Goal: Task Accomplishment & Management: Use online tool/utility

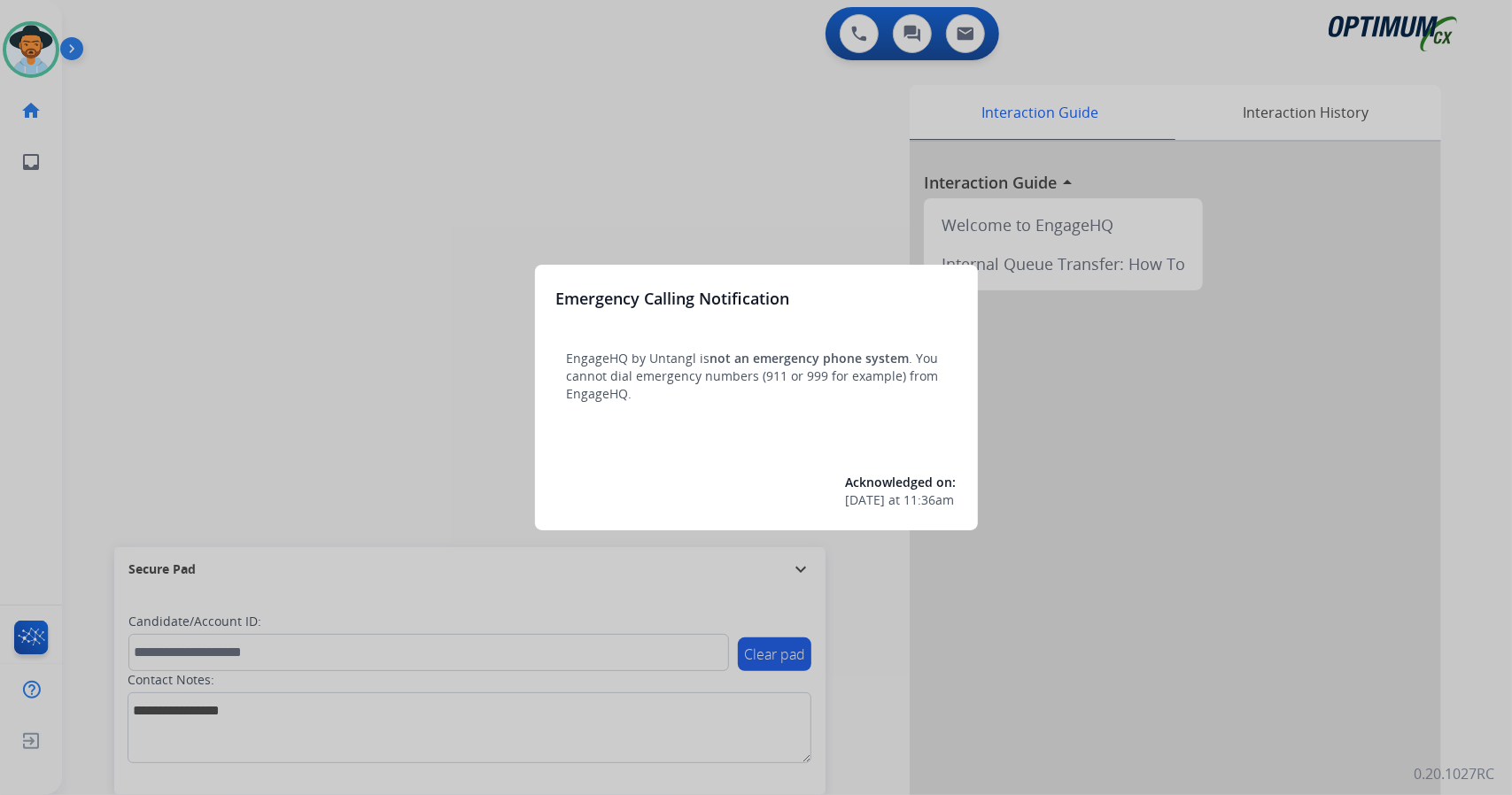
click at [331, 318] on div at bounding box center [756, 398] width 1512 height 795
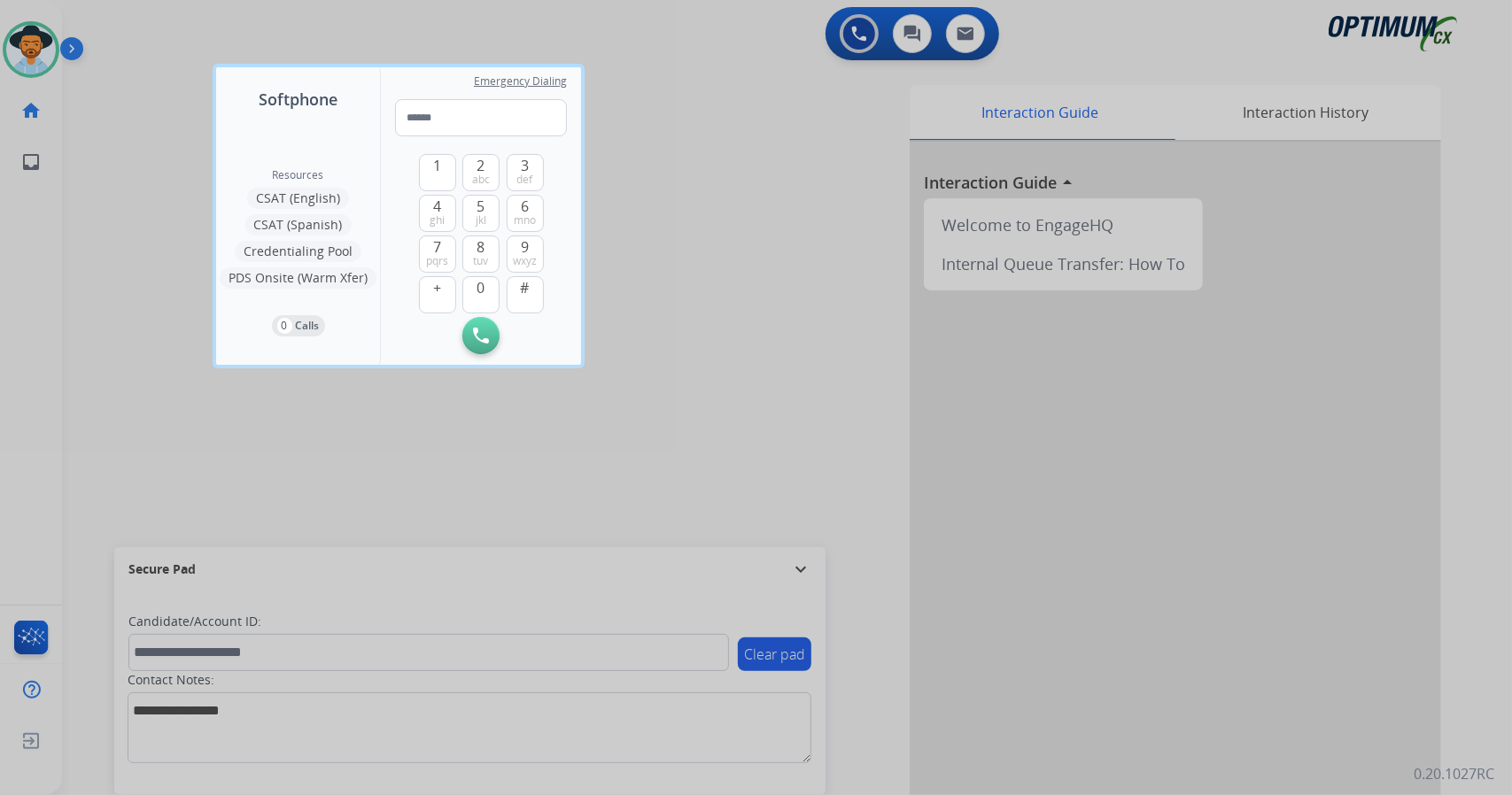
click at [146, 361] on div at bounding box center [756, 398] width 1512 height 795
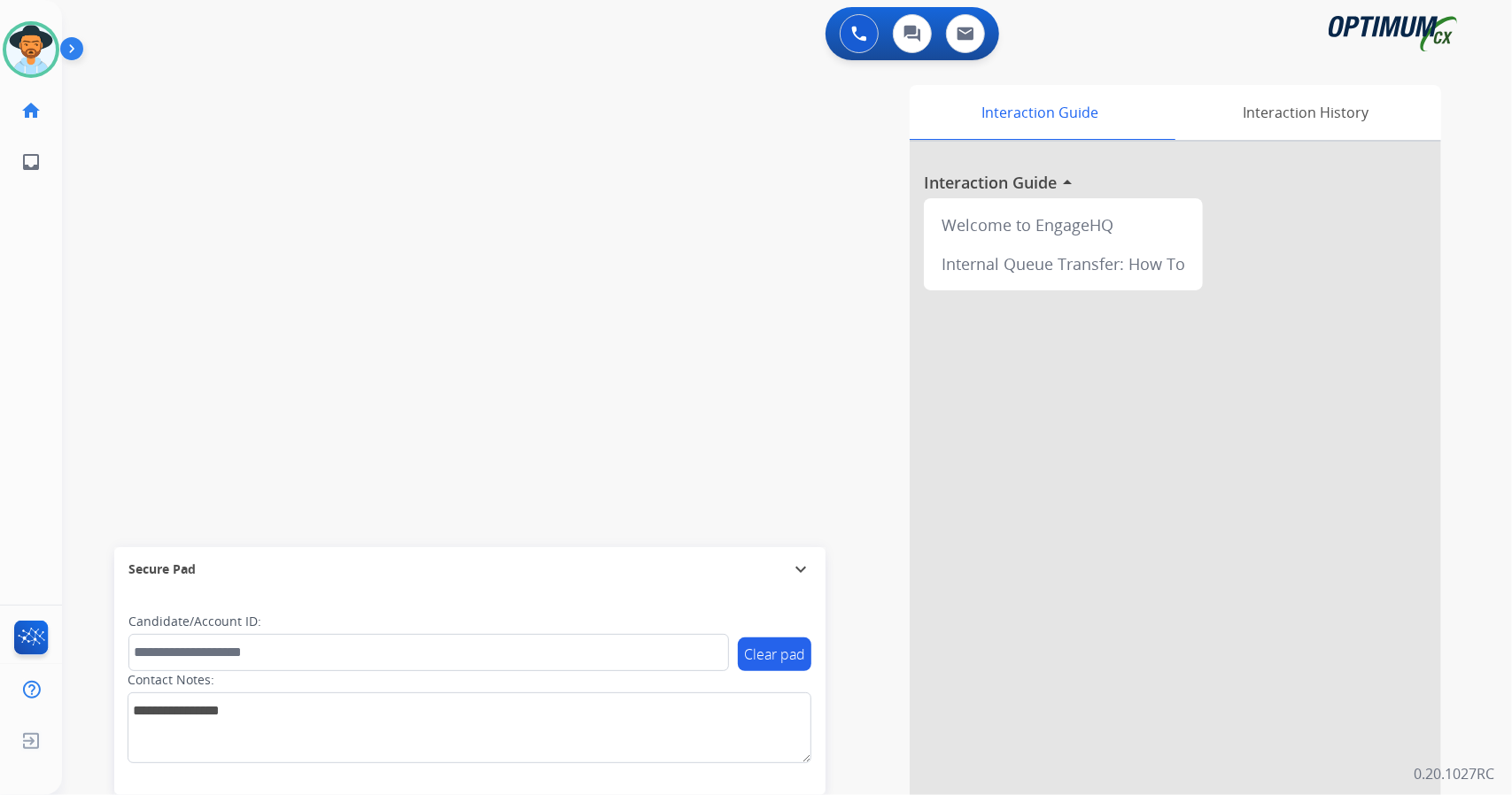
click at [146, 361] on div "swap_horiz Break voice bridge close_fullscreen Connect 3-Way Call merge_type Se…" at bounding box center [766, 433] width 1408 height 739
click at [132, 204] on div "swap_horiz Break voice bridge close_fullscreen Connect 3-Way Call merge_type Se…" at bounding box center [766, 433] width 1408 height 739
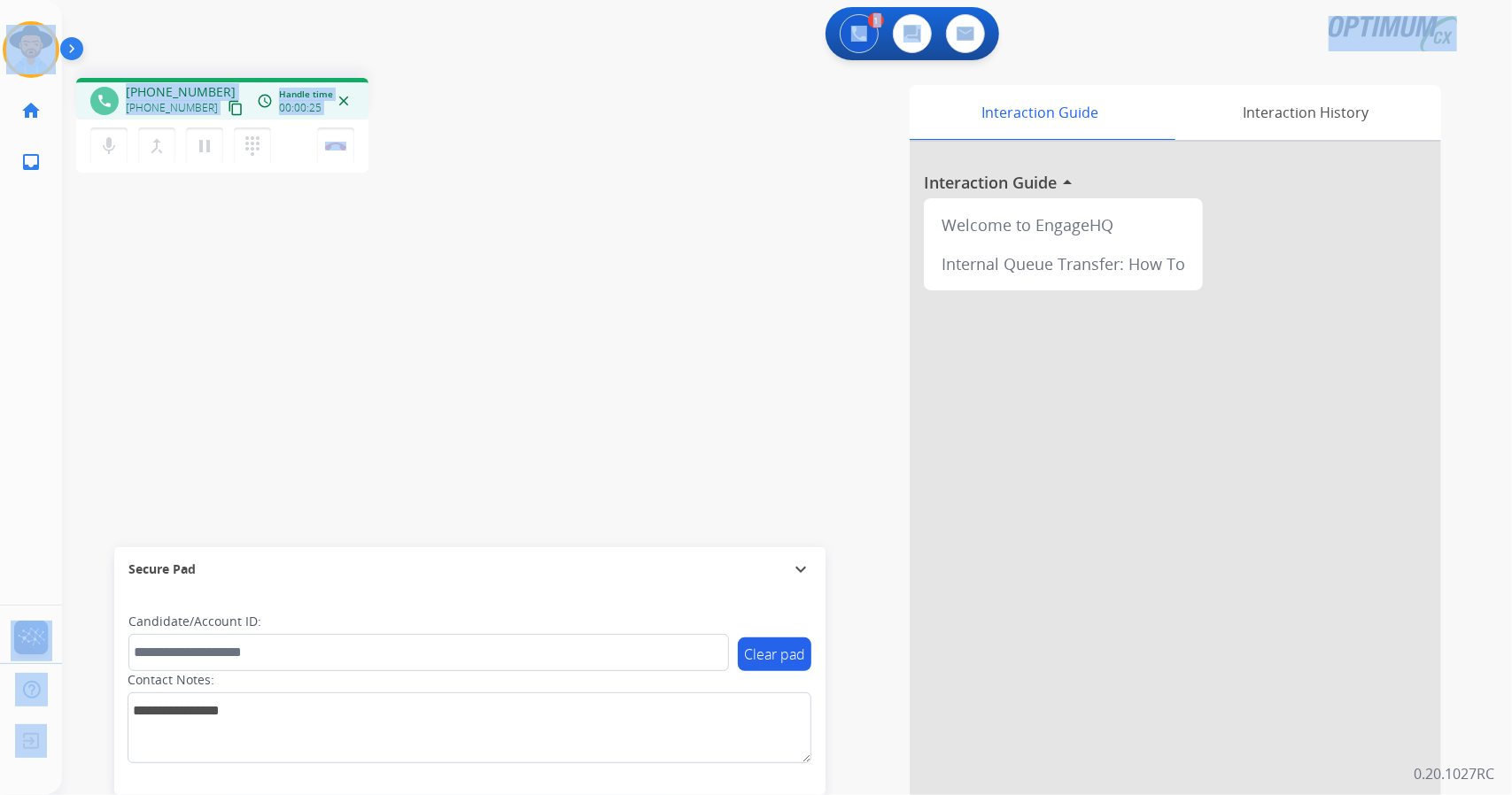
drag, startPoint x: 386, startPoint y: 160, endPoint x: 25, endPoint y: -23, distance: 404.7
click at [25, 0] on html "Outbound call Quit Outbound call Quit Schedule interaction + Add to my list Cus…" at bounding box center [756, 398] width 1512 height 795
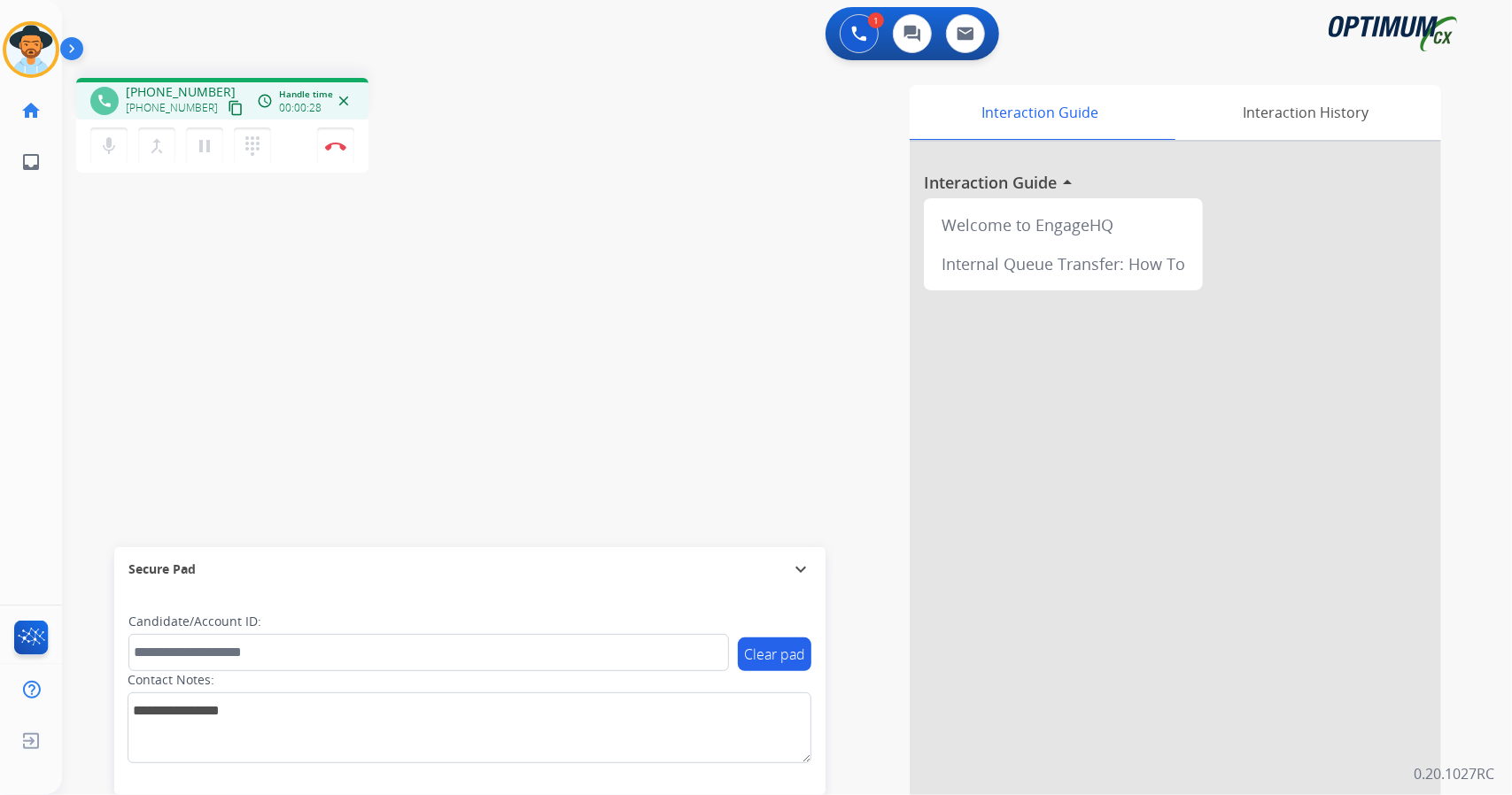
click at [1494, 267] on div "1 Voice Interactions 0 Chat Interactions 0 Email Interactions phone [PHONE_NUMB…" at bounding box center [786, 398] width 1450 height 795
click at [95, 306] on div "phone [PHONE_NUMBER] [PHONE_NUMBER] content_copy access_time Call metrics Queue…" at bounding box center [766, 433] width 1408 height 739
click at [99, 325] on div "phone [PHONE_NUMBER] [PHONE_NUMBER] content_copy access_time Call metrics Queue…" at bounding box center [766, 433] width 1408 height 739
click at [83, 283] on div "phone [PHONE_NUMBER] [PHONE_NUMBER] content_copy access_time Call metrics Queue…" at bounding box center [766, 433] width 1408 height 739
click at [800, 571] on mat-icon "expand_more" at bounding box center [801, 569] width 22 height 22
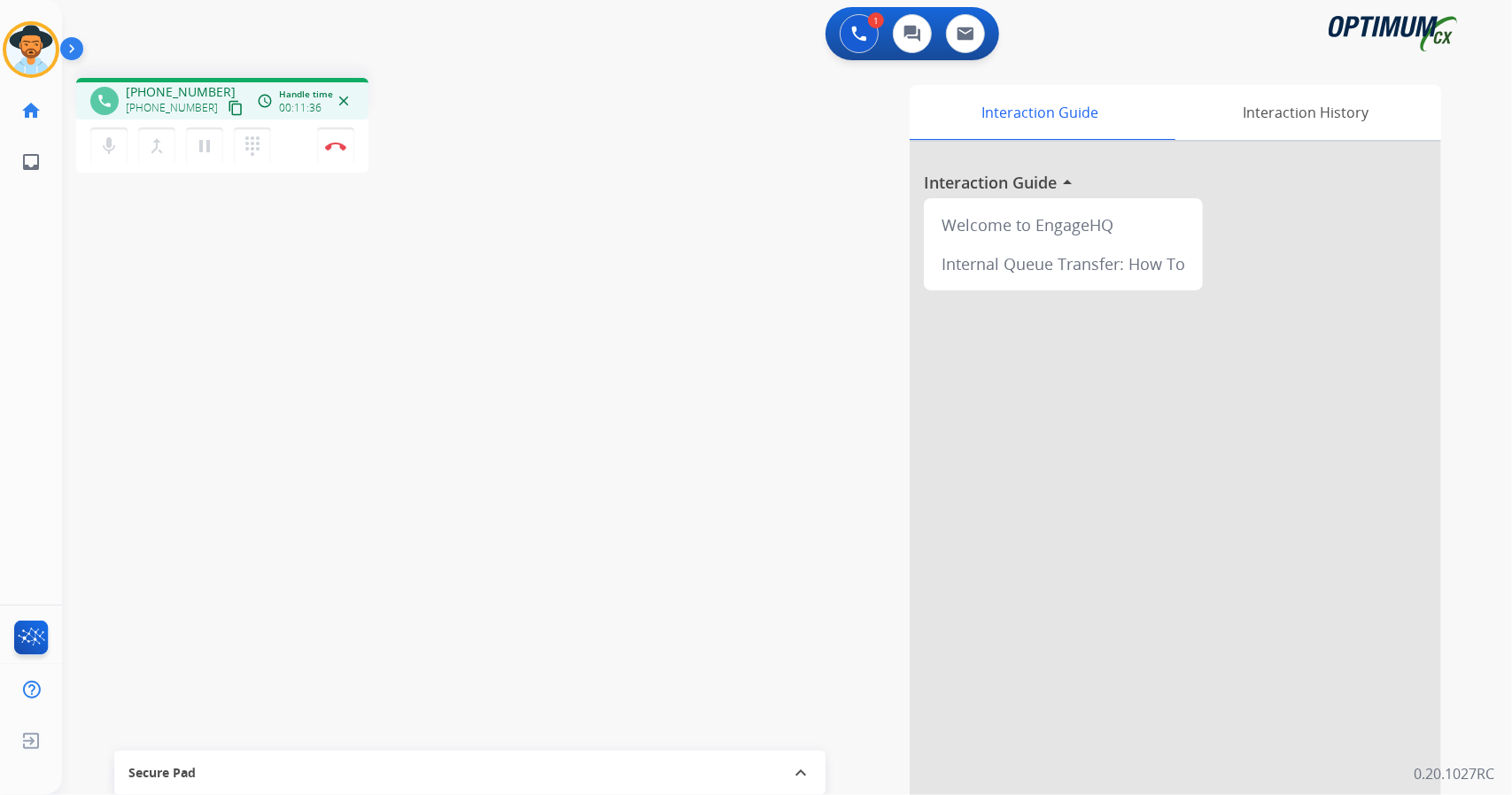
click at [803, 769] on mat-icon "expand_less" at bounding box center [801, 773] width 22 height 22
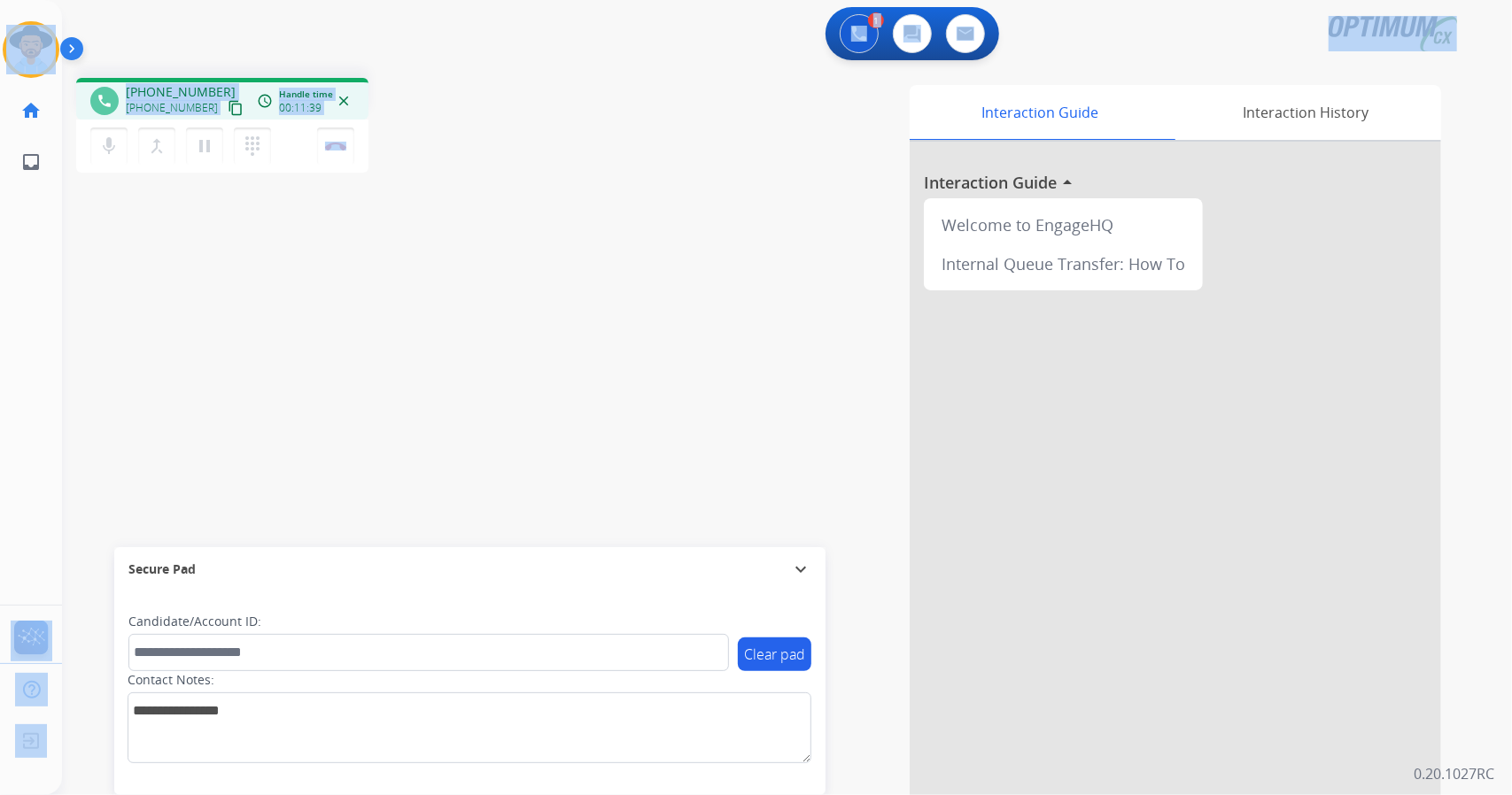
drag, startPoint x: 412, startPoint y: 153, endPoint x: 0, endPoint y: -107, distance: 487.2
click at [0, 0] on html "Outbound call Quit Outbound call Quit Schedule interaction + Add to my list Cus…" at bounding box center [756, 398] width 1512 height 795
click at [186, 31] on div "1 Voice Interactions 0 Chat Interactions 0 Email Interactions" at bounding box center [777, 35] width 1386 height 57
drag, startPoint x: 7, startPoint y: 6, endPoint x: 374, endPoint y: 234, distance: 432.1
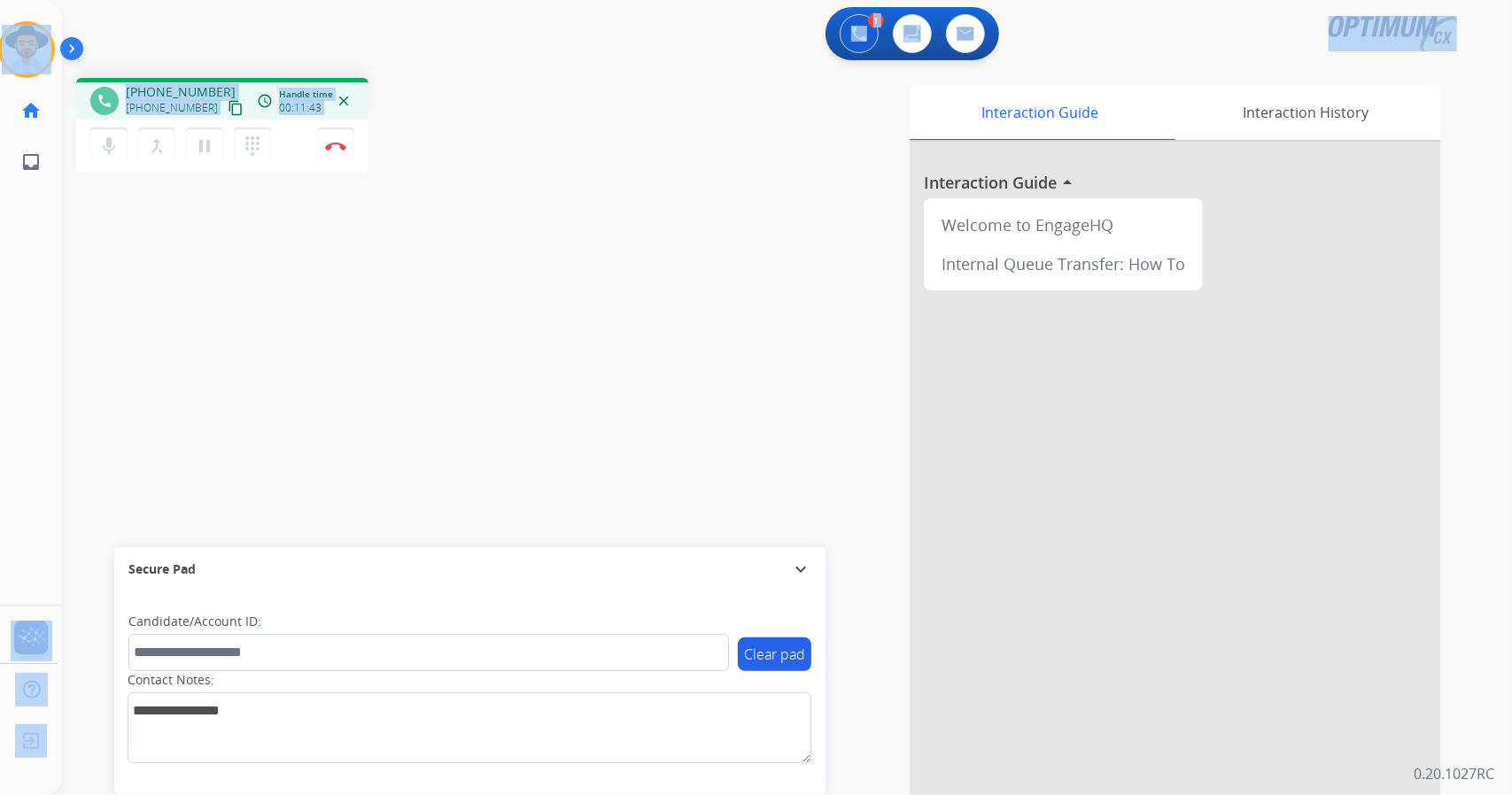
click at [374, 234] on div "Outbound call Quit Outbound call Quit Schedule interaction + Add to my list Cus…" at bounding box center [756, 398] width 1512 height 795
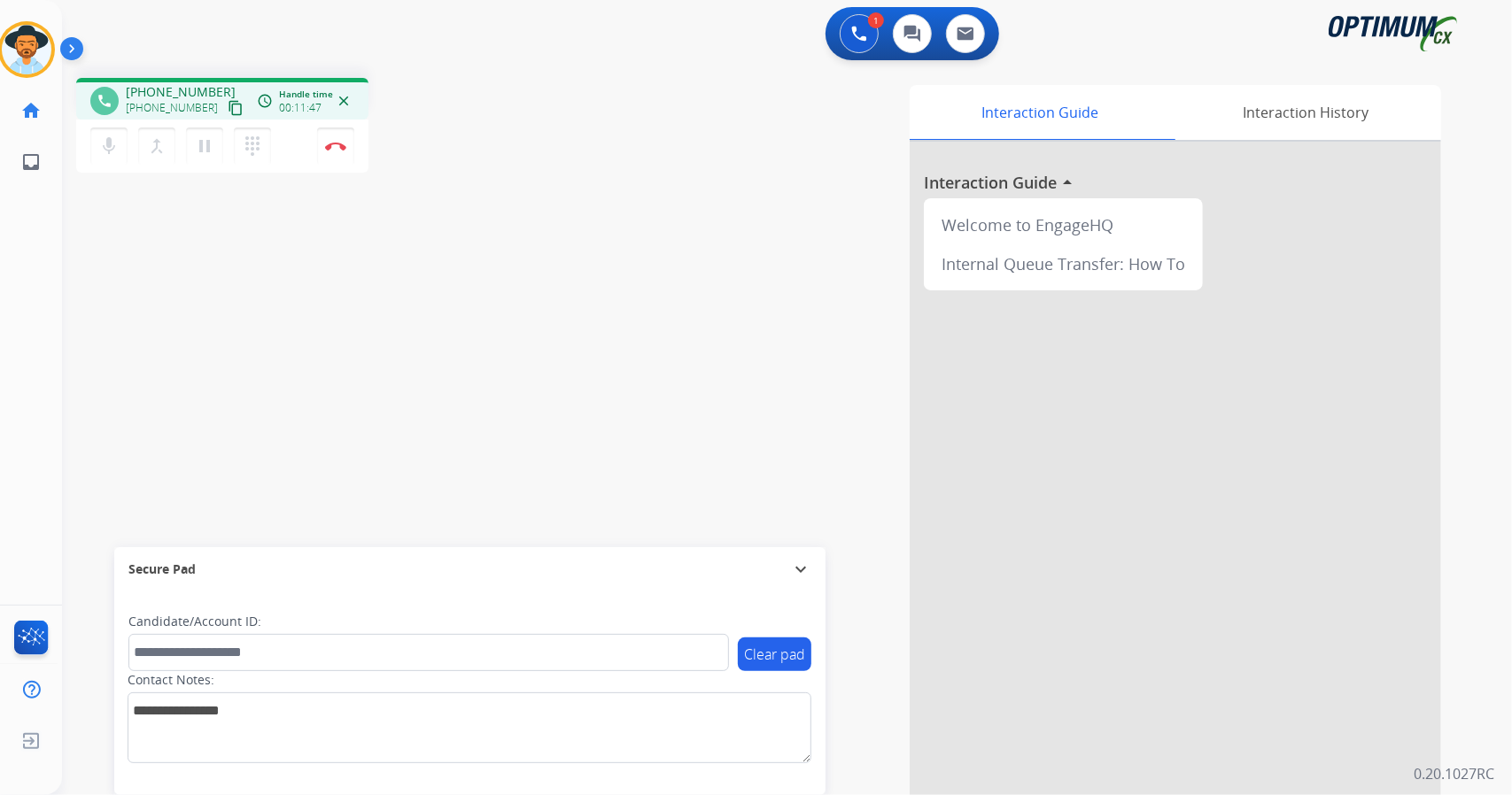
click at [579, 284] on div "Interaction Guide Interaction History Interaction Guide arrow_drop_up Welcome t…" at bounding box center [1002, 444] width 877 height 717
click at [103, 313] on div "phone [PHONE_NUMBER] [PHONE_NUMBER] content_copy access_time Call metrics Queue…" at bounding box center [766, 433] width 1408 height 739
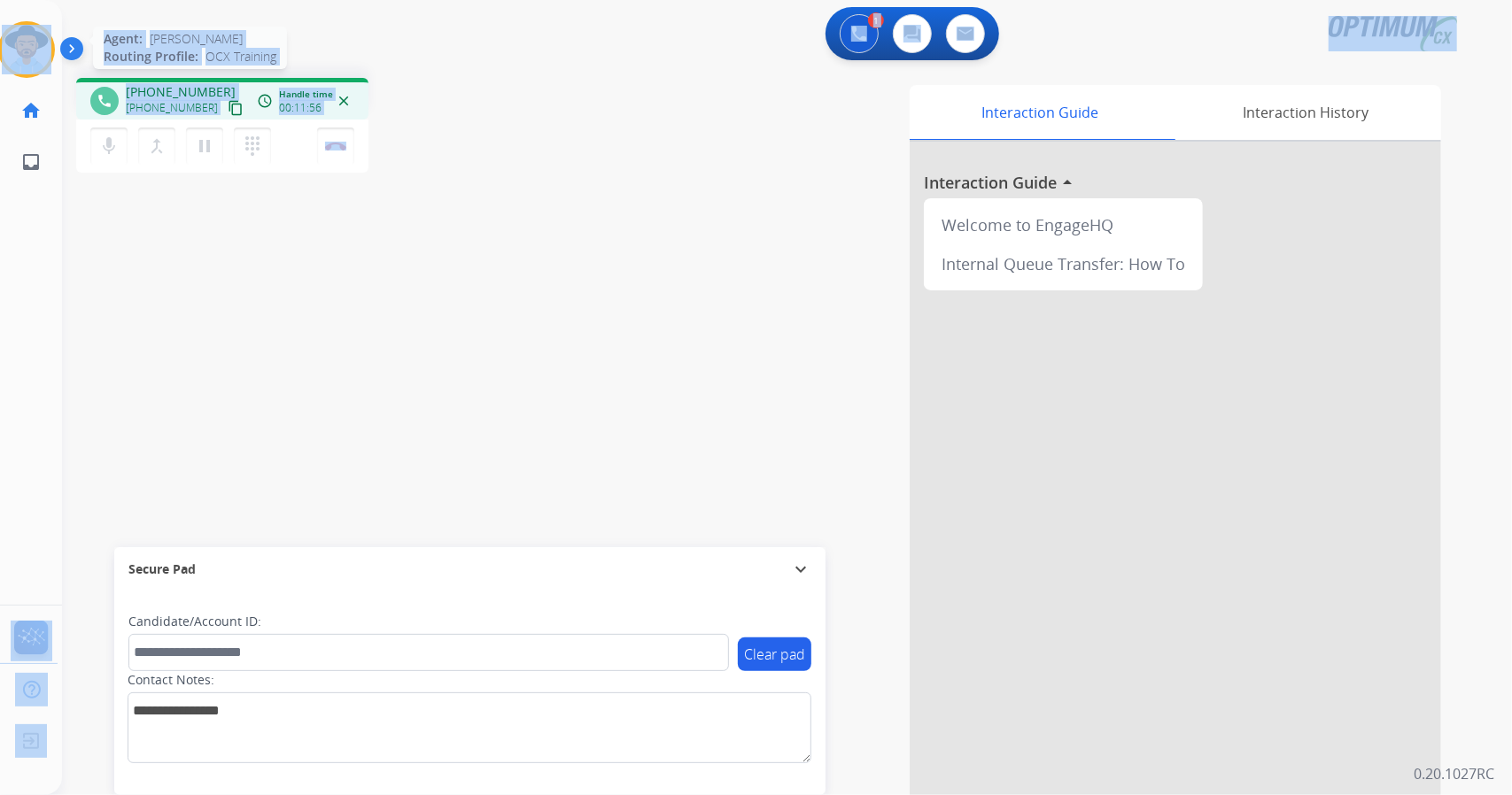
drag, startPoint x: 407, startPoint y: 128, endPoint x: 27, endPoint y: 51, distance: 387.7
click at [27, 51] on div "Outbound call Quit Outbound call Quit Schedule interaction + Add to my list Cus…" at bounding box center [756, 398] width 1512 height 795
click at [537, 97] on div "phone [PHONE_NUMBER] [PHONE_NUMBER] content_copy access_time Call metrics Queue…" at bounding box center [317, 128] width 481 height 100
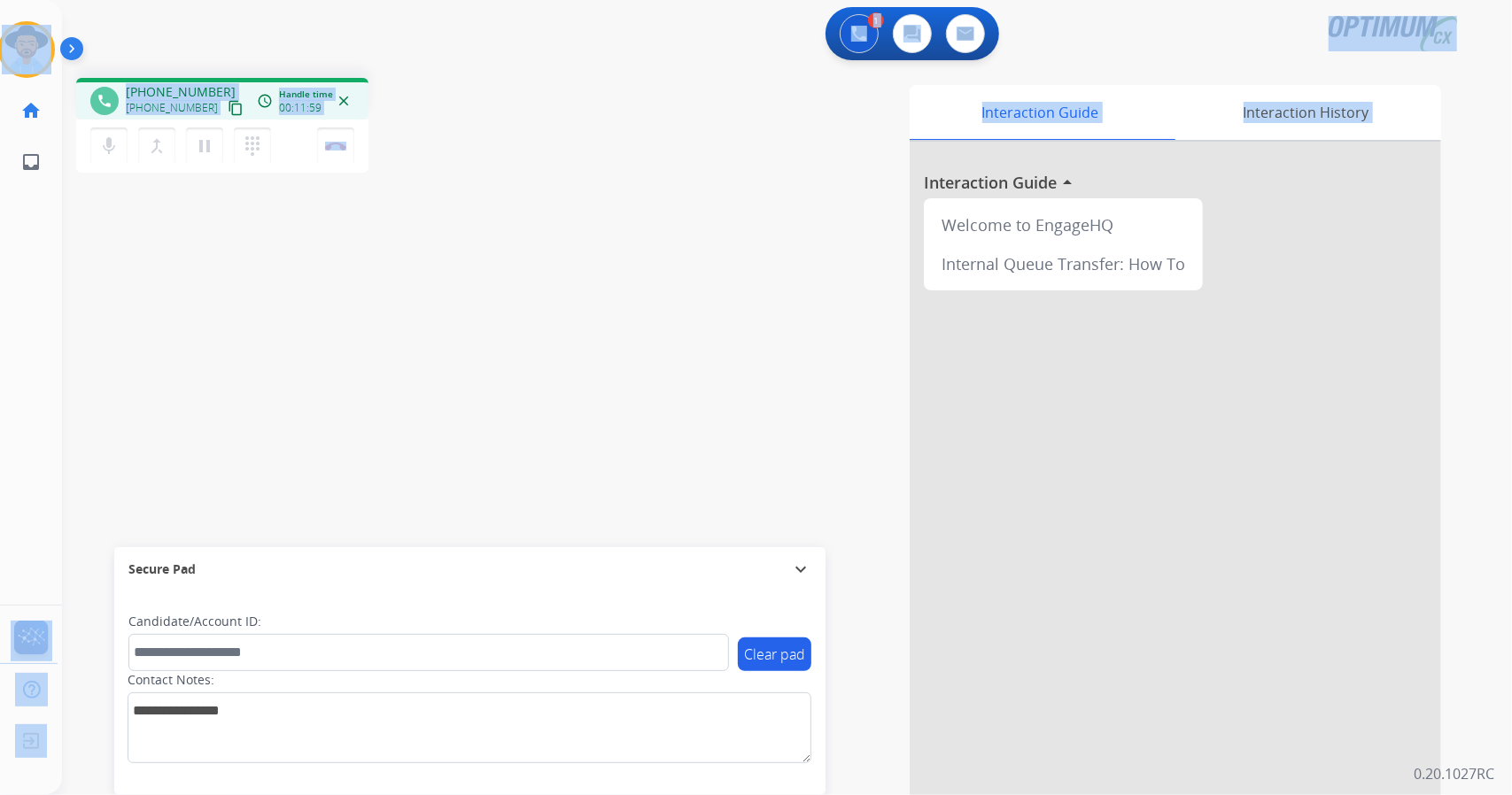
drag, startPoint x: 1, startPoint y: 3, endPoint x: 665, endPoint y: 415, distance: 781.4
click at [665, 415] on div "Outbound call Quit Outbound call Quit Schedule interaction + Add to my list Cus…" at bounding box center [756, 398] width 1512 height 795
click at [342, 23] on div "1 Voice Interactions 0 Chat Interactions 0 Email Interactions" at bounding box center [777, 35] width 1386 height 57
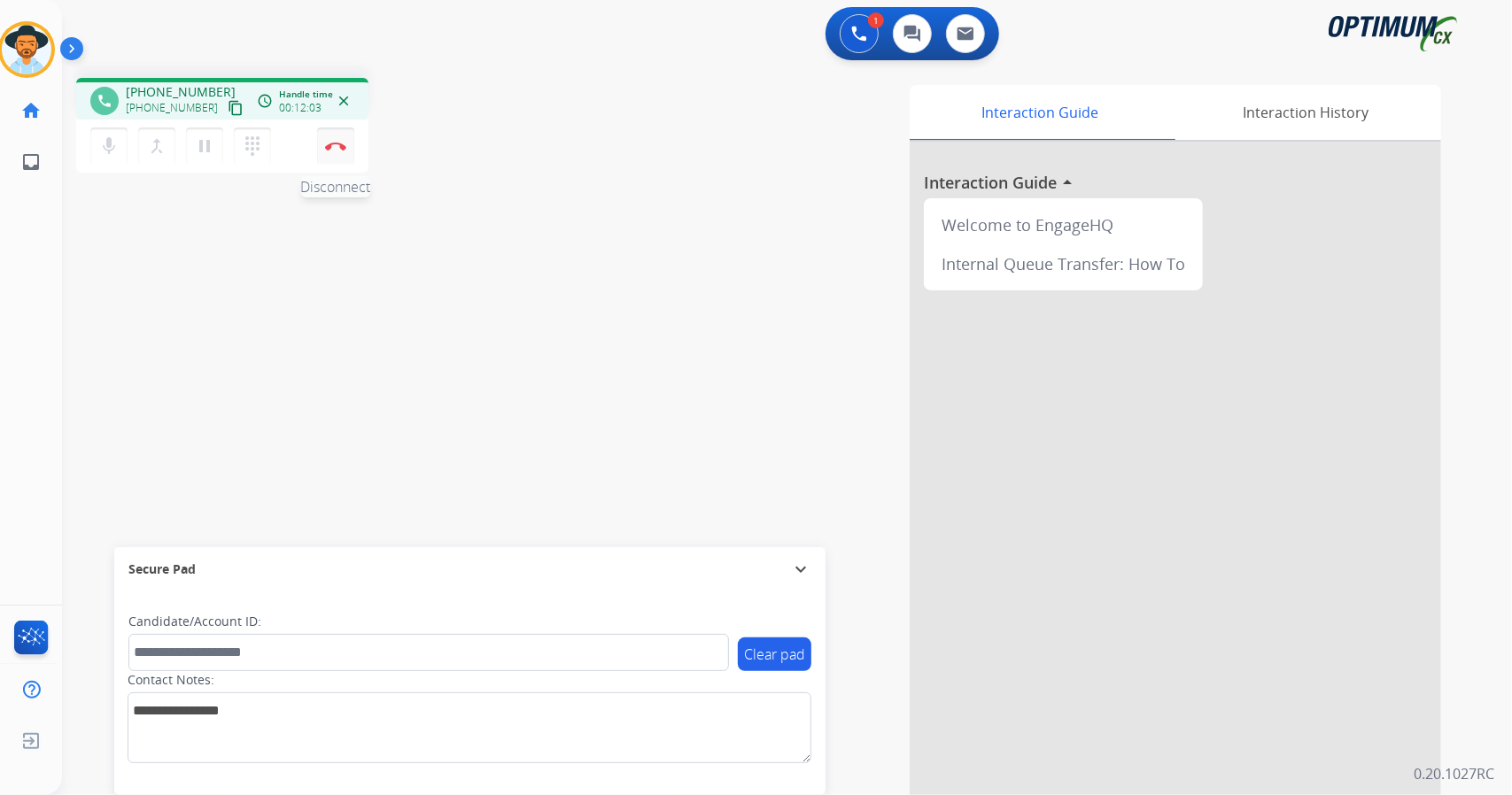
click at [351, 144] on button "Disconnect" at bounding box center [336, 146] width 37 height 37
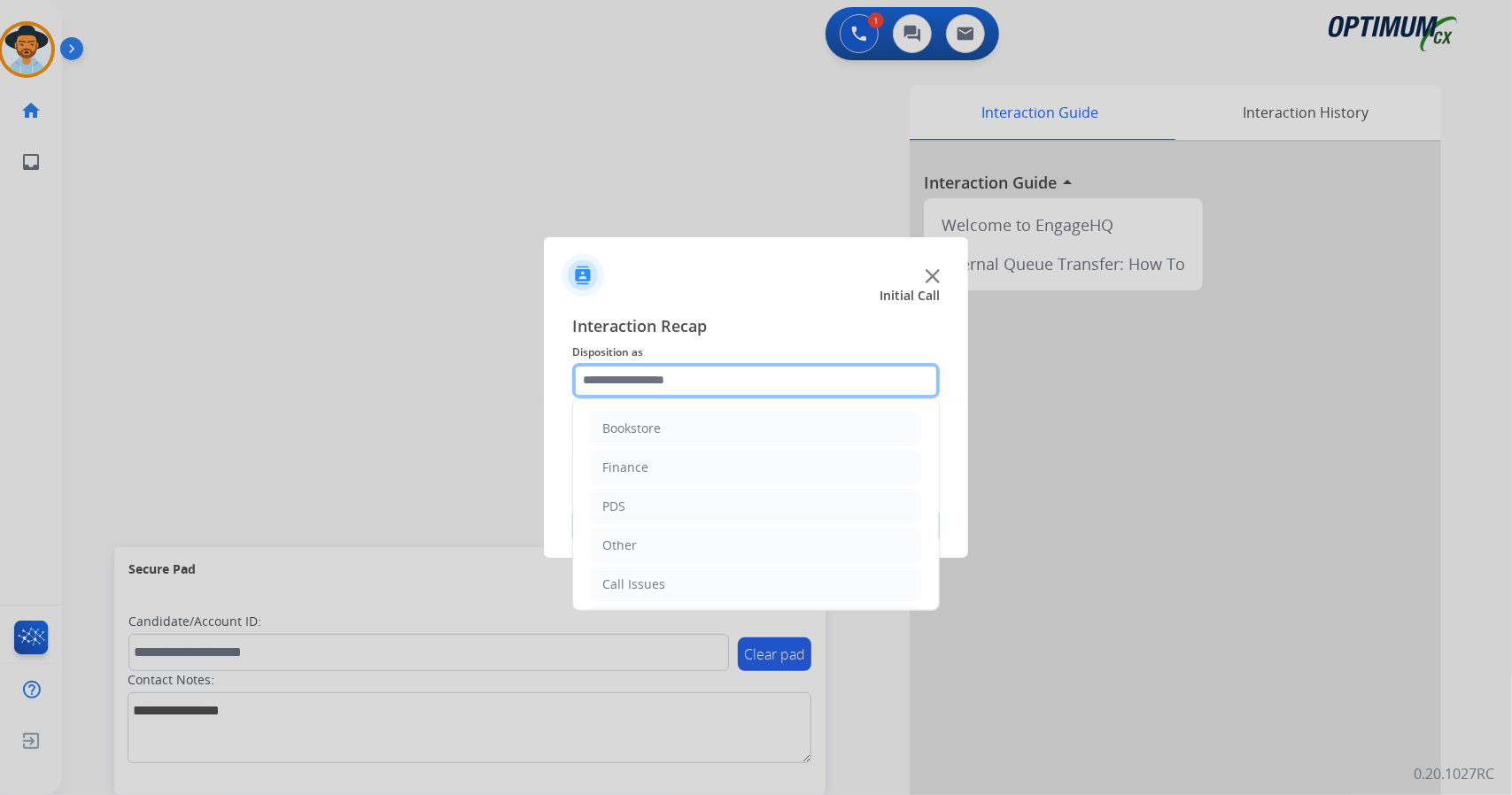
click at [689, 384] on input "text" at bounding box center [756, 381] width 367 height 35
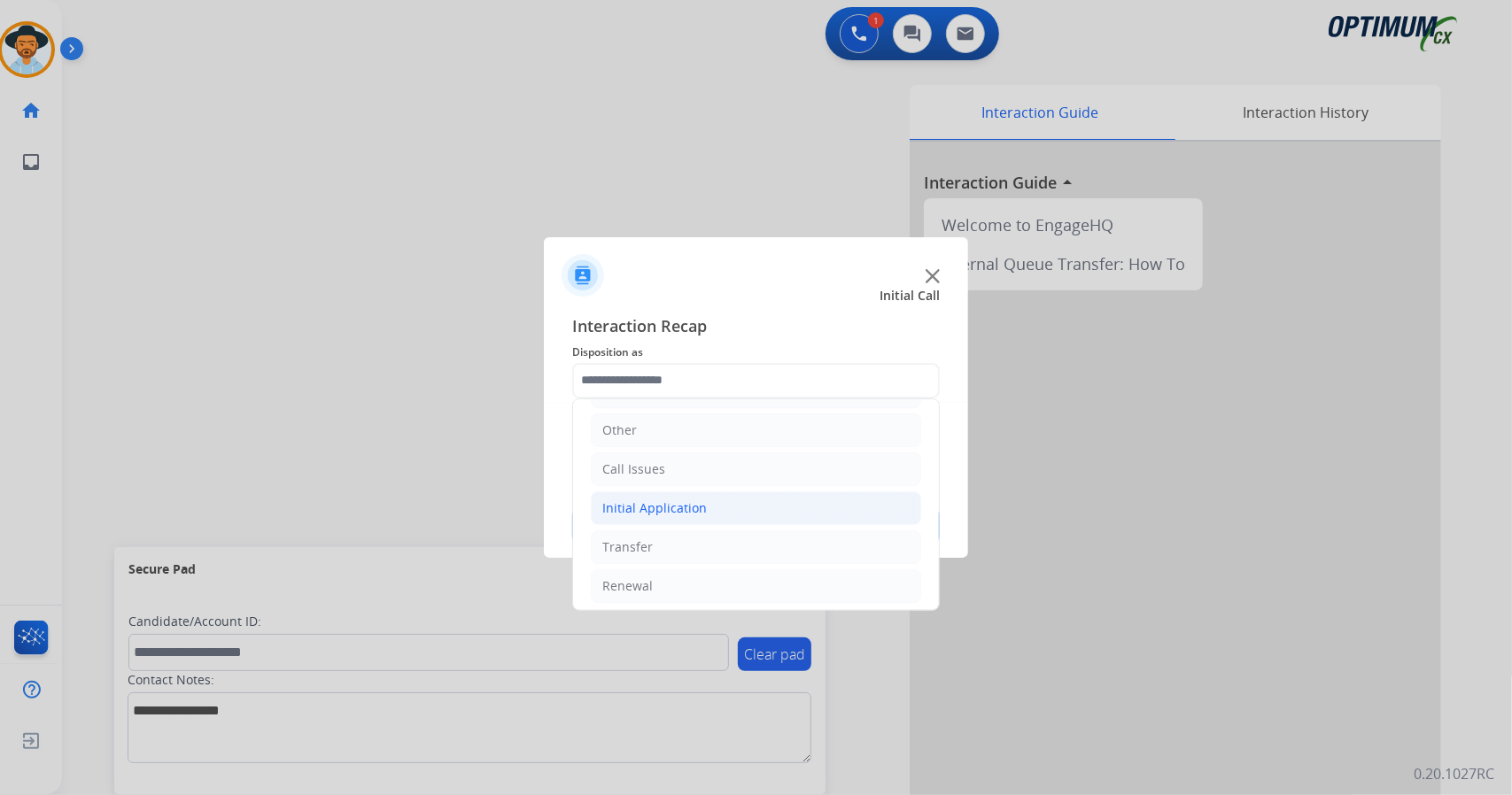
click at [675, 500] on div "Initial Application" at bounding box center [655, 508] width 104 height 18
click at [687, 532] on li "Credential Resend (Initial application)" at bounding box center [774, 547] width 295 height 33
type input "**********"
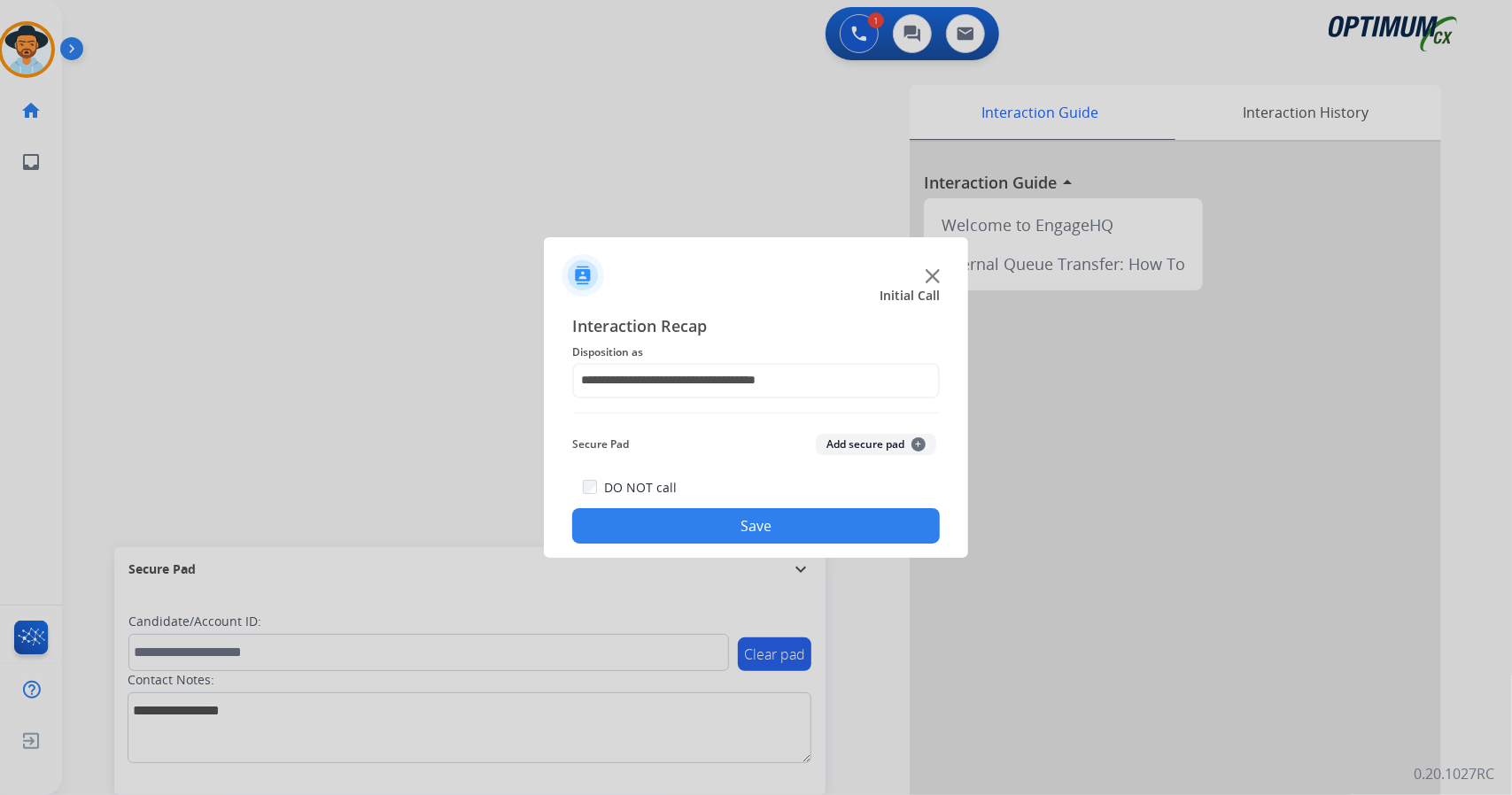
click at [687, 532] on button "Save" at bounding box center [756, 526] width 367 height 35
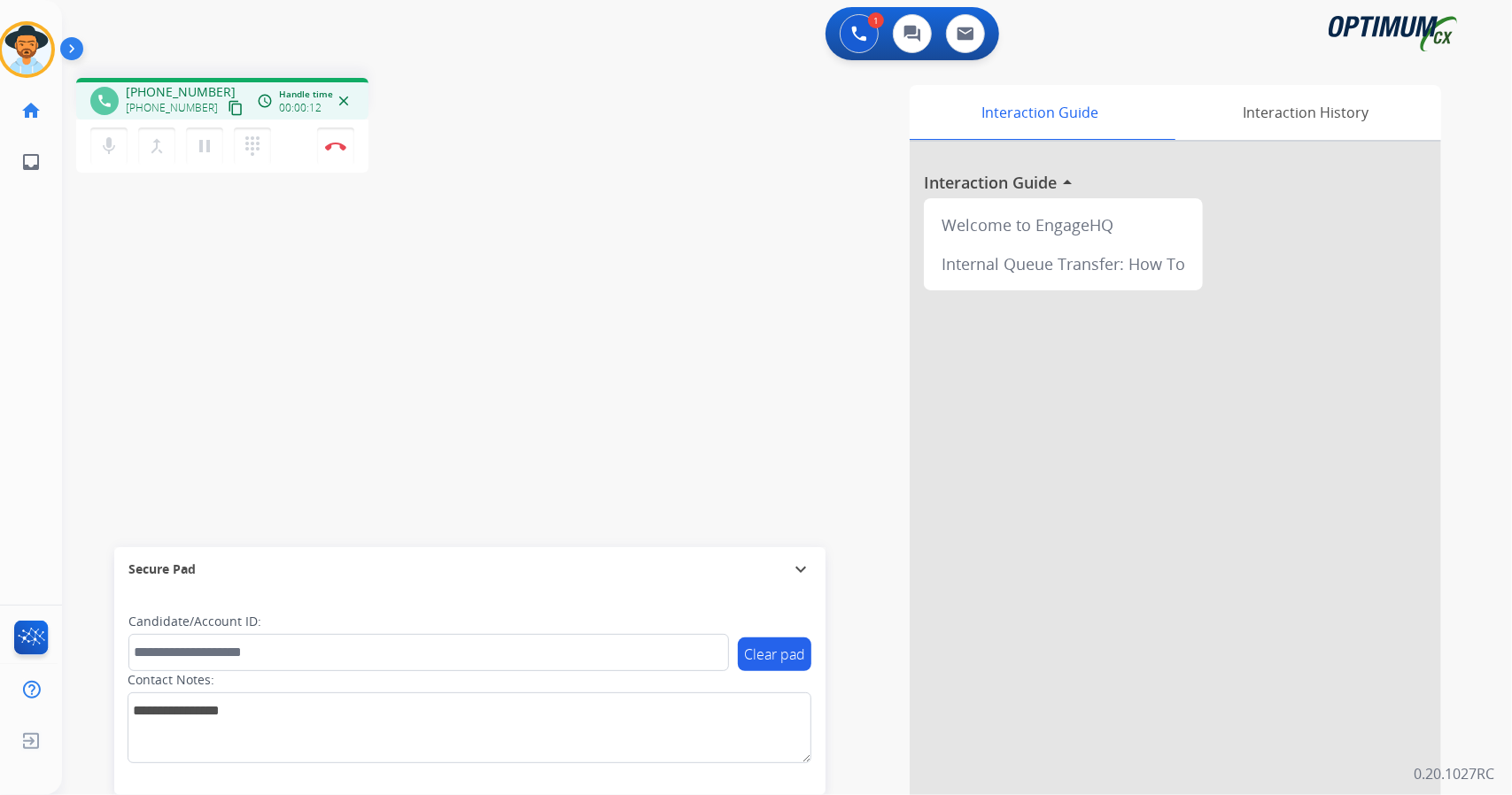
click at [110, 349] on div "phone [PHONE_NUMBER] [PHONE_NUMBER] content_copy access_time Call metrics Queue…" at bounding box center [766, 433] width 1408 height 739
click at [121, 383] on div "phone [PHONE_NUMBER] [PHONE_NUMBER] content_copy access_time Call metrics Queue…" at bounding box center [766, 433] width 1408 height 739
click at [99, 248] on div "phone [PHONE_NUMBER] [PHONE_NUMBER] content_copy access_time Call metrics Queue…" at bounding box center [766, 433] width 1408 height 739
click at [339, 153] on button "Disconnect" at bounding box center [336, 146] width 37 height 37
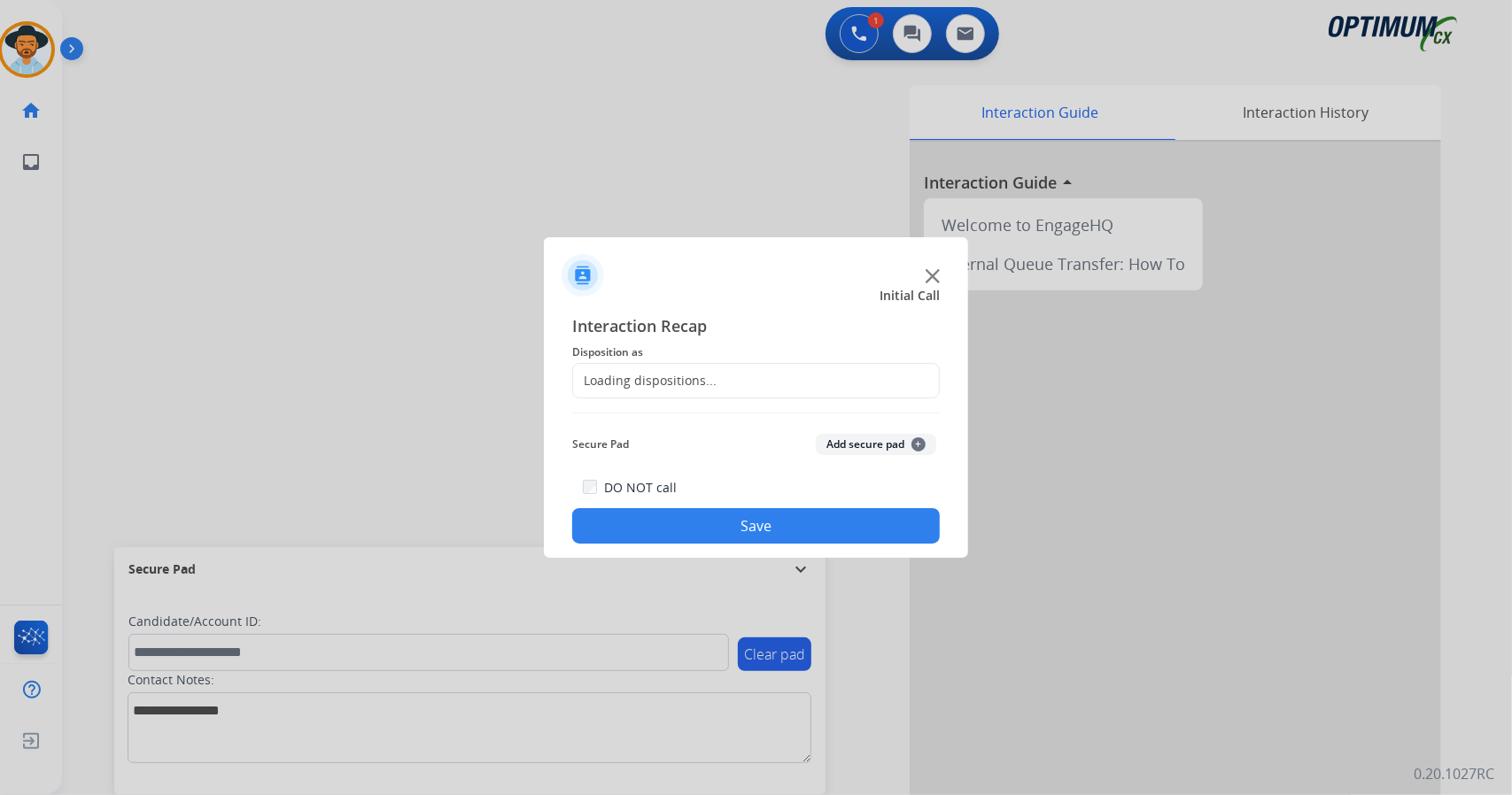
click at [656, 380] on div "Loading dispositions..." at bounding box center [645, 381] width 143 height 18
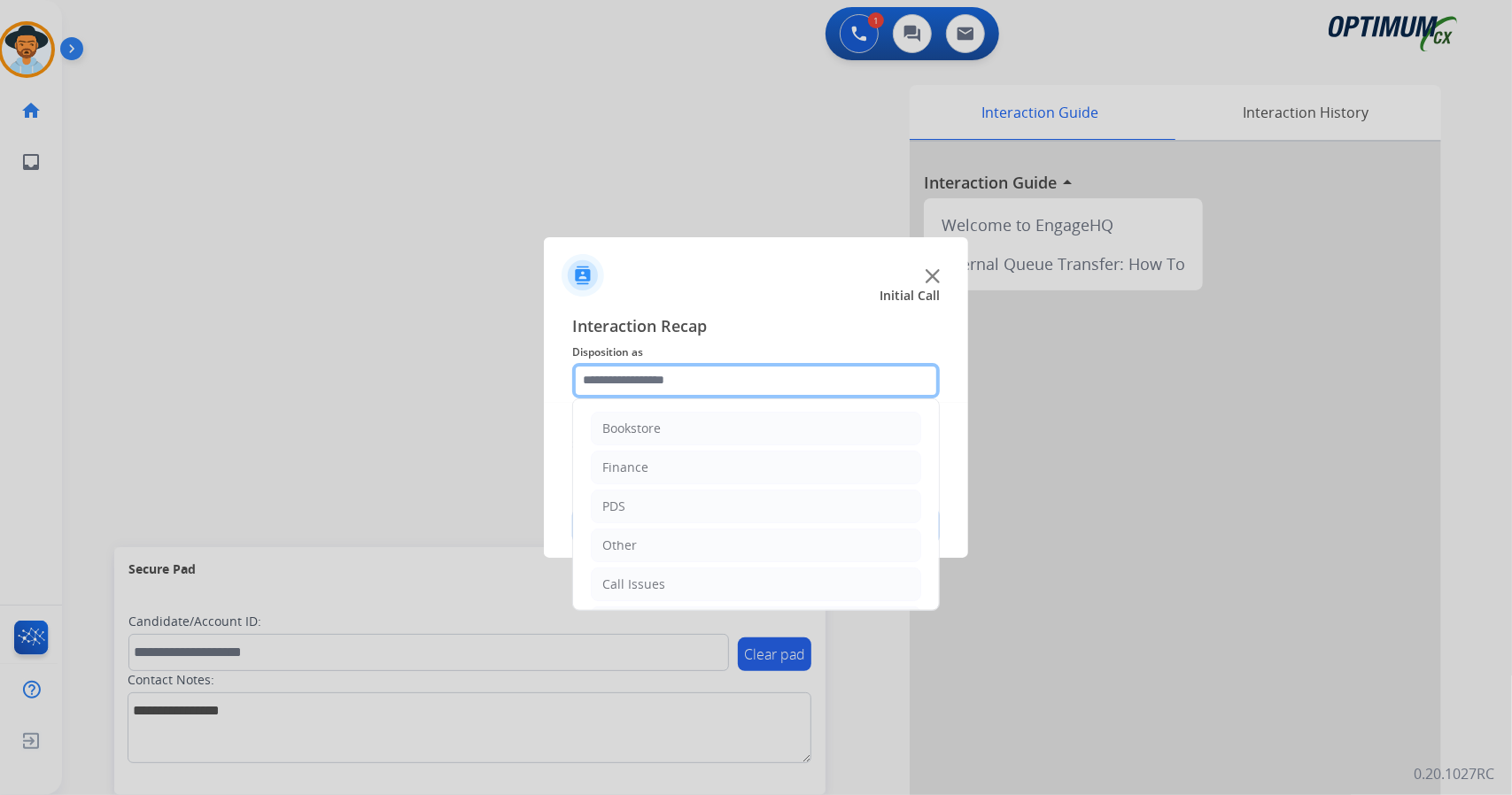
click at [671, 380] on input "text" at bounding box center [756, 381] width 367 height 35
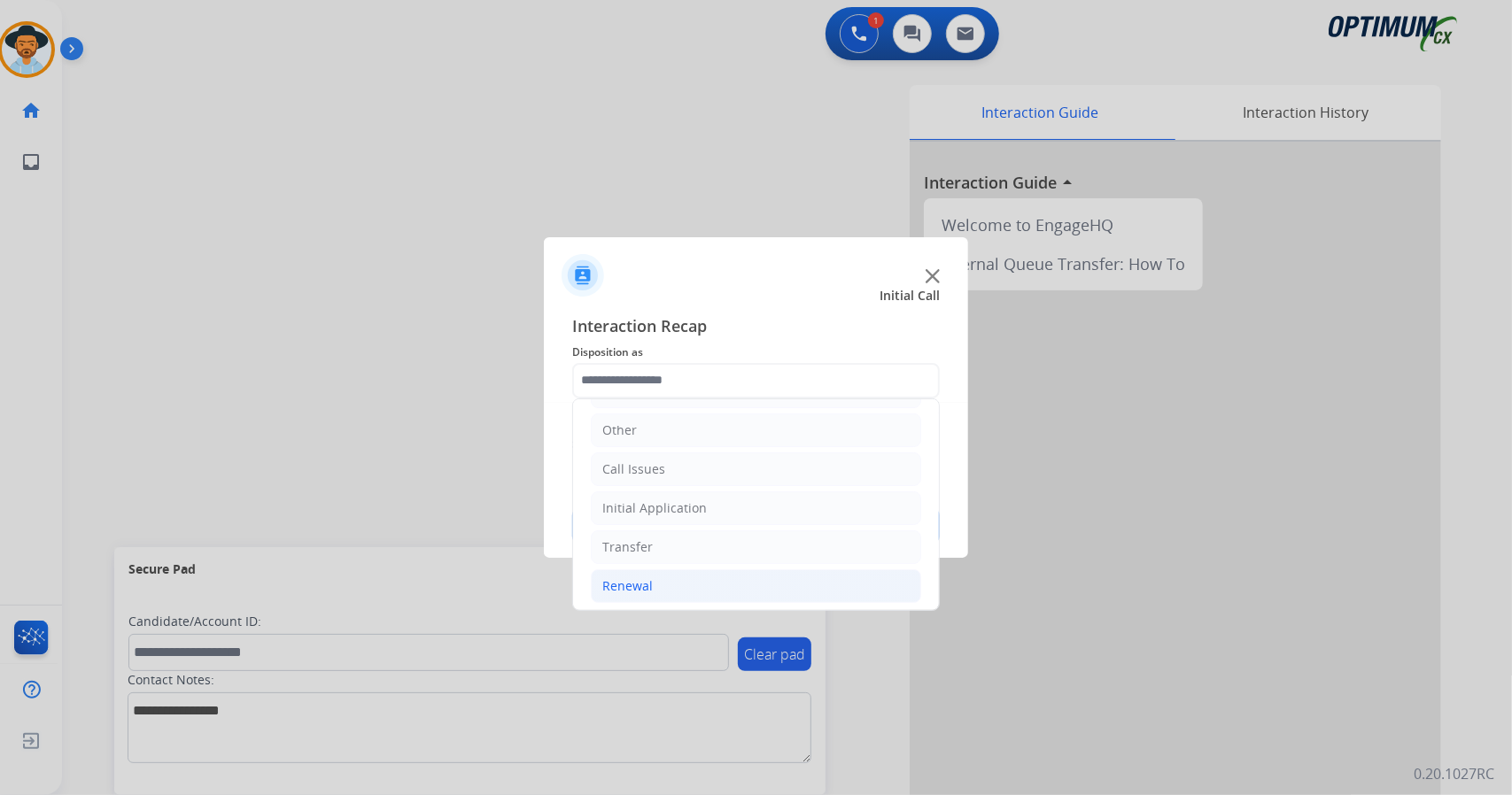
click at [674, 588] on li "Renewal" at bounding box center [756, 586] width 331 height 33
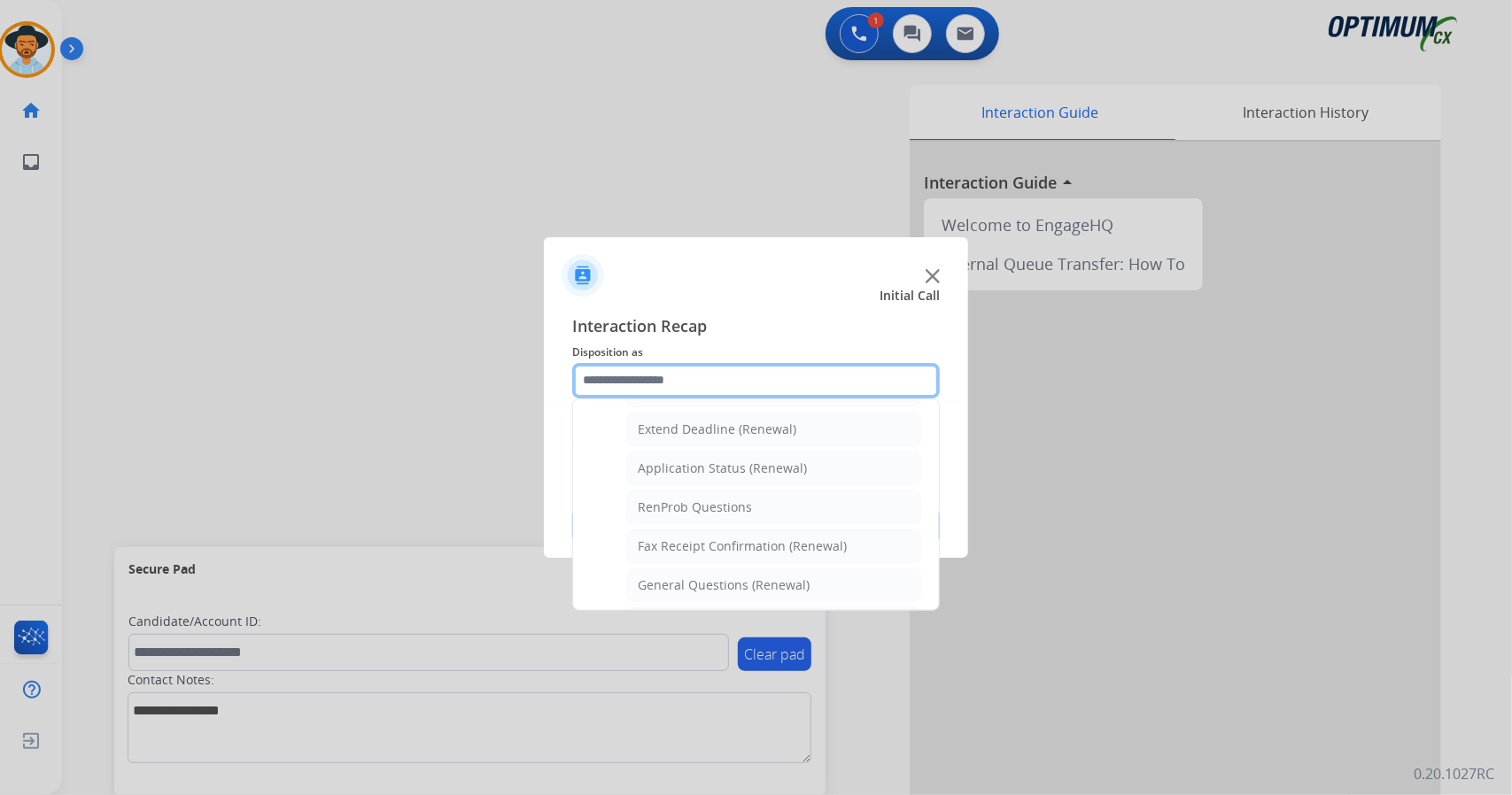
scroll to position [669, 0]
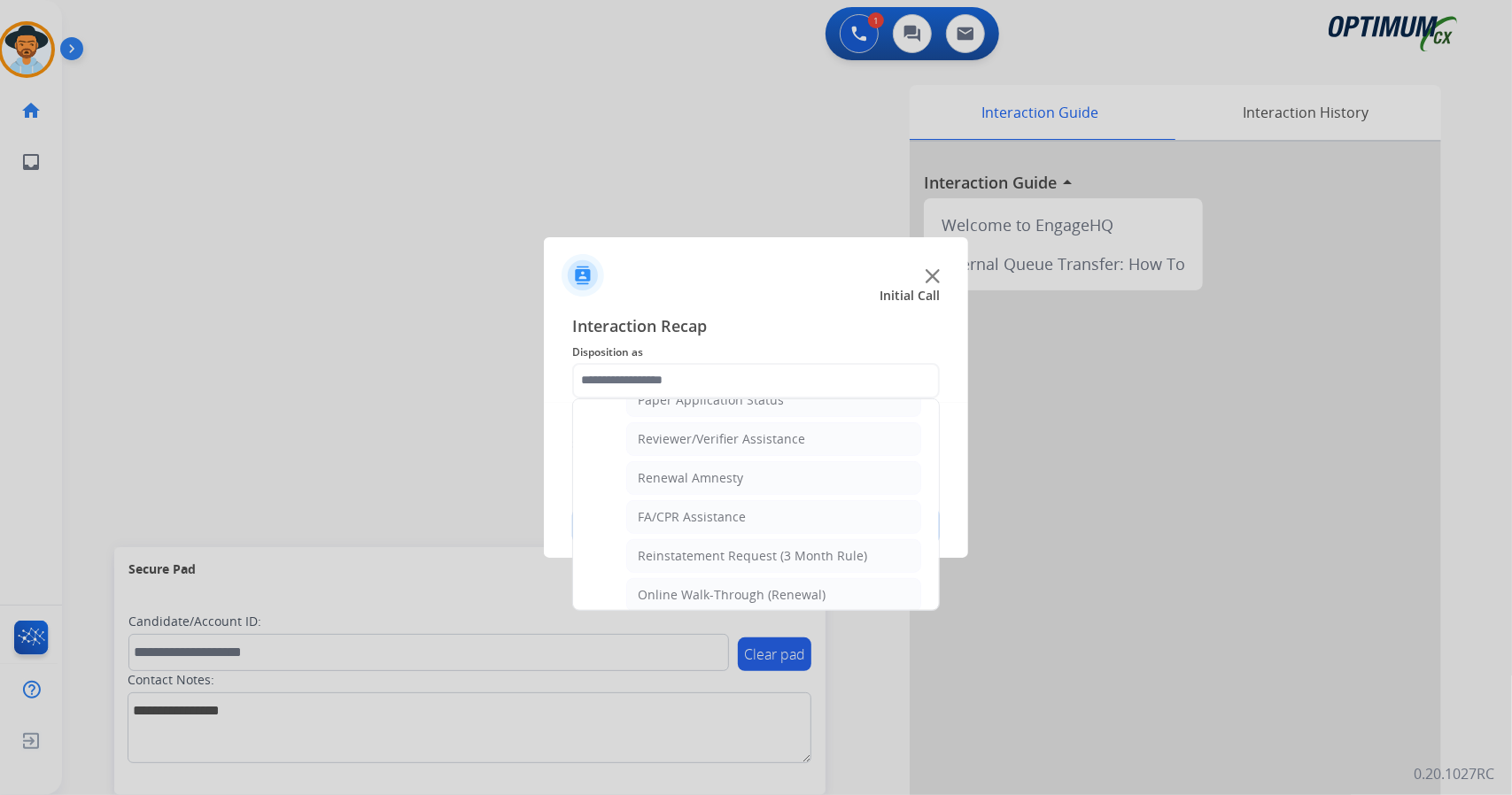
click at [674, 588] on div "Online Walk-Through (Renewal)" at bounding box center [731, 595] width 188 height 18
type input "**********"
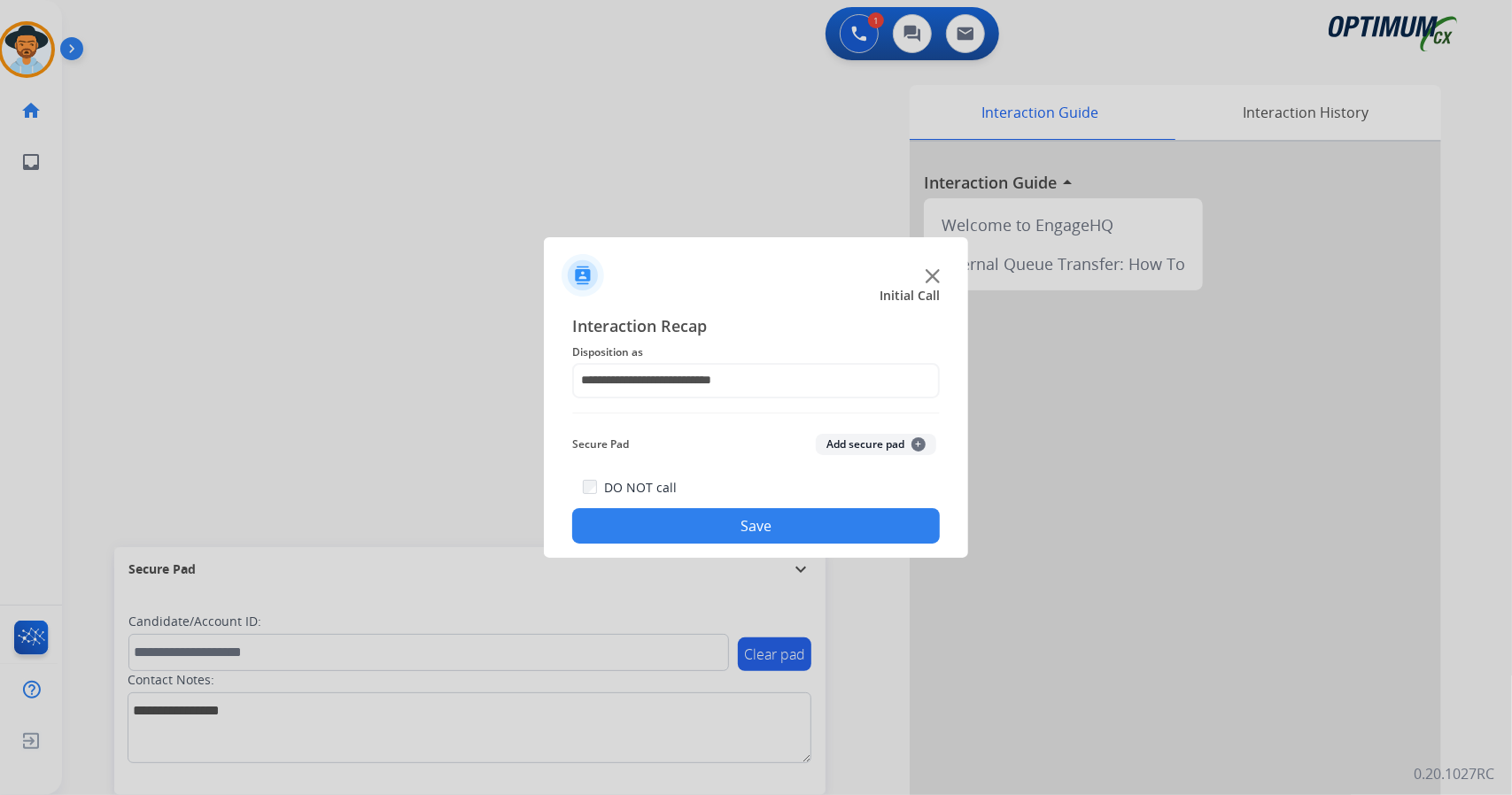
click at [691, 531] on button "Save" at bounding box center [756, 526] width 367 height 35
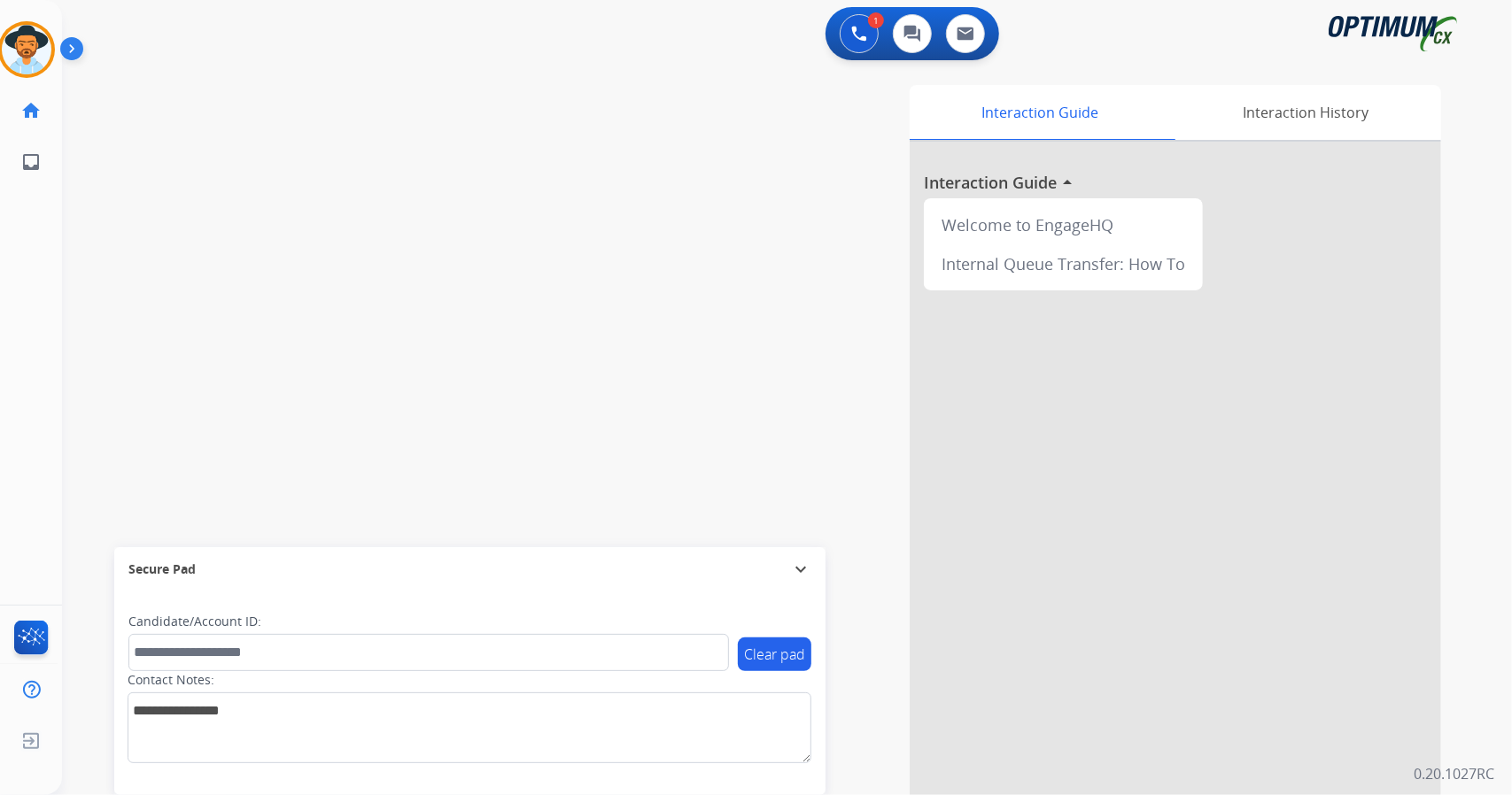
click at [115, 331] on div "swap_horiz Break voice bridge close_fullscreen Connect 3-Way Call merge_type Se…" at bounding box center [766, 433] width 1408 height 739
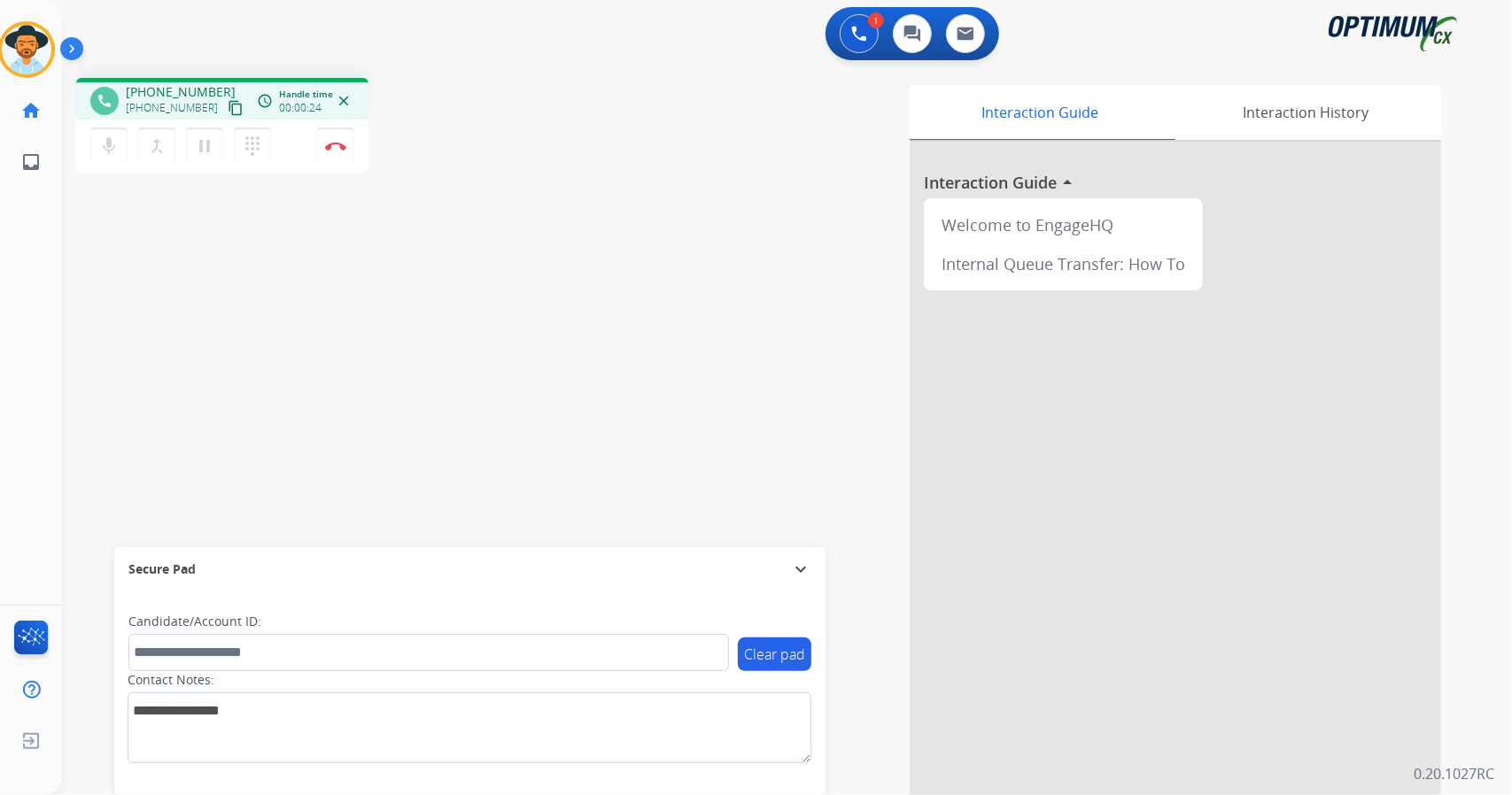
click at [121, 294] on div "phone [PHONE_NUMBER] [PHONE_NUMBER] content_copy access_time Call metrics Queue…" at bounding box center [766, 433] width 1408 height 739
click at [338, 149] on button "Disconnect" at bounding box center [336, 146] width 37 height 37
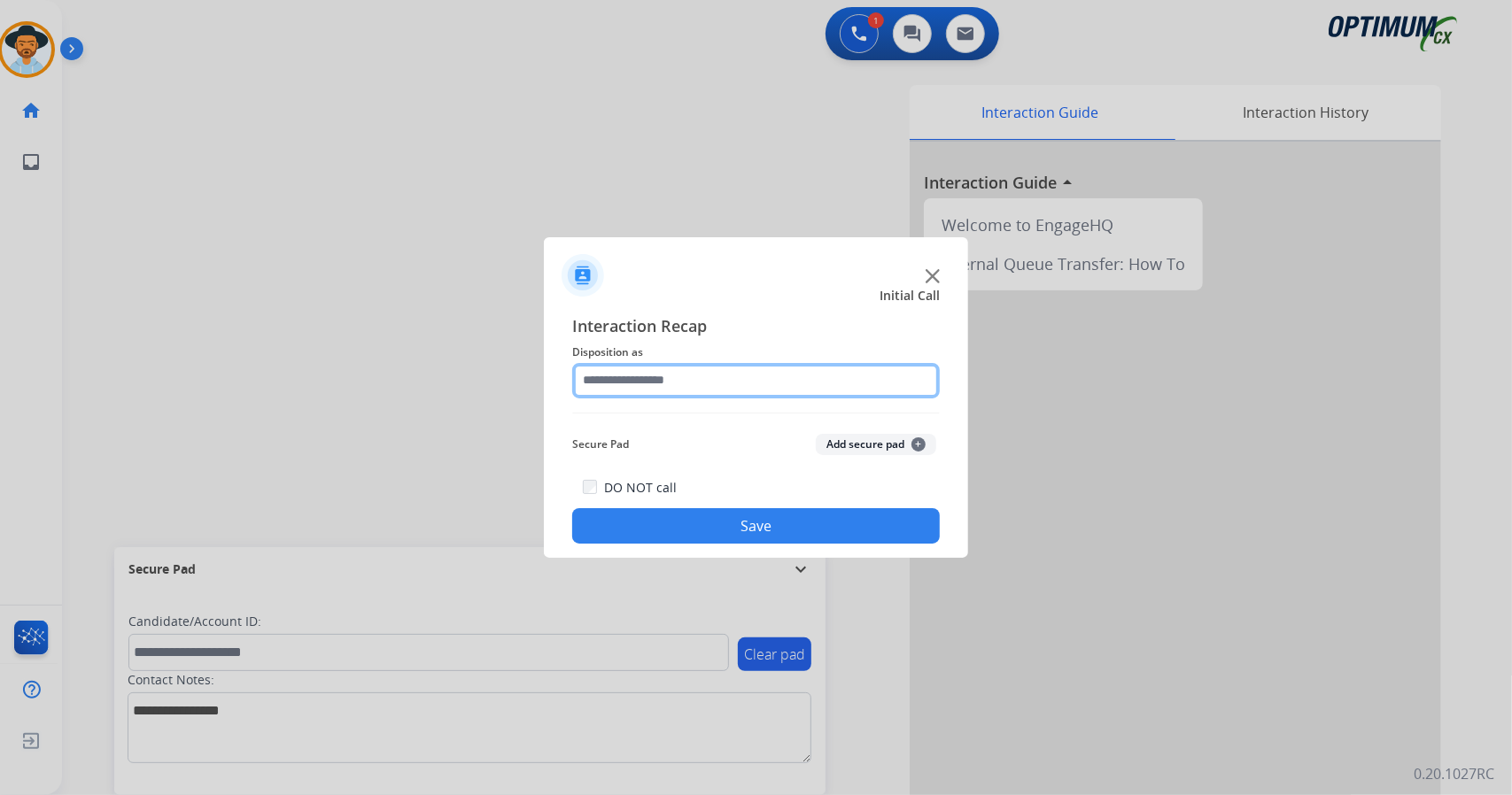
click at [712, 363] on input "text" at bounding box center [756, 381] width 367 height 35
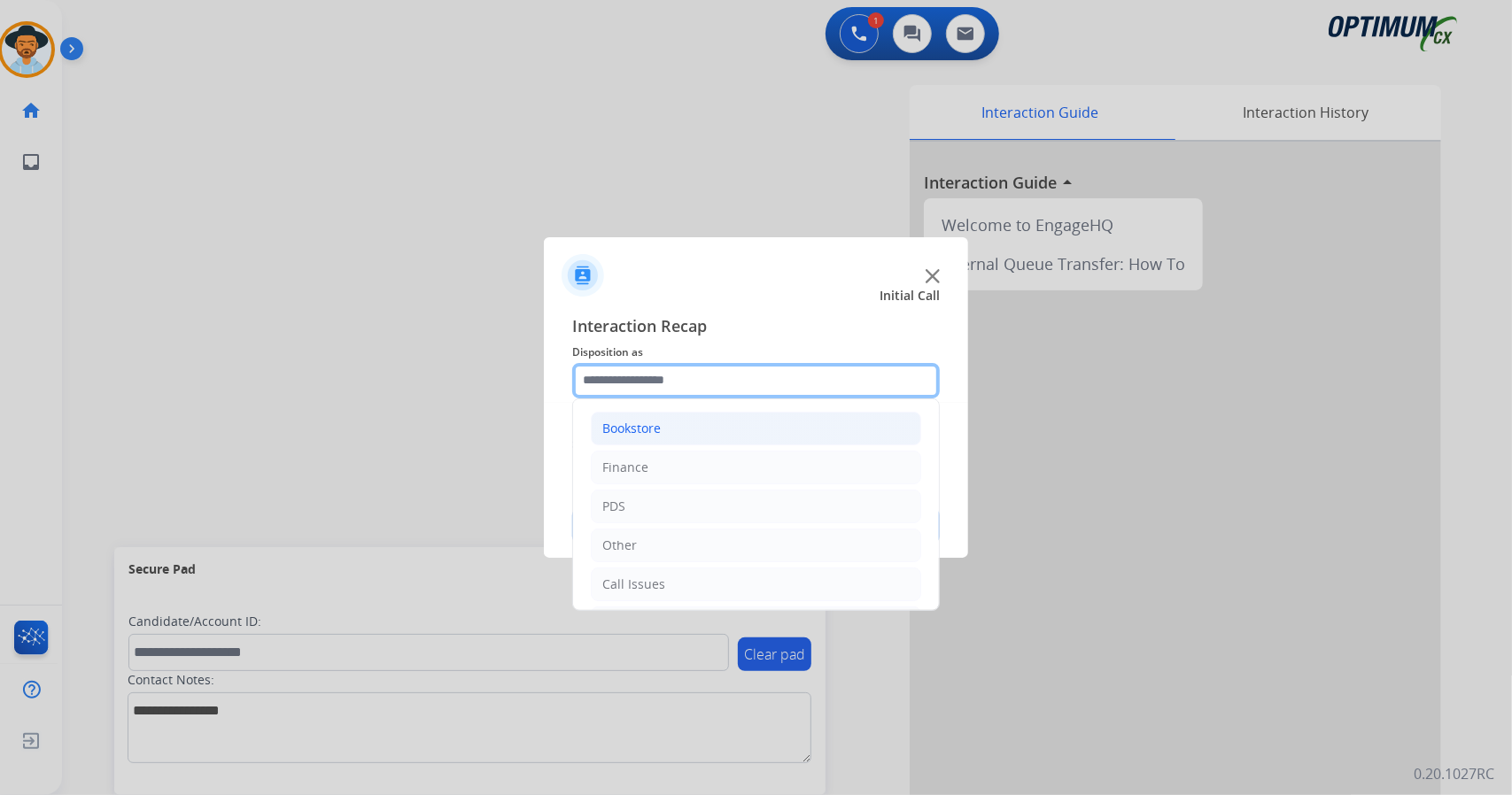
scroll to position [115, 0]
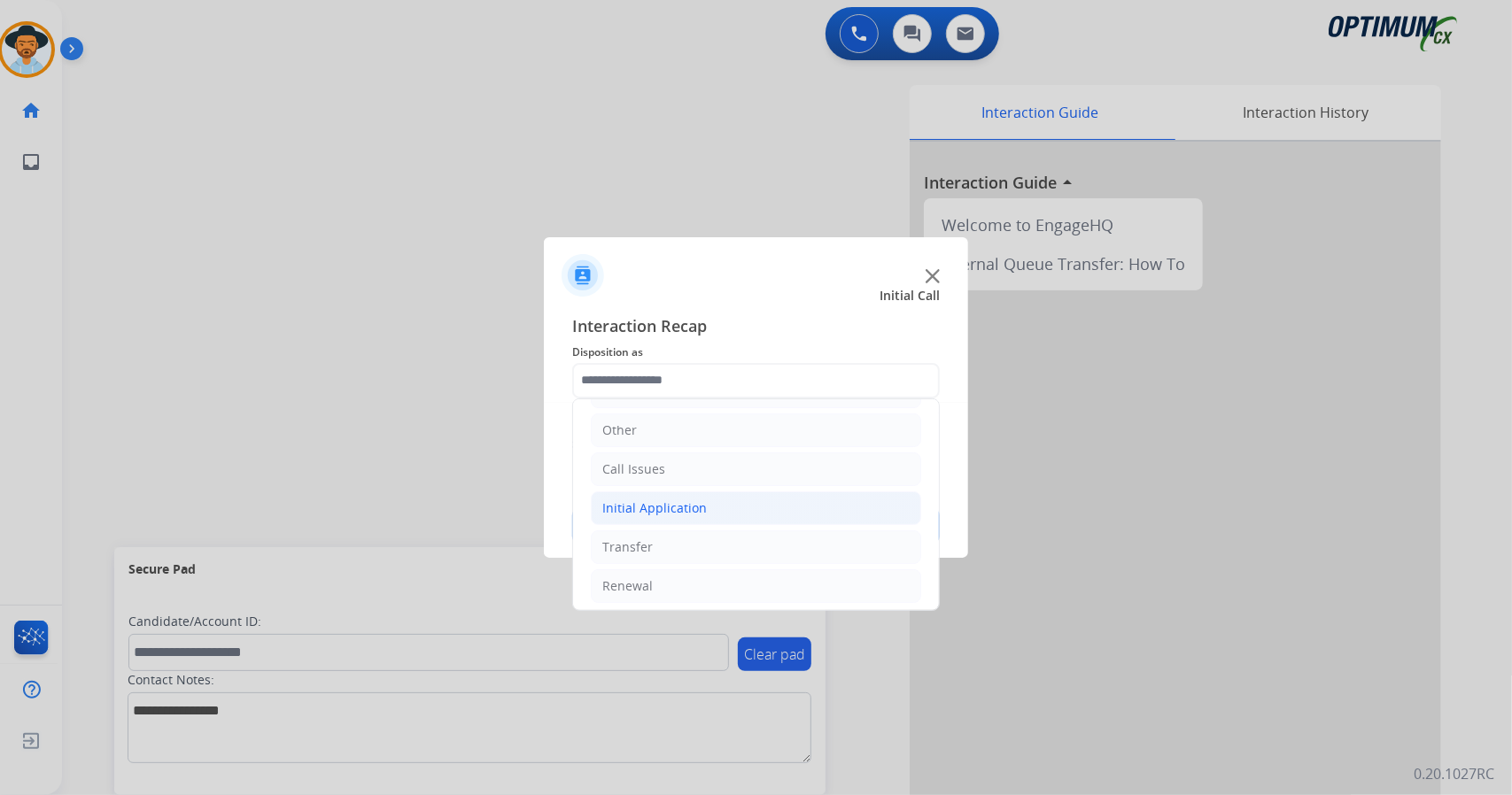
click at [695, 509] on div "Initial Application" at bounding box center [655, 508] width 104 height 18
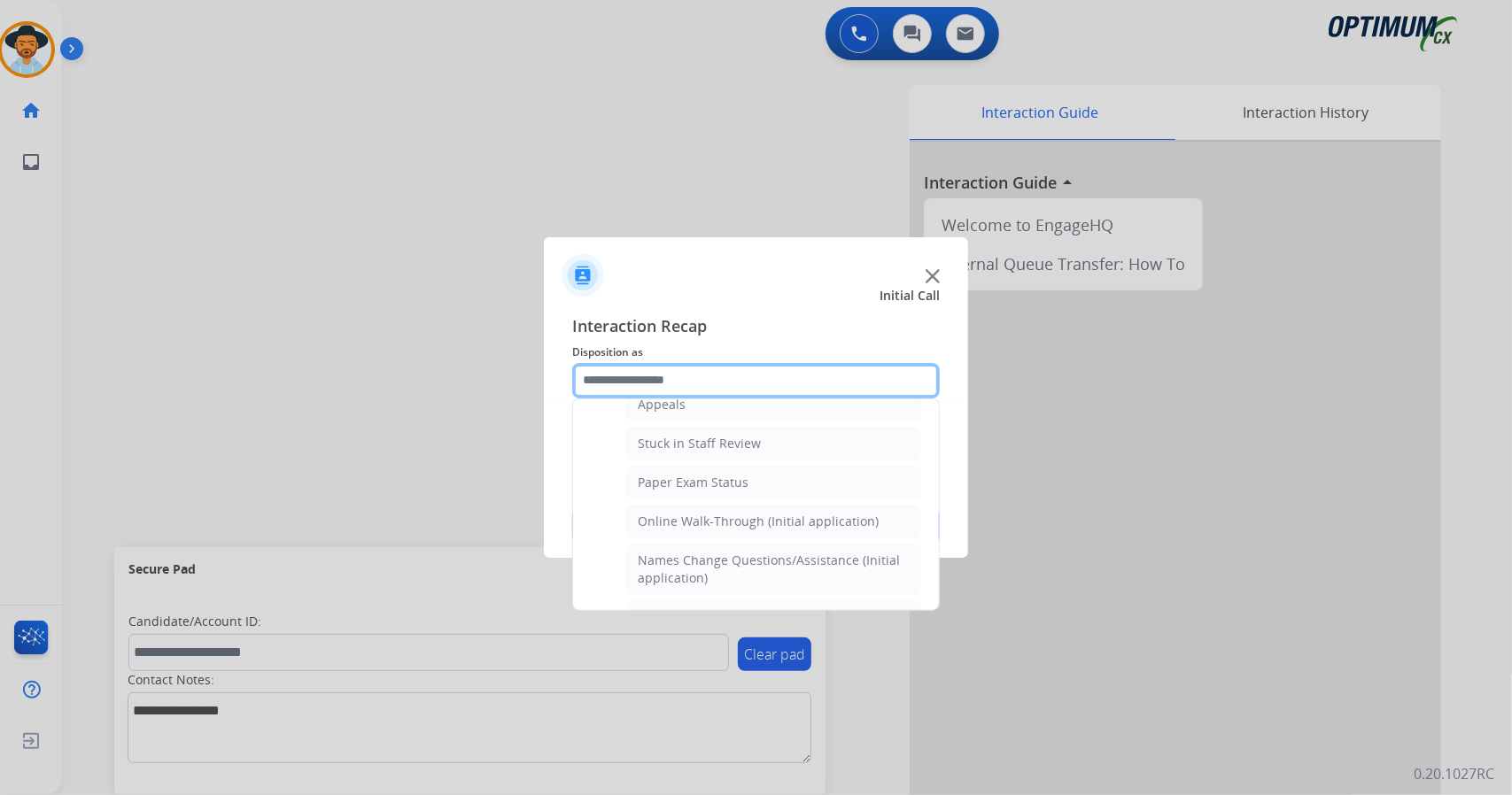
scroll to position [295, 0]
click at [695, 513] on div "Online Walk-Through (Initial application)" at bounding box center [758, 522] width 241 height 18
type input "**********"
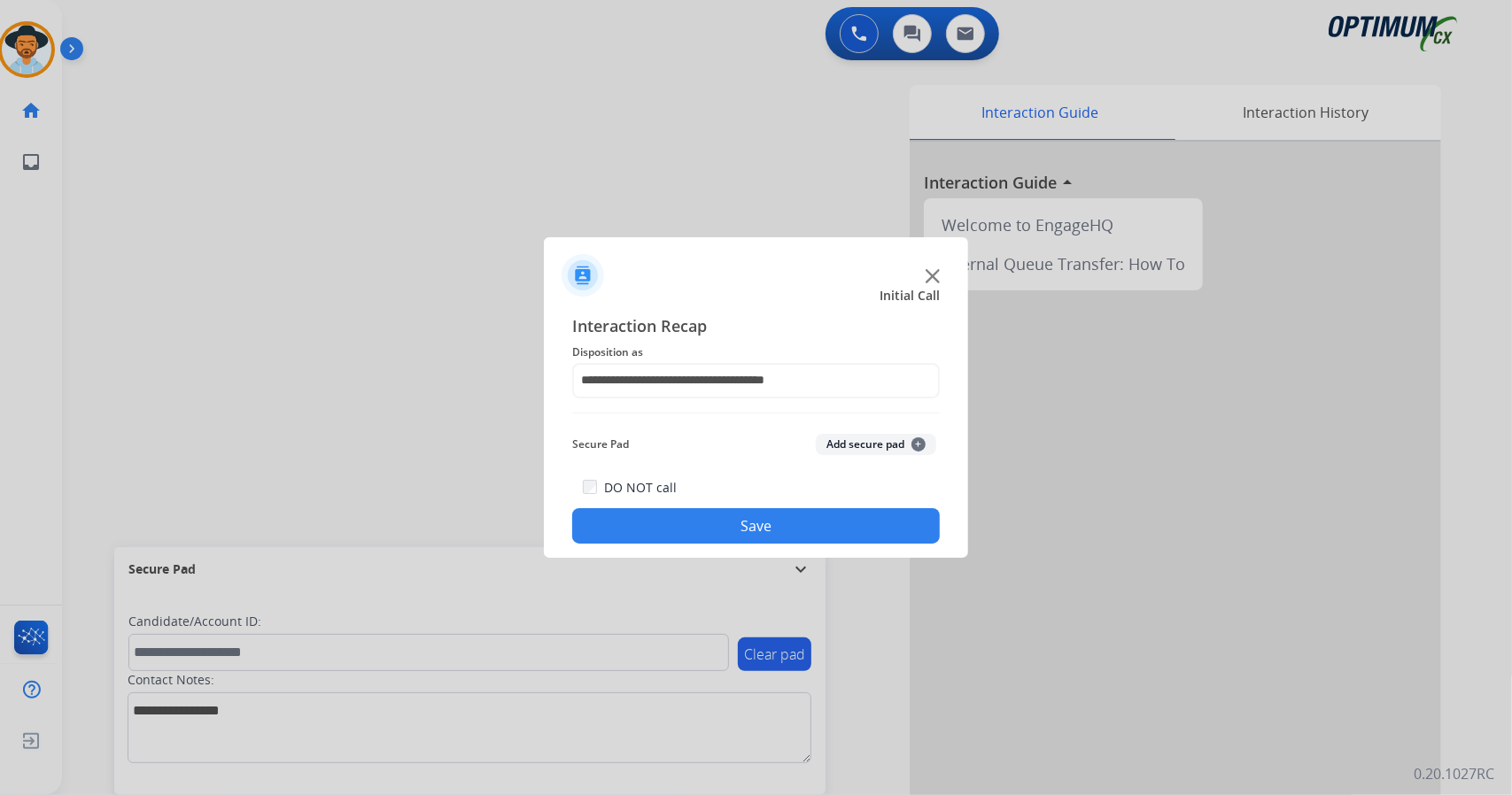
click at [695, 509] on button "Save" at bounding box center [756, 526] width 367 height 35
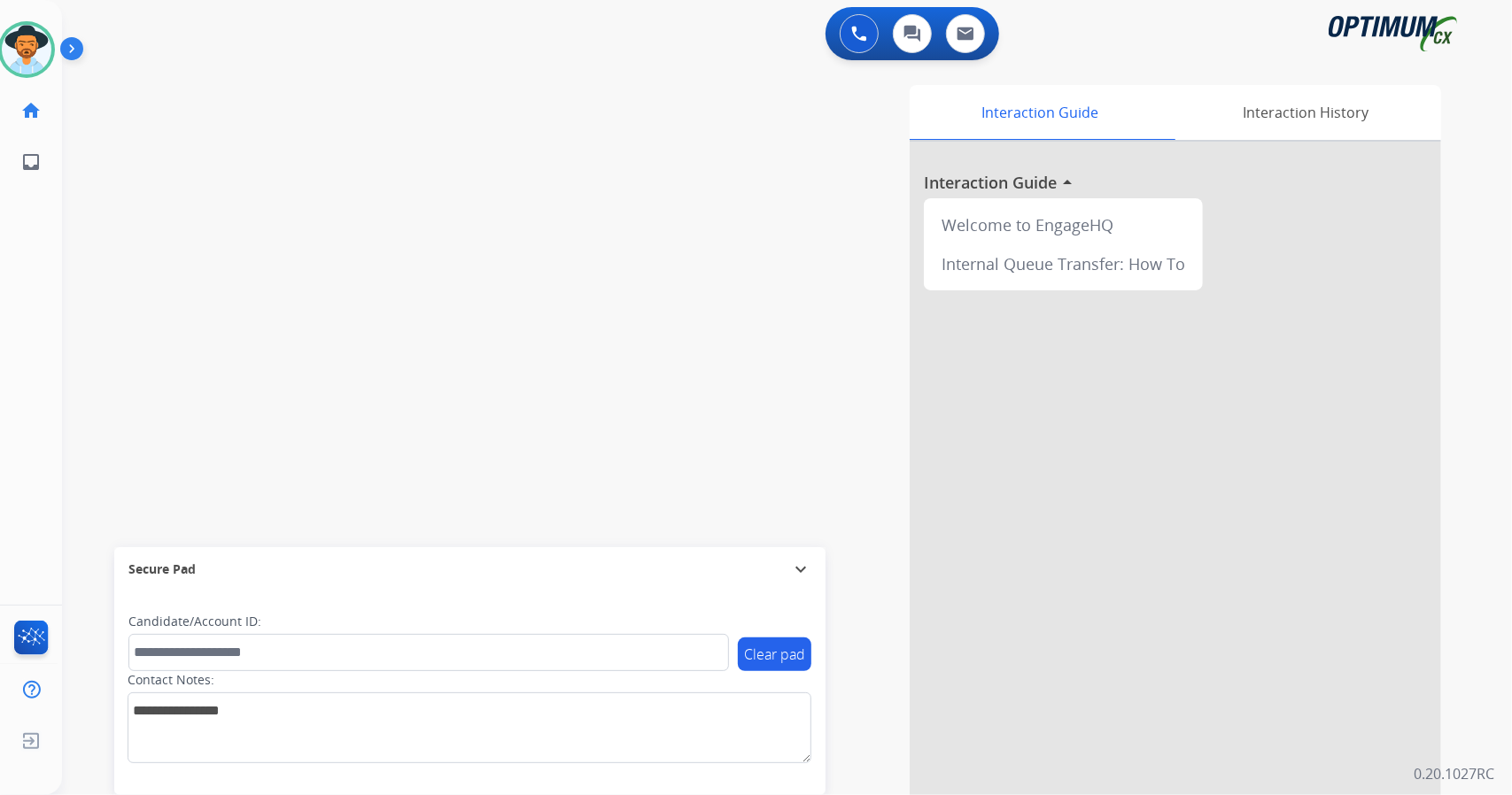
click at [113, 195] on div "swap_horiz Break voice bridge close_fullscreen Connect 3-Way Call merge_type Se…" at bounding box center [766, 433] width 1408 height 739
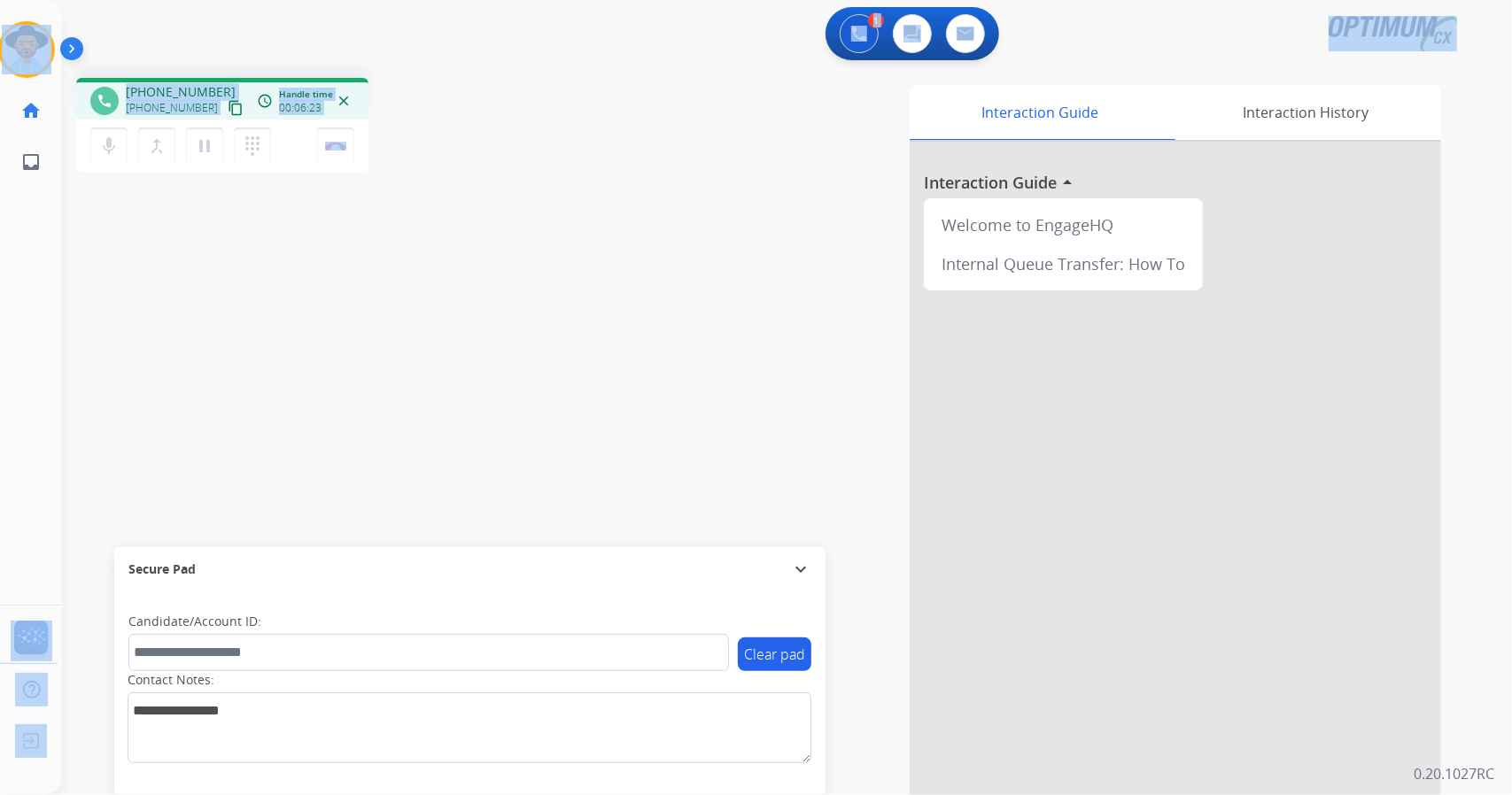
drag, startPoint x: 404, startPoint y: 139, endPoint x: 0, endPoint y: -2, distance: 427.9
click at [0, 0] on html "Outbound call Quit Outbound call Quit Schedule interaction + Add to my list Cus…" at bounding box center [756, 398] width 1512 height 795
click at [181, 29] on div "1 Voice Interactions 0 Chat Interactions 0 Email Interactions" at bounding box center [777, 35] width 1386 height 57
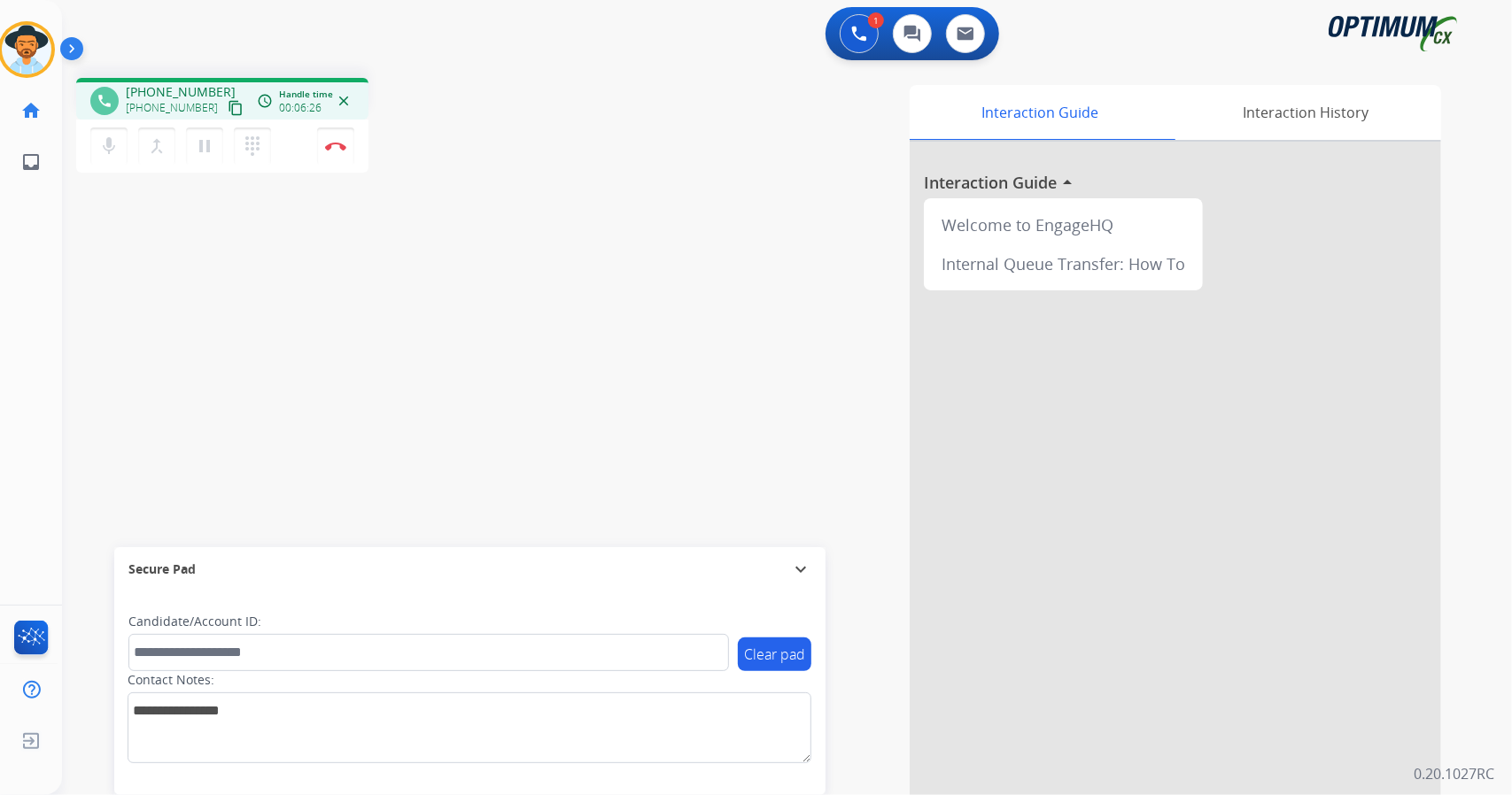
click at [9, 5] on div "[PERSON_NAME] Edit Avatar Agent: [PERSON_NAME] Profile: OCX Training home Home …" at bounding box center [26, 93] width 62 height 187
click at [377, 156] on div "phone [PHONE_NUMBER] [PHONE_NUMBER] content_copy access_time Call metrics Queue…" at bounding box center [317, 128] width 481 height 100
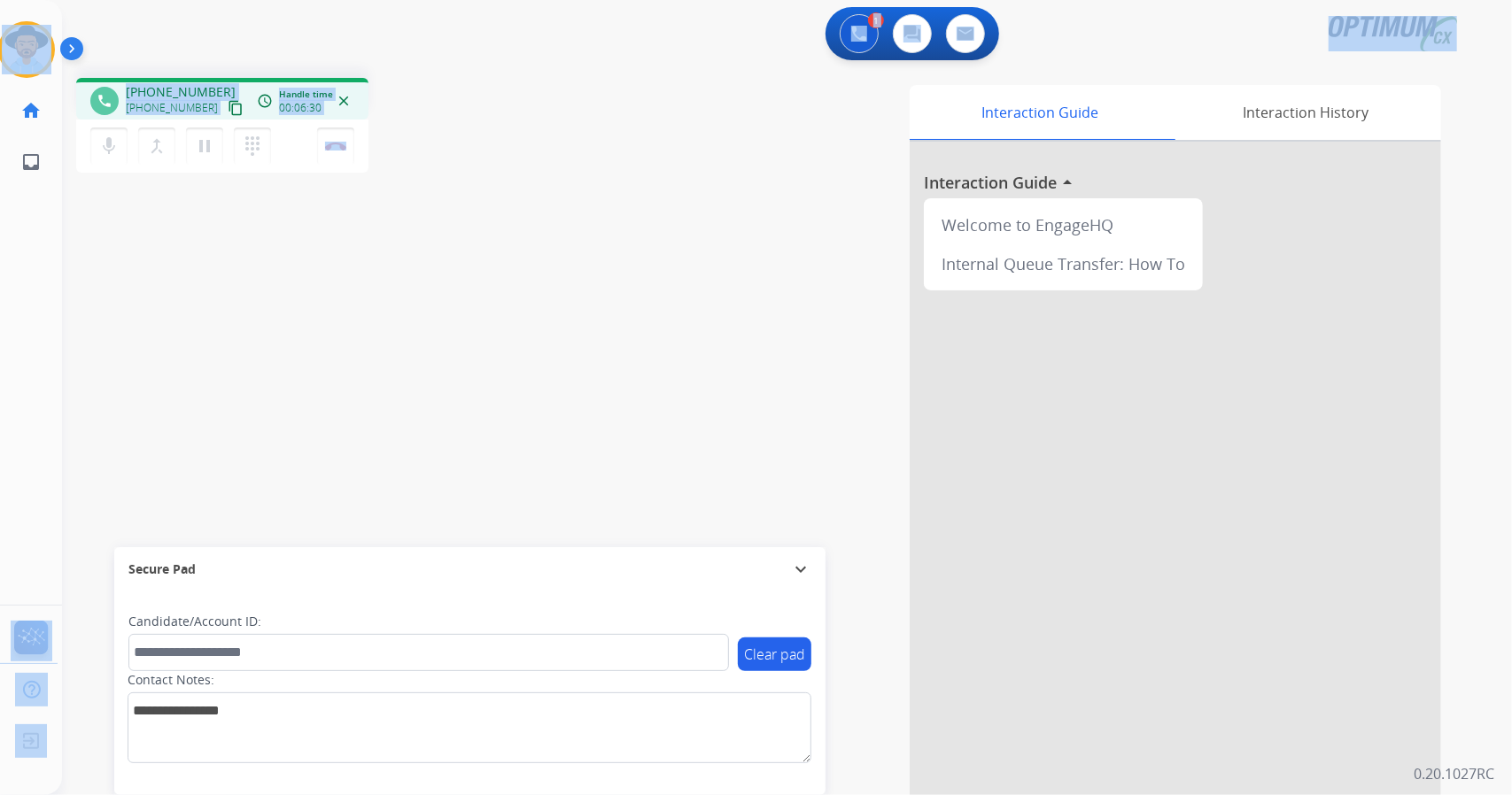
drag, startPoint x: 377, startPoint y: 156, endPoint x: 2, endPoint y: 20, distance: 398.9
click at [2, 20] on div "Outbound call Quit Outbound call Quit Schedule interaction + Add to my list Cus…" at bounding box center [756, 398] width 1512 height 795
click at [154, 40] on div "1 Voice Interactions 0 Chat Interactions 0 Email Interactions" at bounding box center [777, 35] width 1386 height 57
drag, startPoint x: 12, startPoint y: 10, endPoint x: 365, endPoint y: 201, distance: 401.4
click at [365, 201] on div "Outbound call Quit Outbound call Quit Schedule interaction + Add to my list Cus…" at bounding box center [756, 398] width 1512 height 795
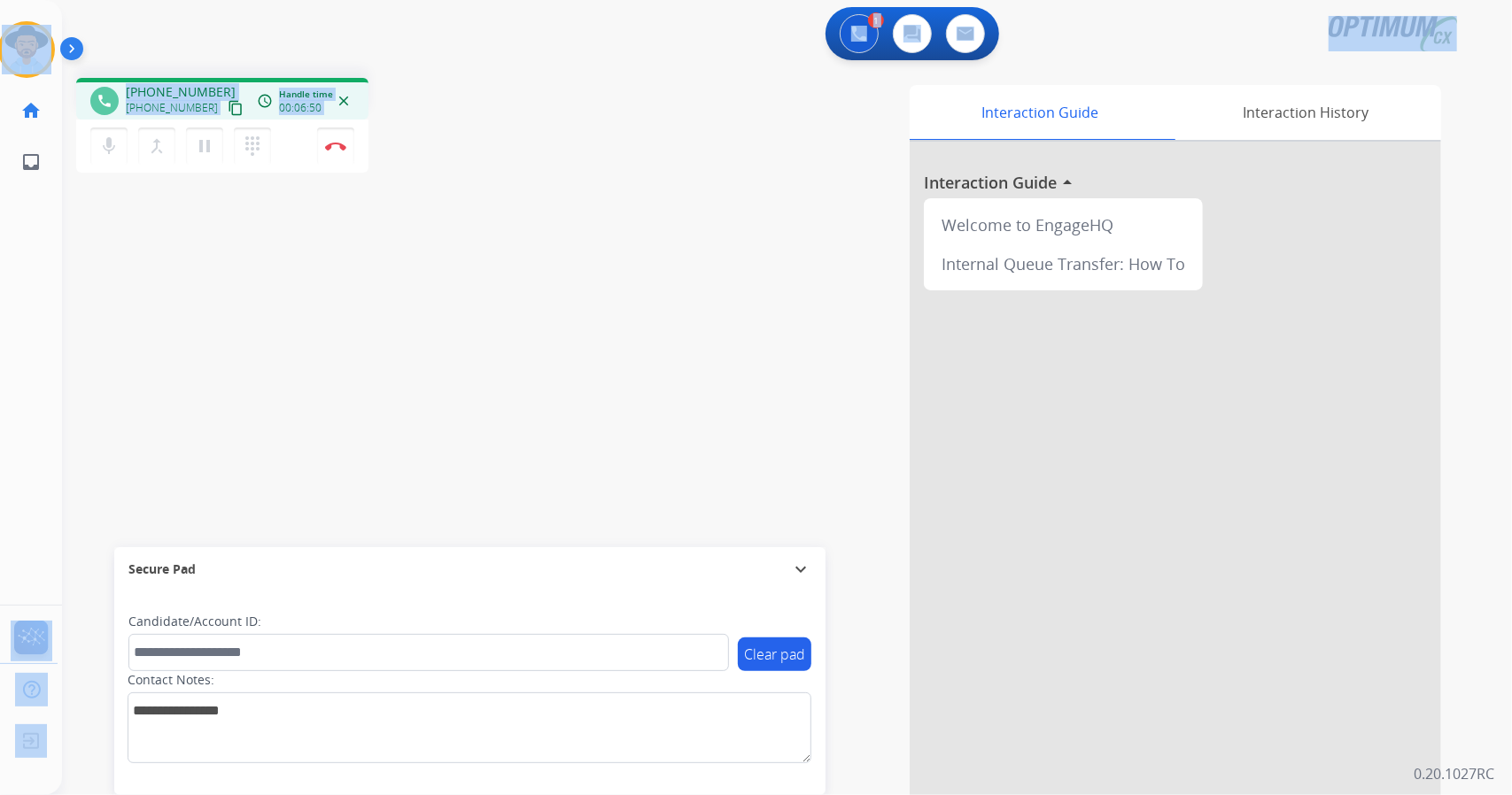
click at [482, 139] on div "phone [PHONE_NUMBER] [PHONE_NUMBER] content_copy access_time Call metrics Queue…" at bounding box center [317, 128] width 481 height 100
drag, startPoint x: 7, startPoint y: 6, endPoint x: 413, endPoint y: 341, distance: 526.4
click at [413, 341] on div "Outbound call Quit Outbound call Quit Schedule interaction + Add to my list Cus…" at bounding box center [756, 398] width 1512 height 795
click at [507, 93] on div "phone [PHONE_NUMBER] [PHONE_NUMBER] content_copy access_time Call metrics Queue…" at bounding box center [317, 128] width 481 height 100
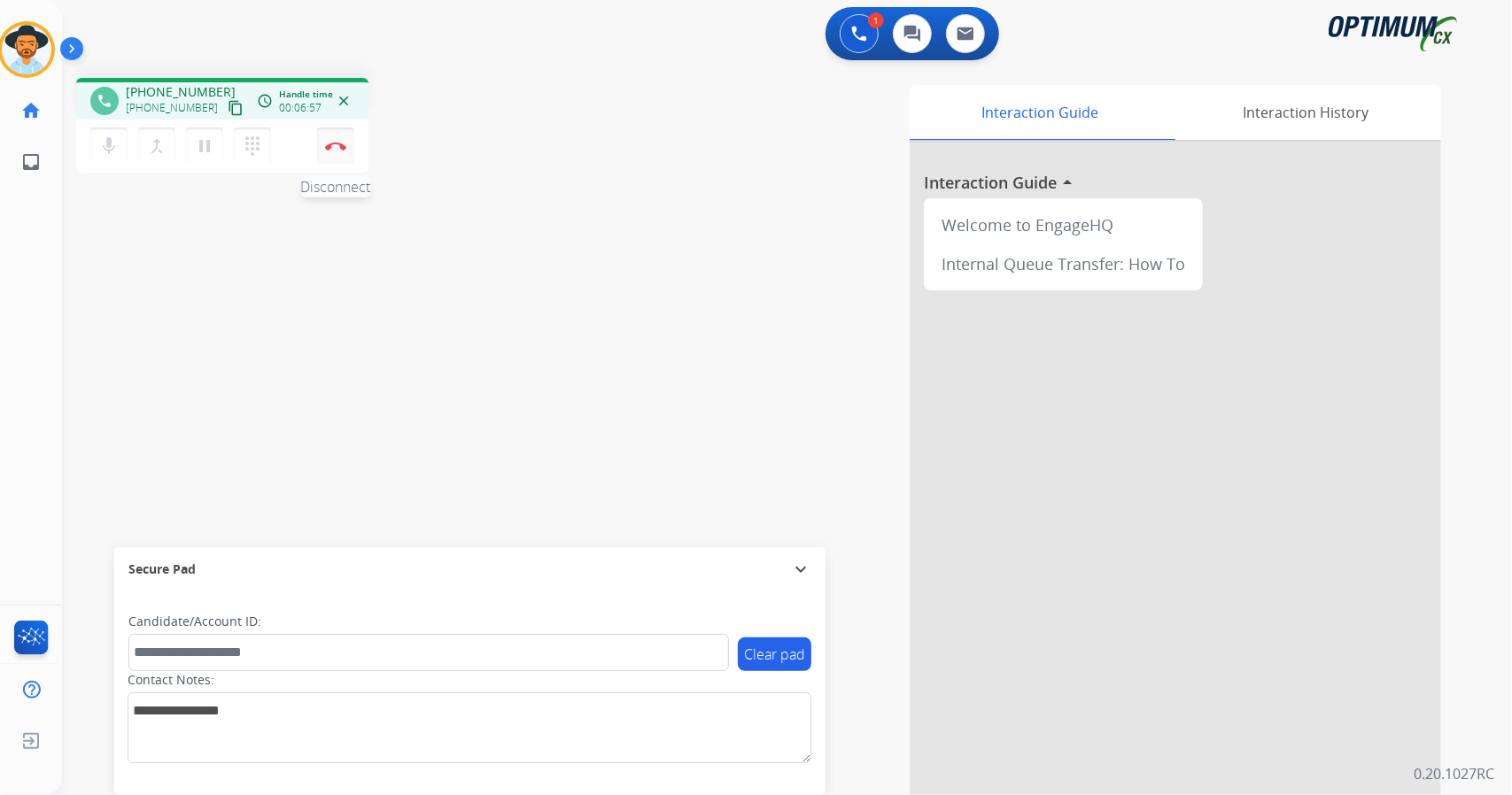
click at [340, 140] on button "Disconnect" at bounding box center [336, 146] width 37 height 37
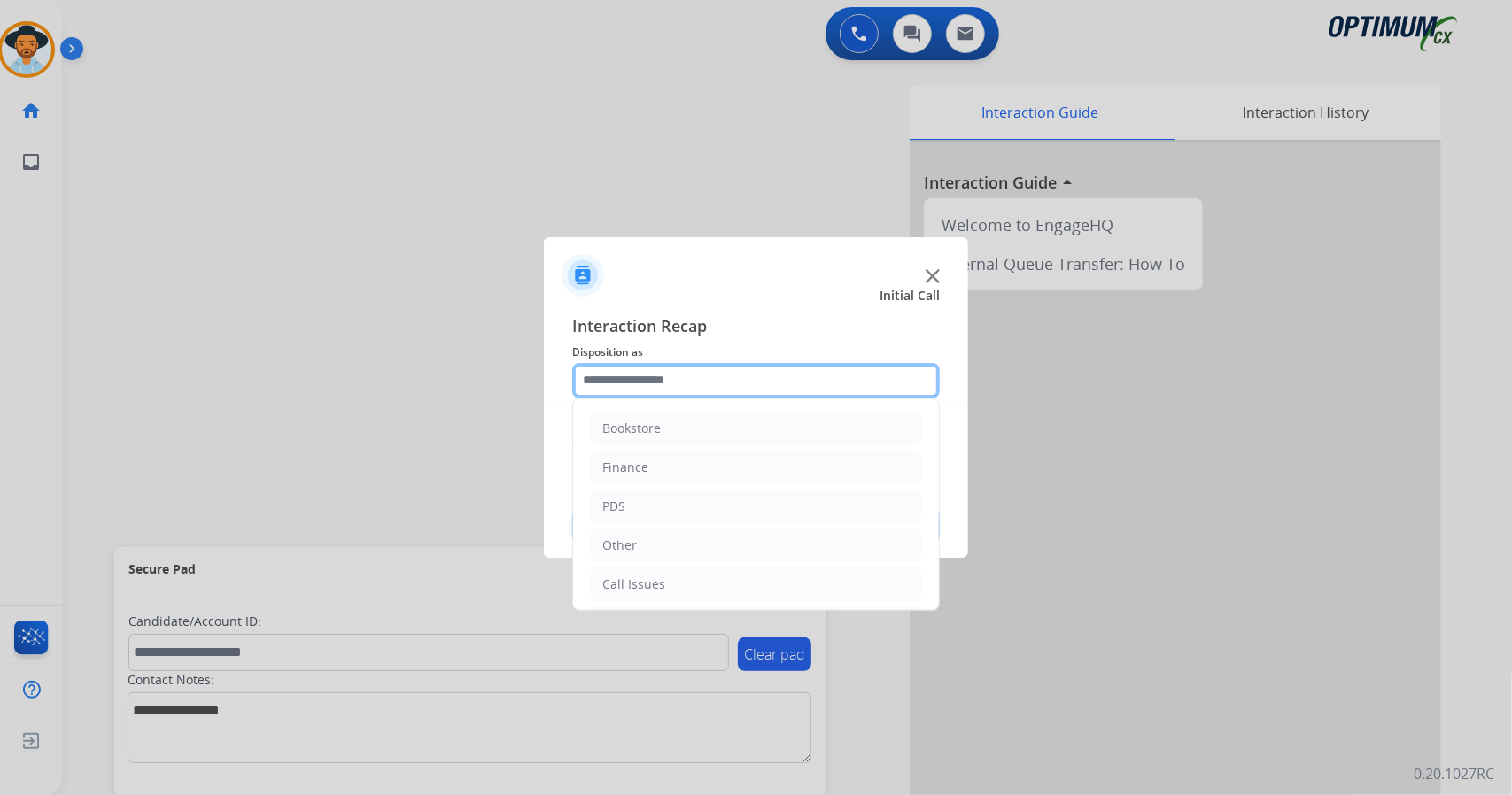
click at [725, 387] on input "text" at bounding box center [756, 381] width 367 height 35
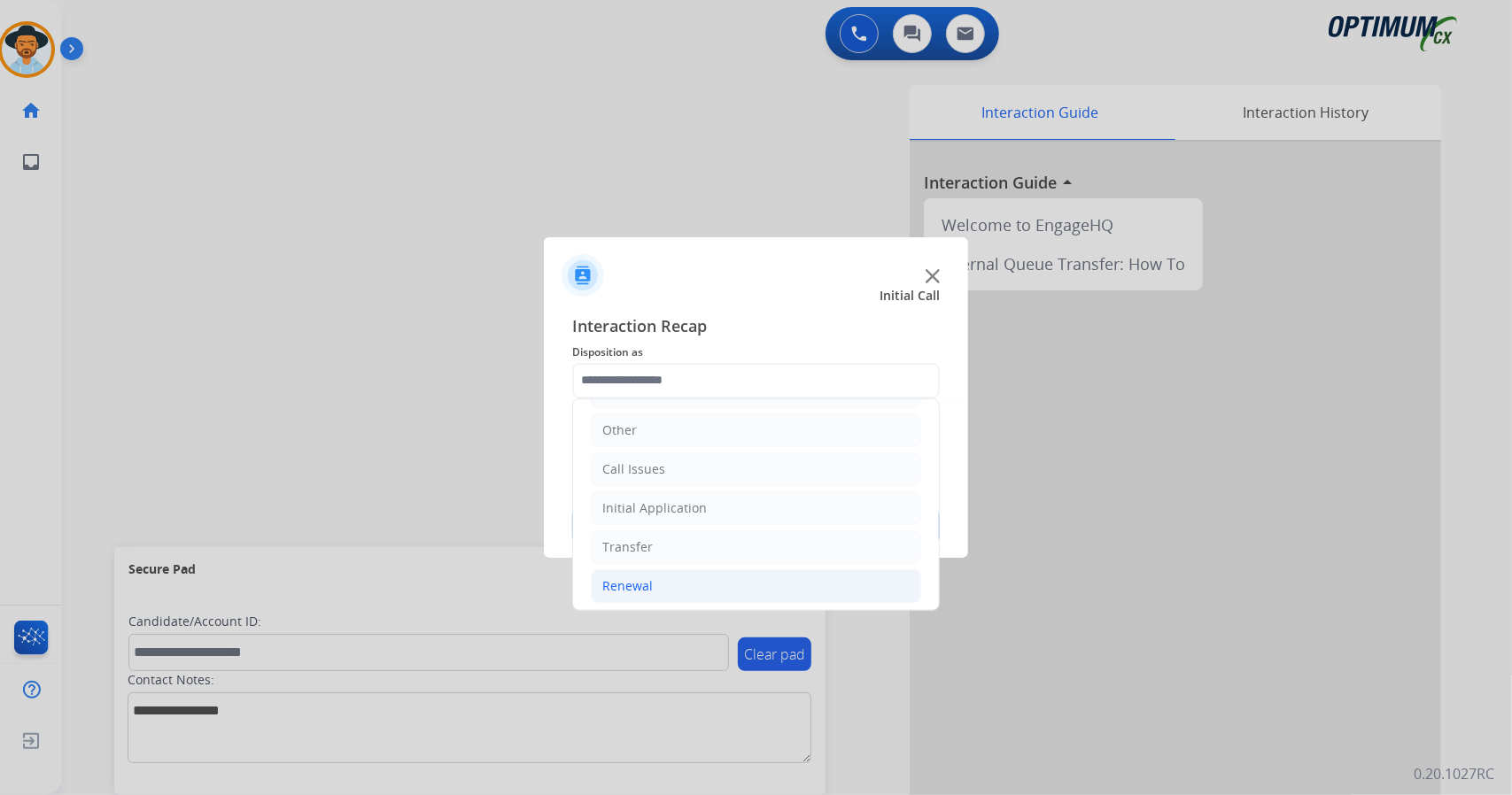
click at [721, 573] on li "Renewal" at bounding box center [756, 586] width 331 height 33
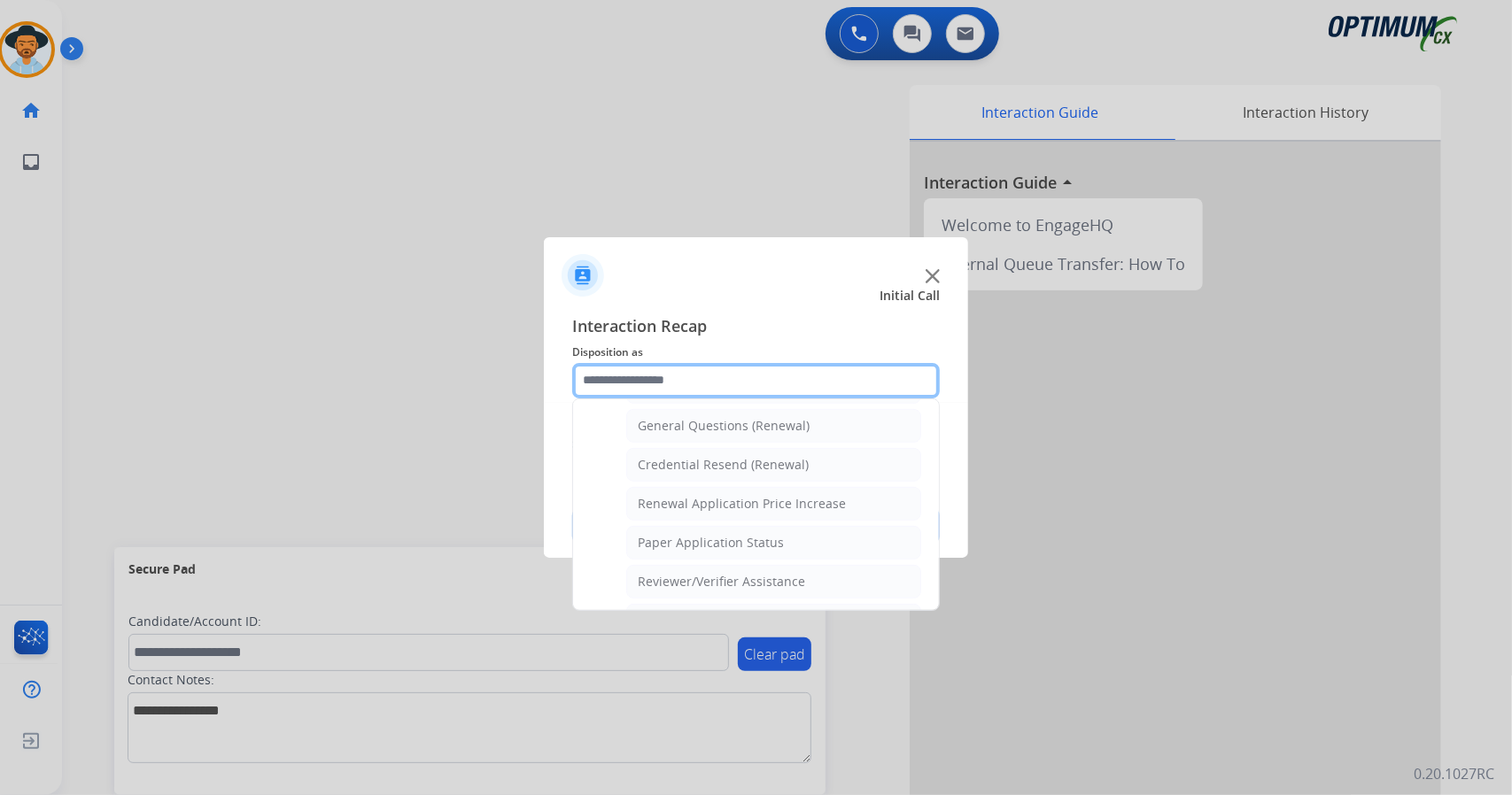
scroll to position [528, 0]
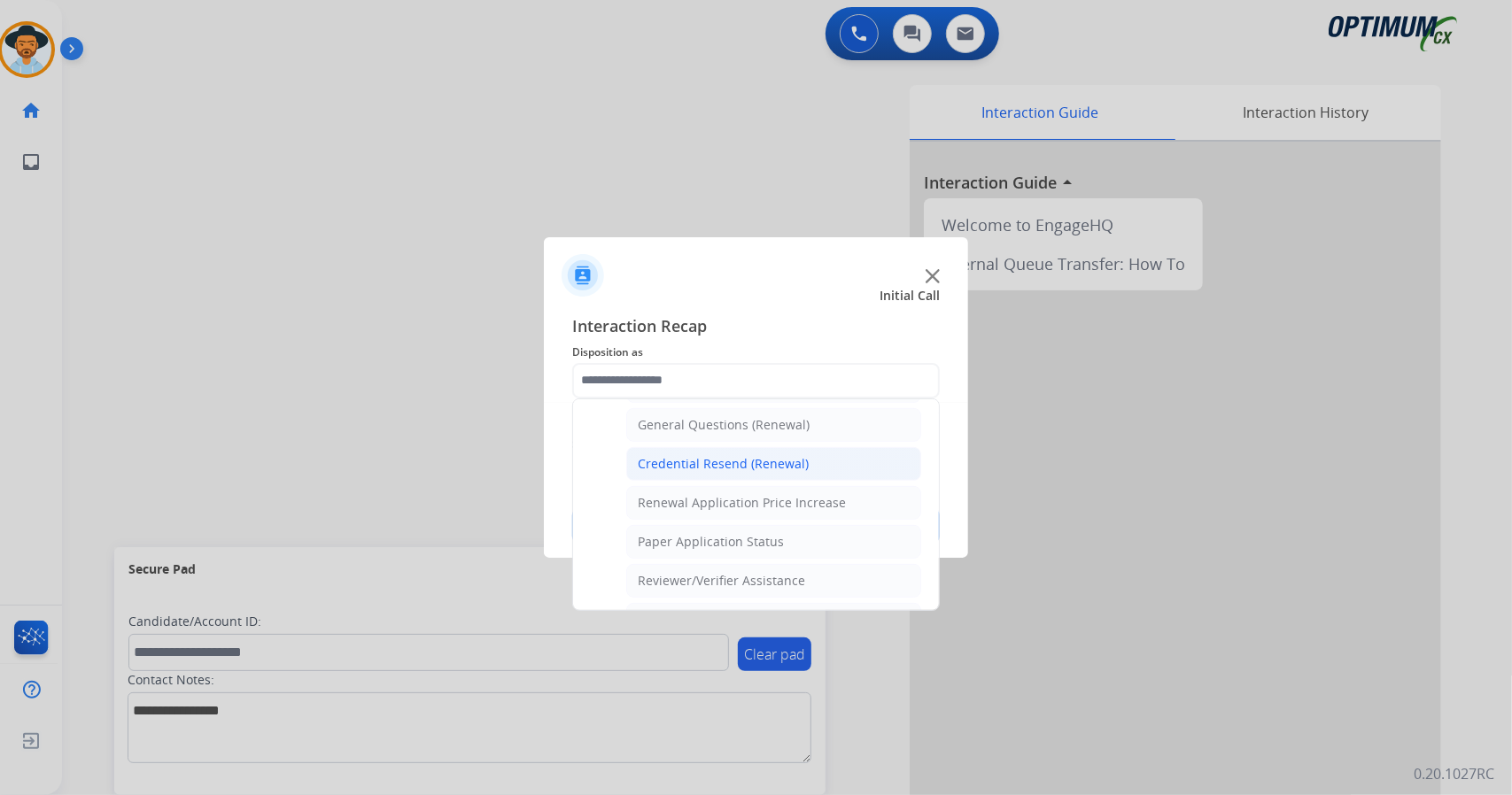
click at [754, 448] on li "Credential Resend (Renewal)" at bounding box center [774, 464] width 295 height 33
type input "**********"
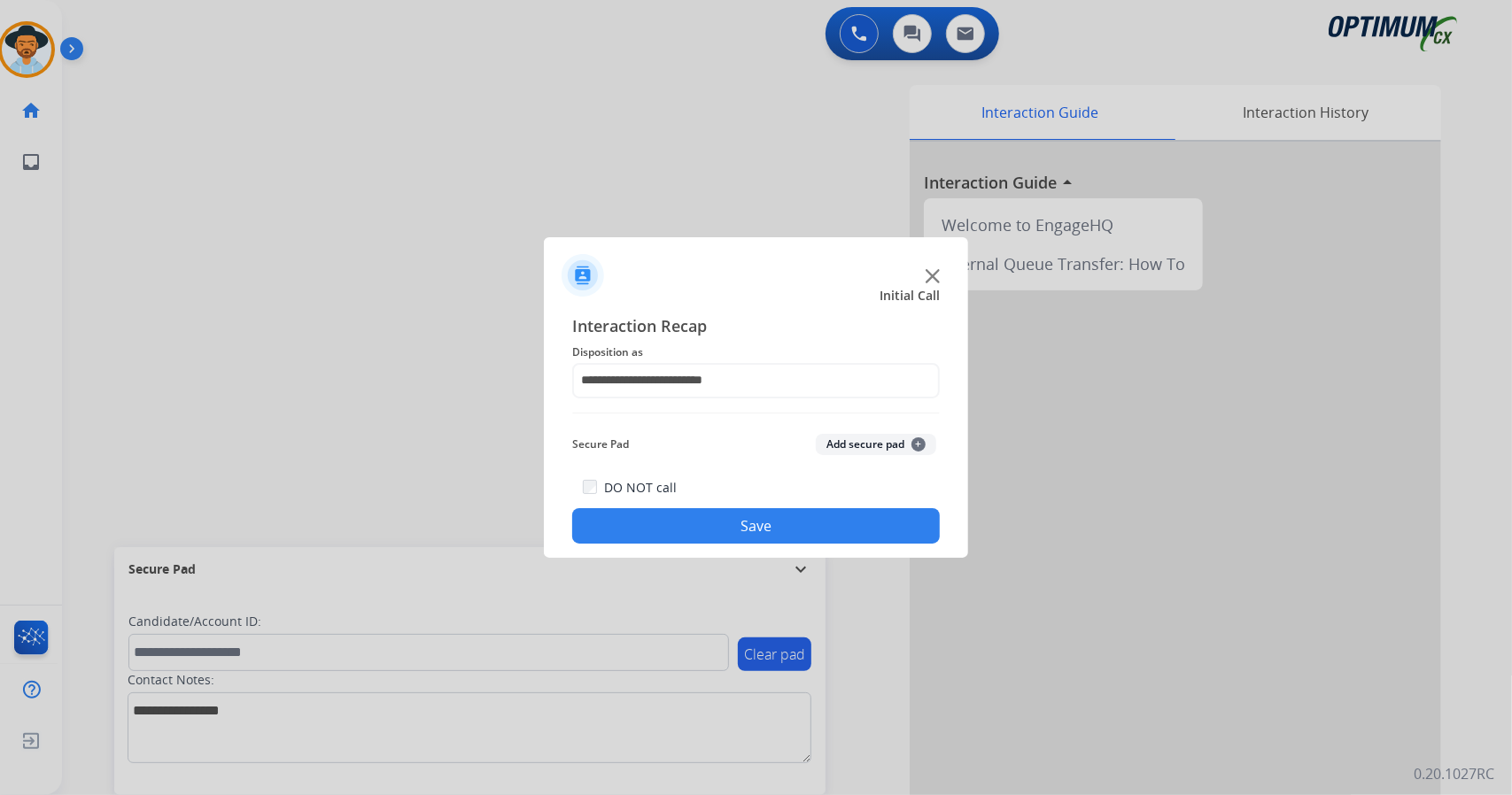
click at [776, 518] on button "Save" at bounding box center [756, 526] width 367 height 35
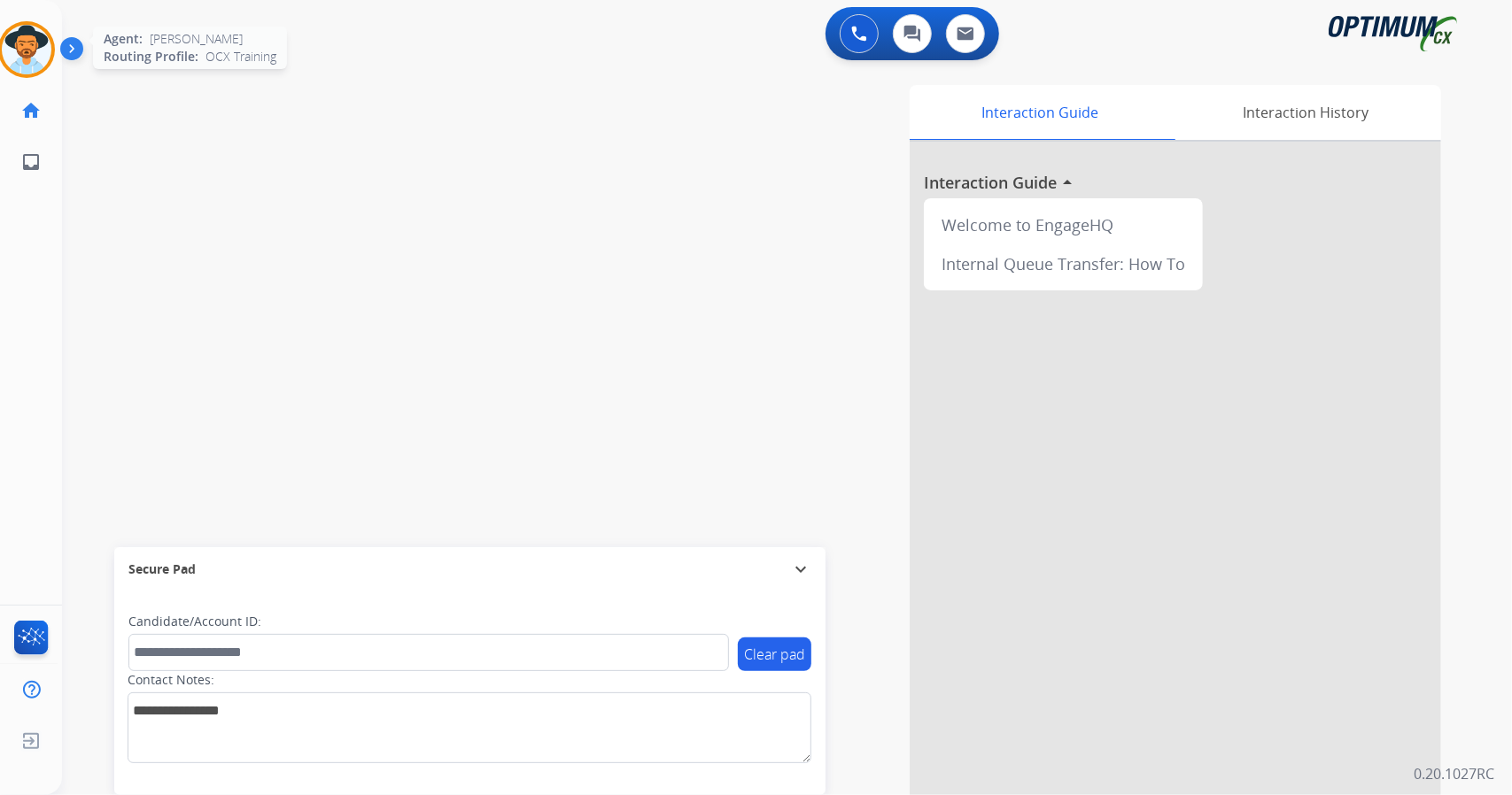
click at [0, 46] on div at bounding box center [27, 50] width 57 height 57
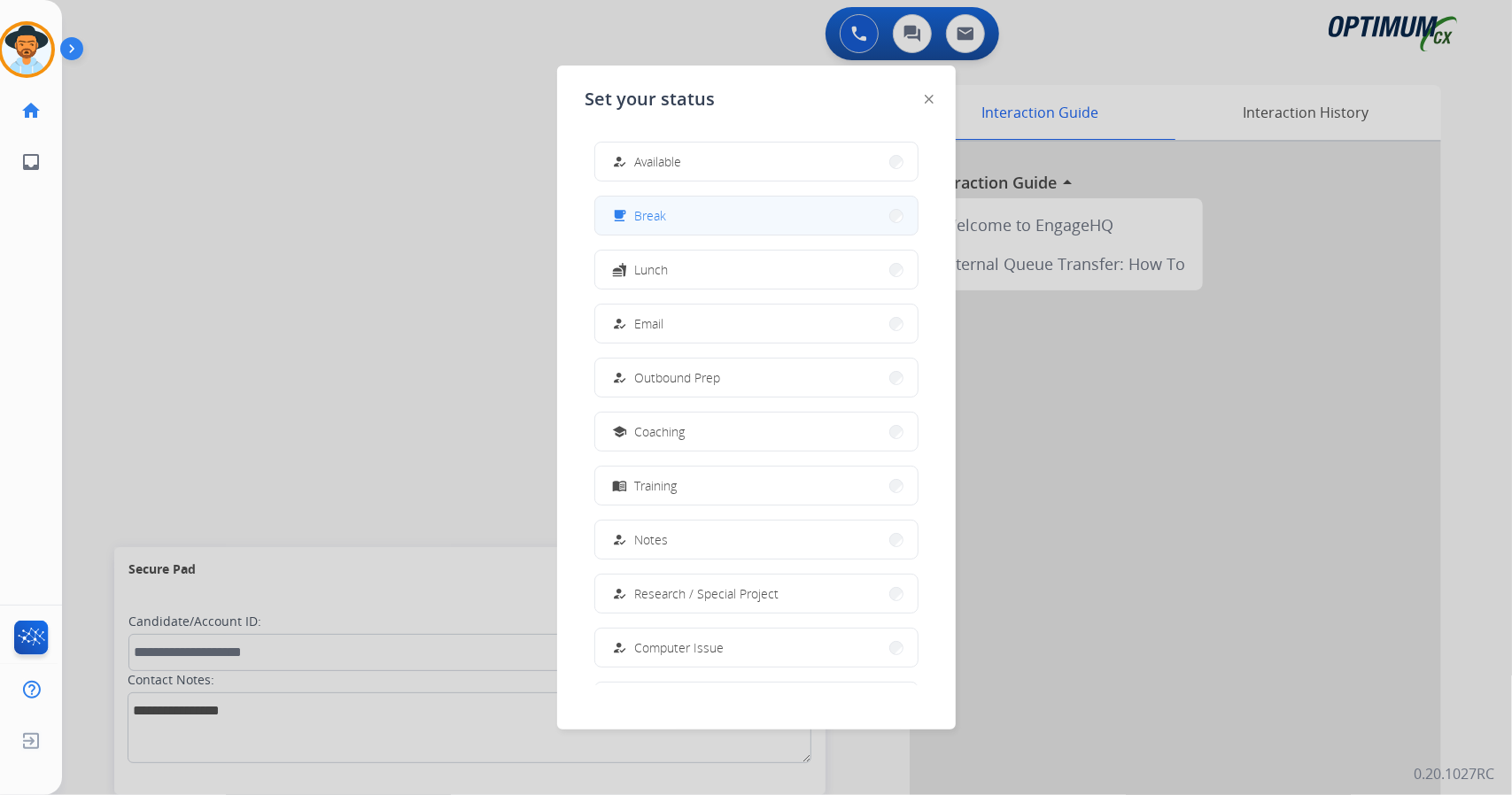
click at [718, 217] on button "free_breakfast Break" at bounding box center [756, 215] width 322 height 38
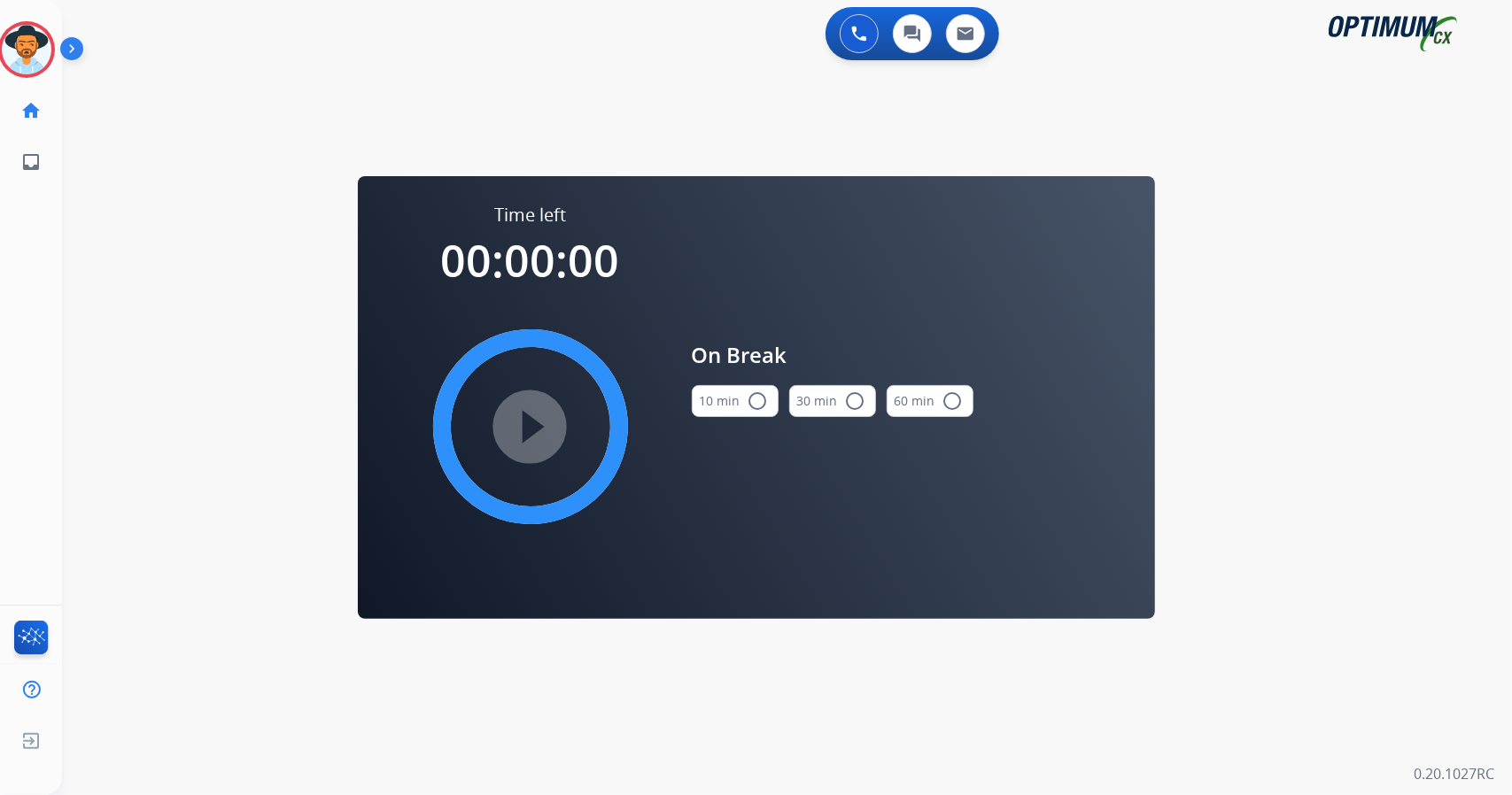
click at [1404, 521] on div "0 Voice Interactions 0 Chat Interactions 0 Email Interactions swap_horiz Break …" at bounding box center [786, 398] width 1450 height 795
click at [716, 412] on button "10 min radio_button_unchecked" at bounding box center [735, 401] width 86 height 31
click at [520, 416] on mat-icon "play_circle_filled" at bounding box center [531, 427] width 22 height 22
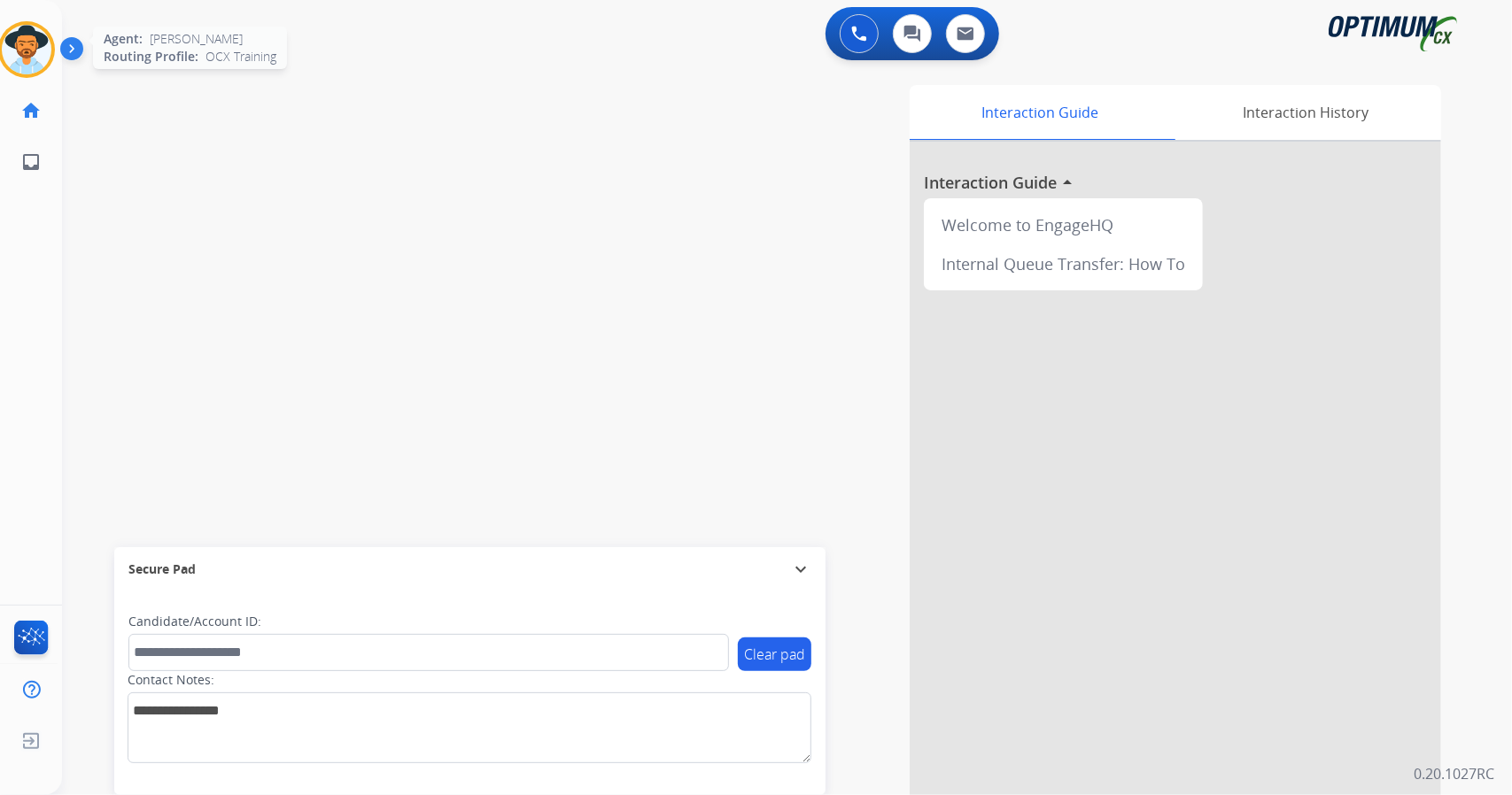
click at [0, 52] on div at bounding box center [27, 50] width 57 height 57
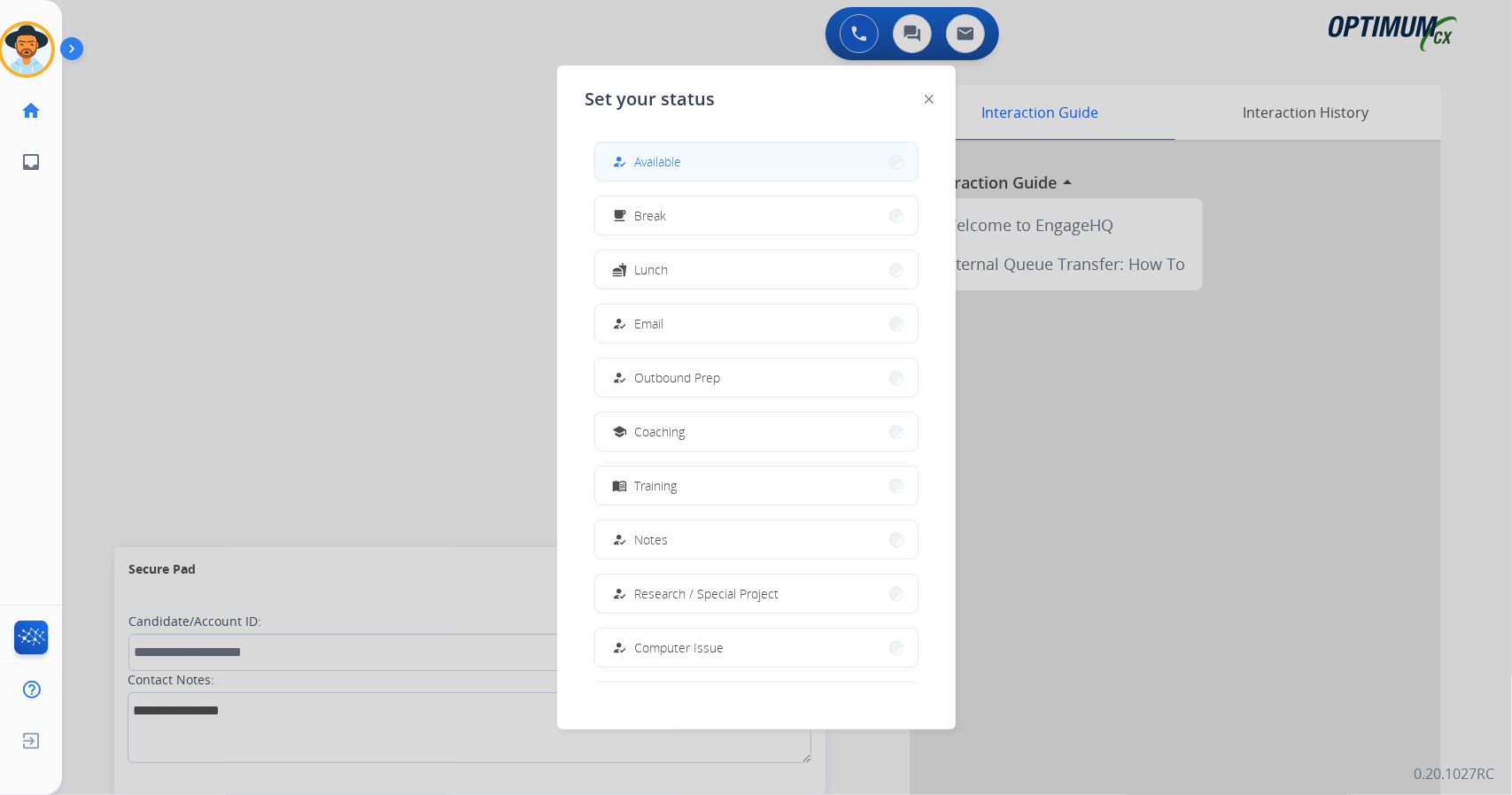
click at [654, 161] on span "Available" at bounding box center [659, 161] width 47 height 19
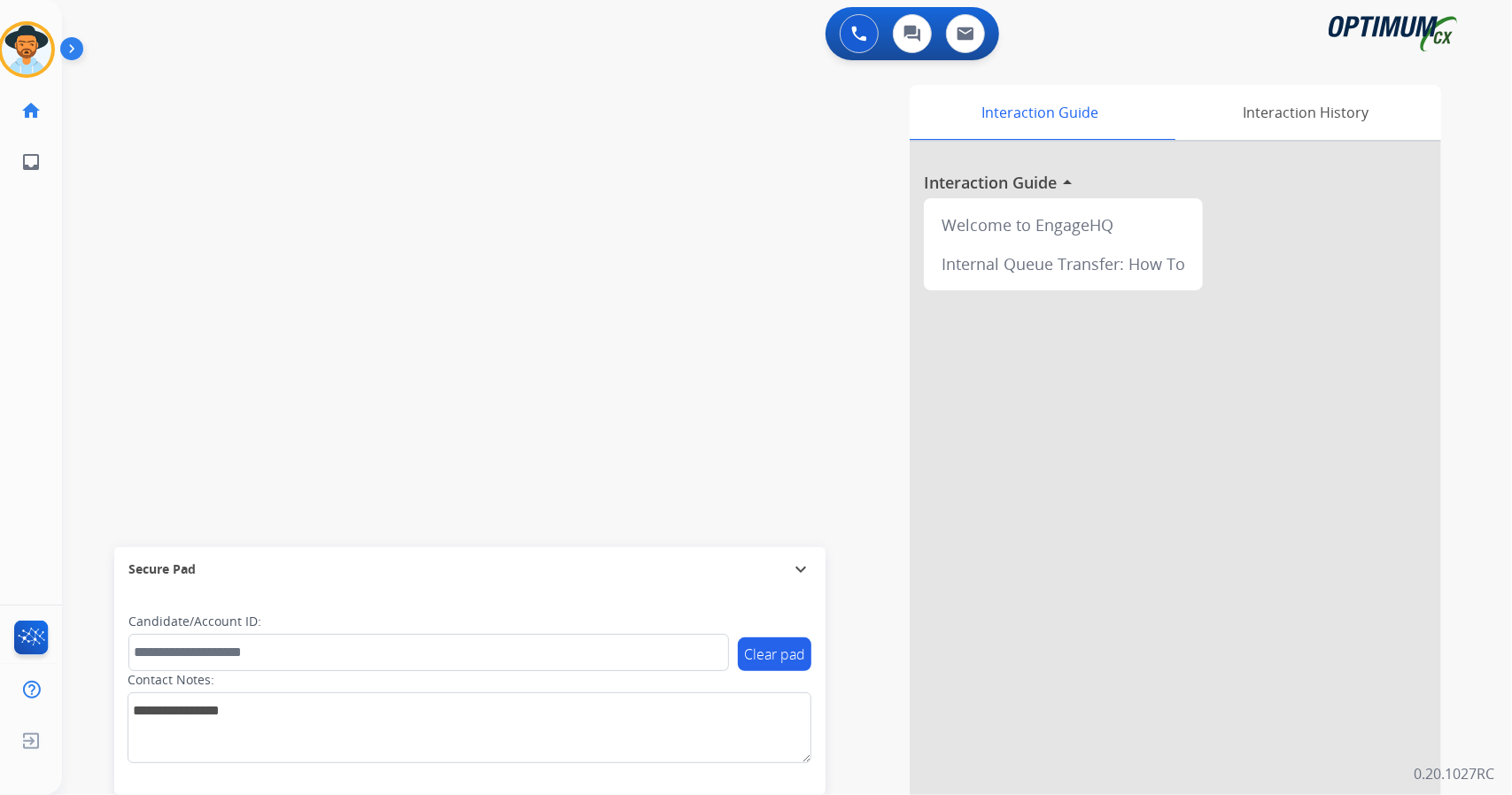
click at [95, 246] on div "swap_horiz Break voice bridge close_fullscreen Connect 3-Way Call merge_type Se…" at bounding box center [766, 433] width 1408 height 739
click at [132, 234] on div "swap_horiz Break voice bridge close_fullscreen Connect 3-Way Call merge_type Se…" at bounding box center [766, 433] width 1408 height 739
click at [11, 36] on img at bounding box center [27, 49] width 50 height 50
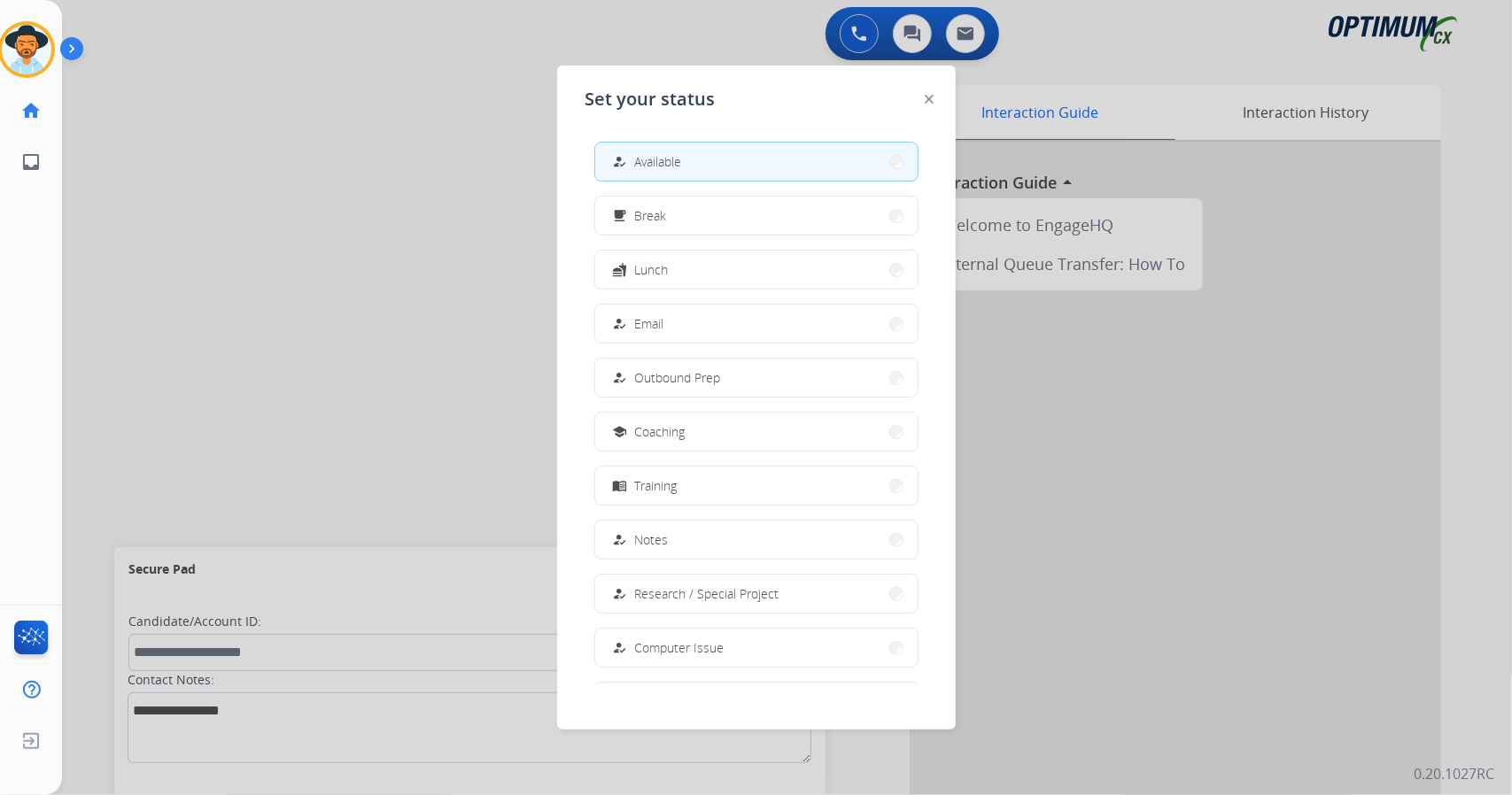
click at [330, 274] on div at bounding box center [756, 398] width 1512 height 795
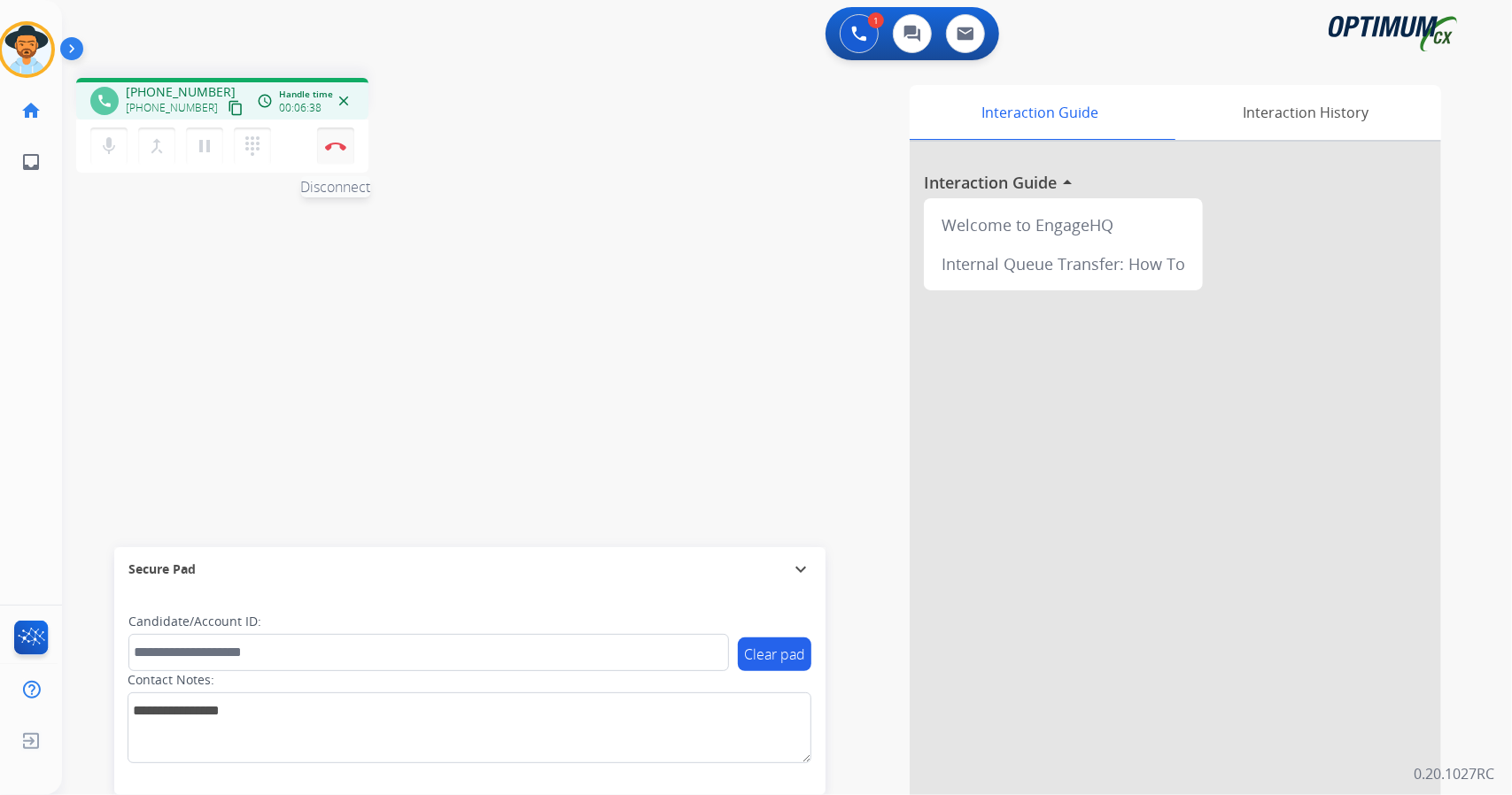
click at [339, 153] on button "Disconnect" at bounding box center [336, 146] width 37 height 37
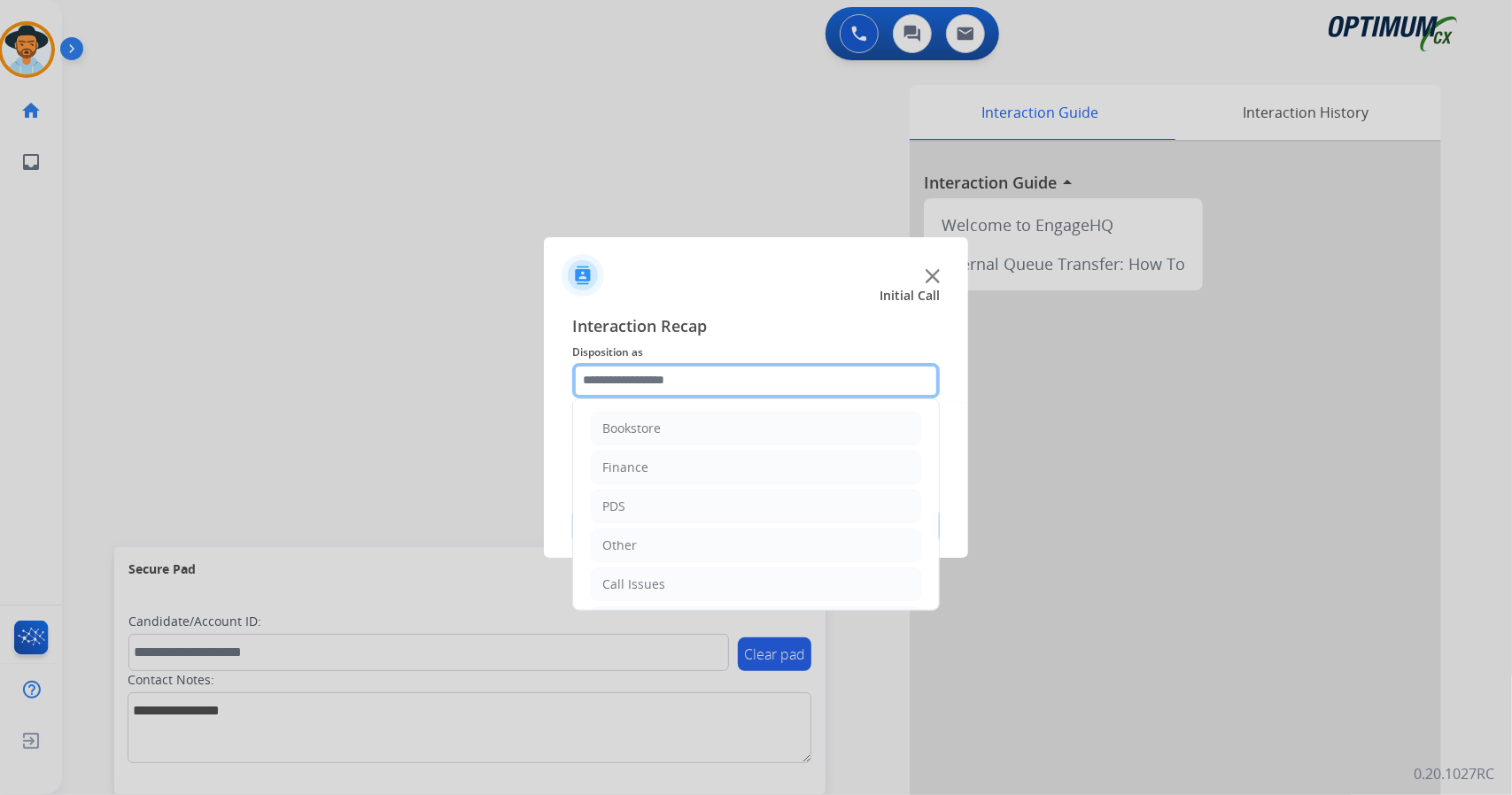
click at [782, 366] on input "text" at bounding box center [756, 381] width 367 height 35
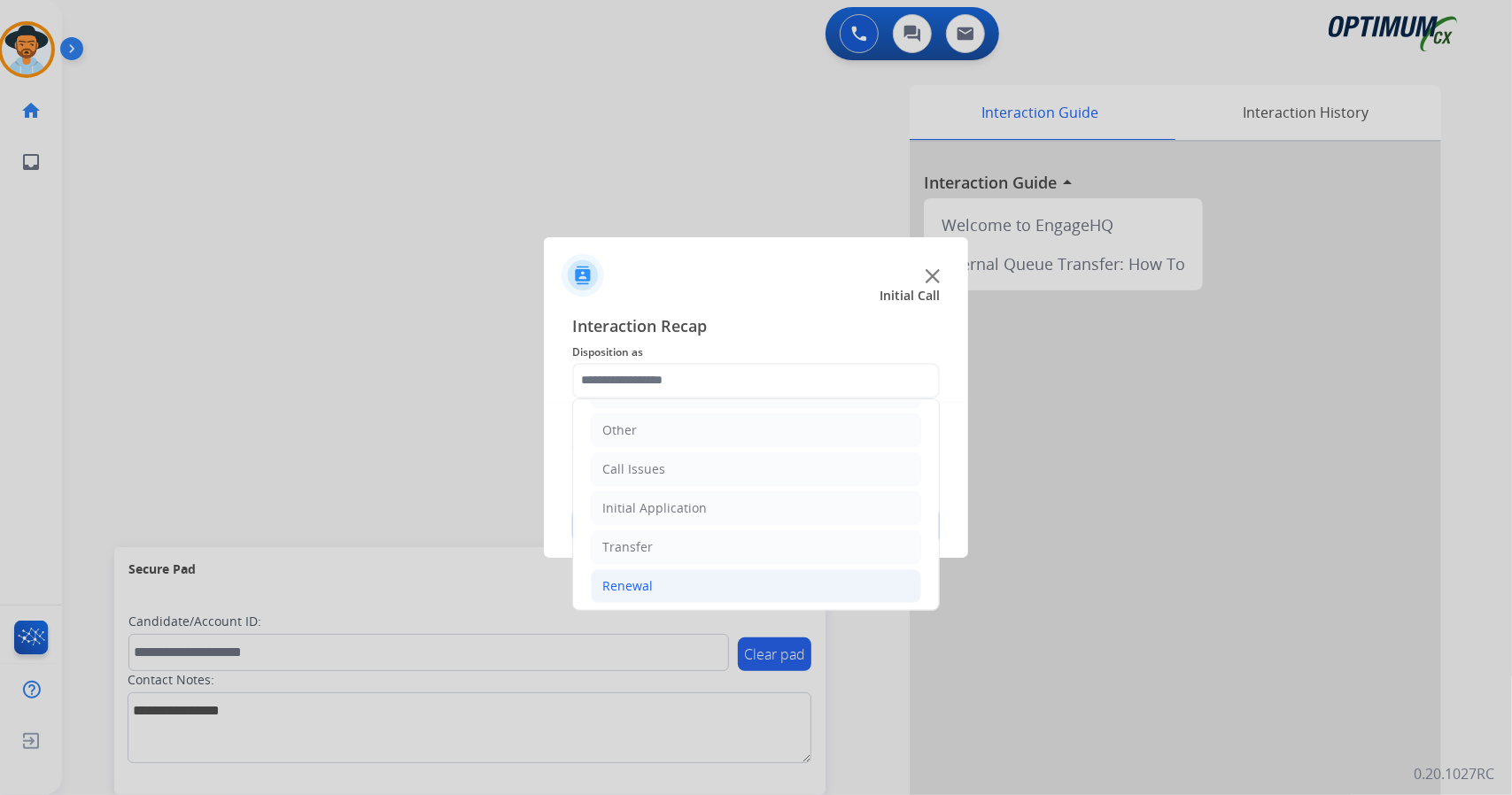
click at [675, 569] on li "Renewal" at bounding box center [756, 586] width 331 height 33
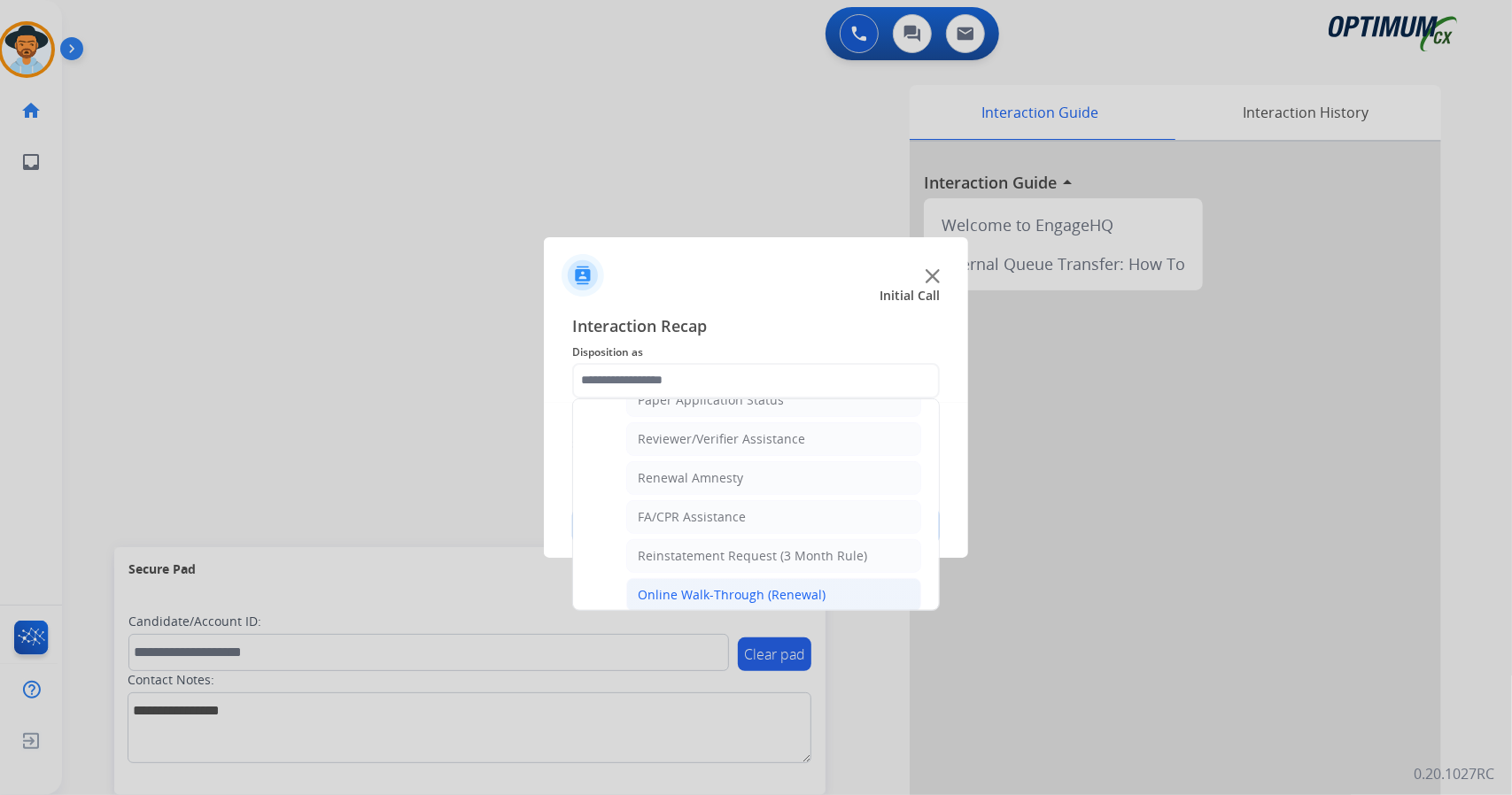
click at [700, 593] on li "Online Walk-Through (Renewal)" at bounding box center [774, 595] width 295 height 33
type input "**********"
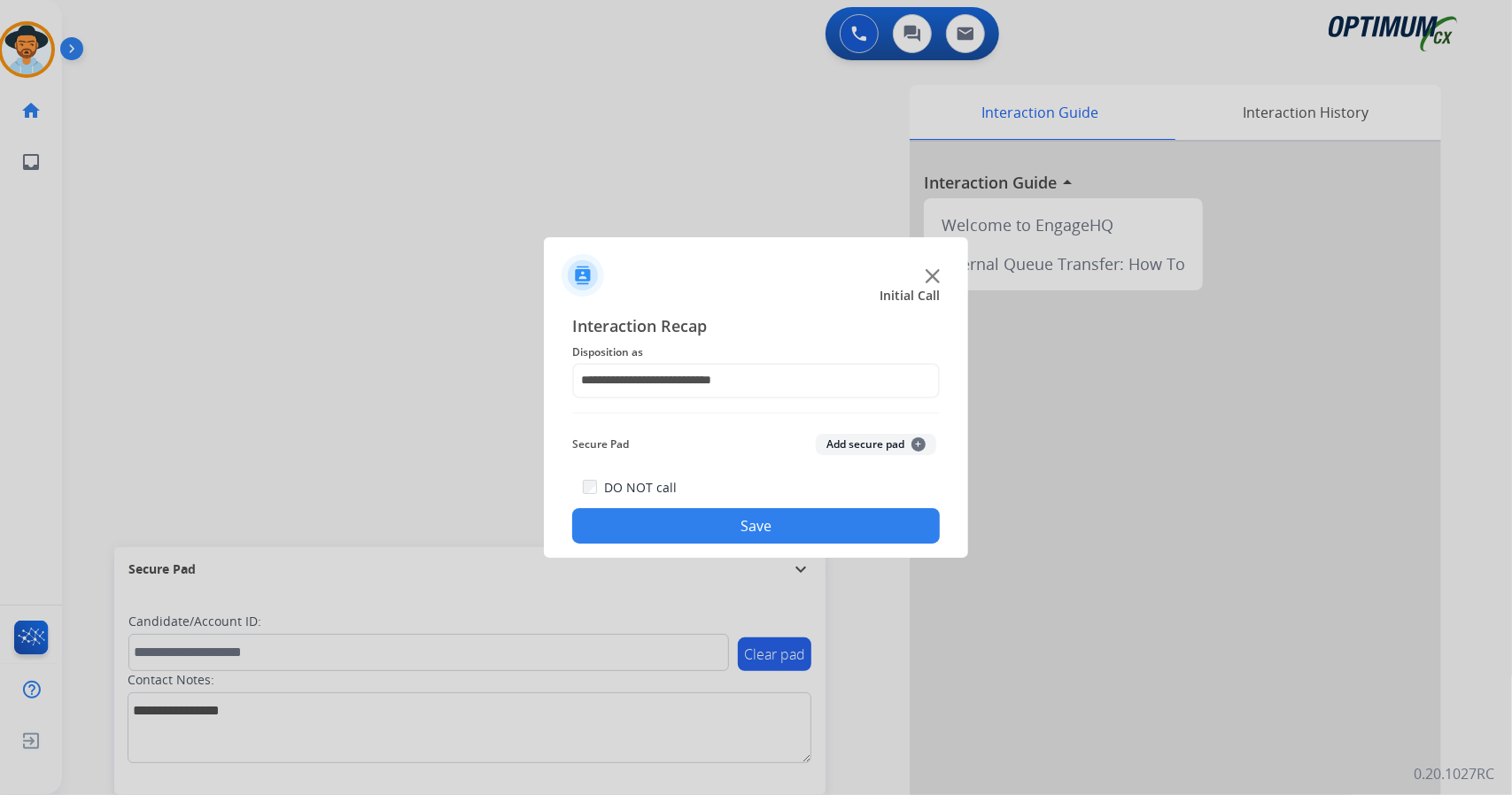
click at [703, 520] on button "Save" at bounding box center [756, 526] width 367 height 35
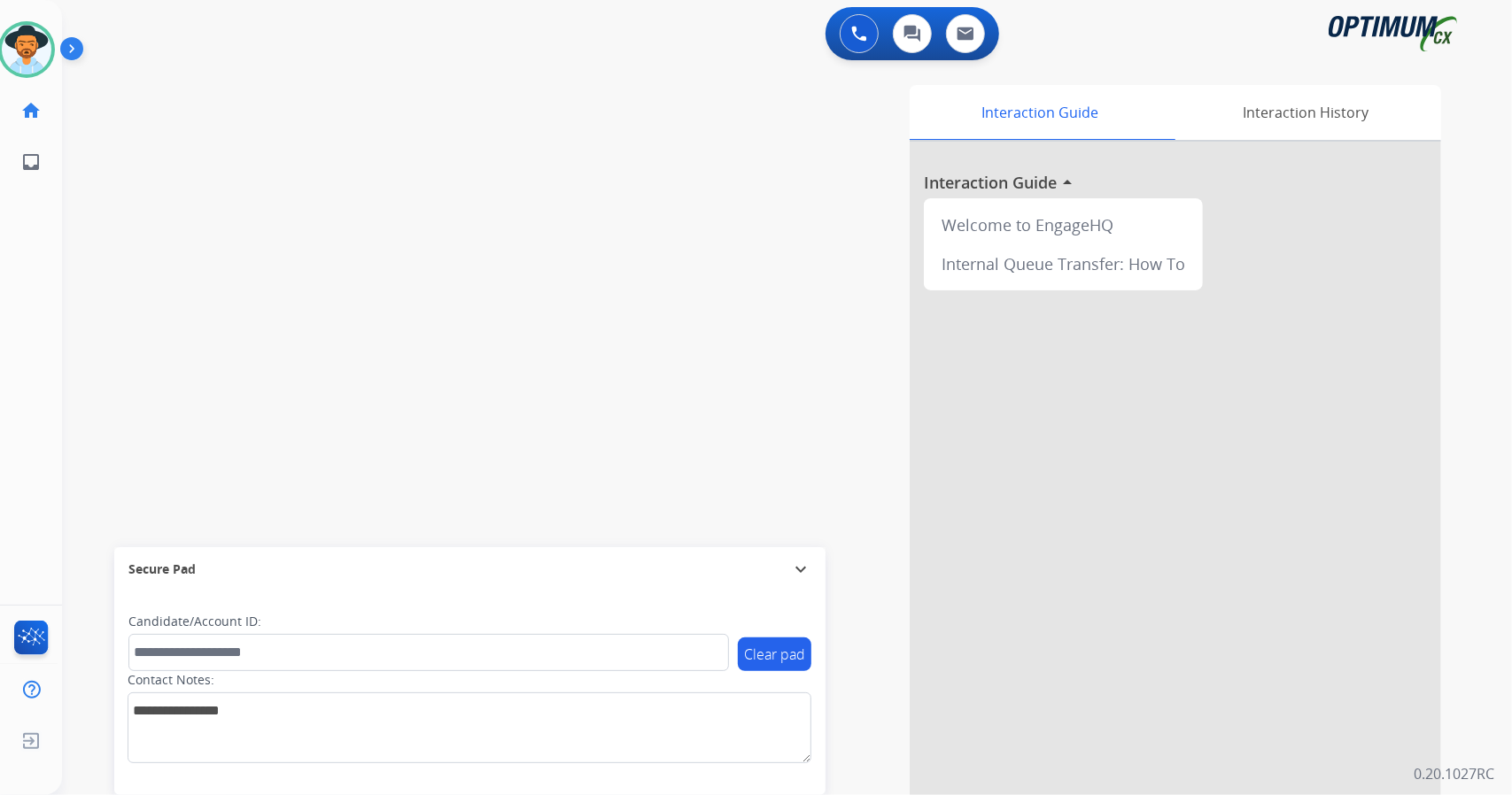
click at [133, 238] on div "swap_horiz Break voice bridge close_fullscreen Connect 3-Way Call merge_type Se…" at bounding box center [766, 433] width 1408 height 739
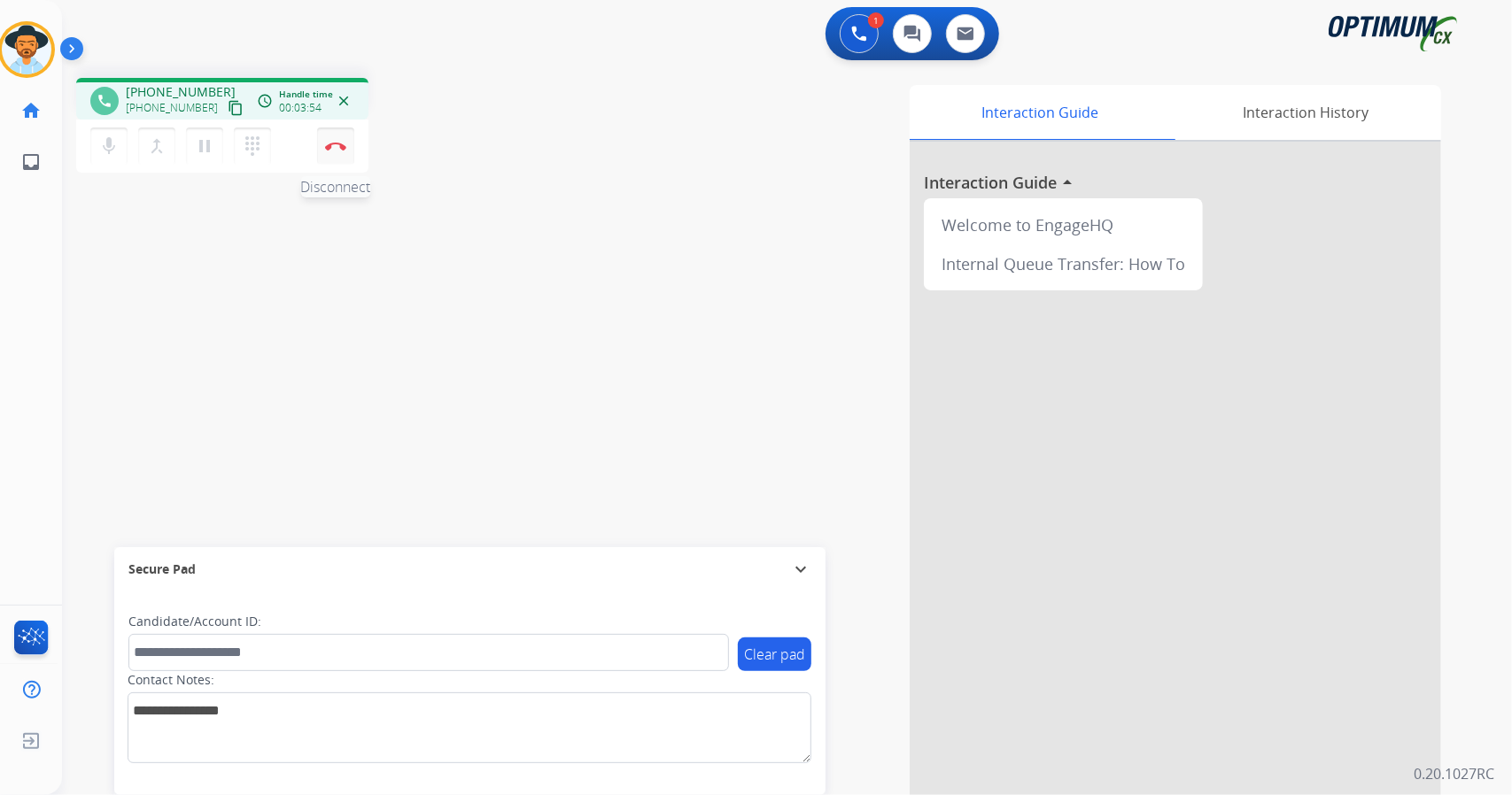
click at [328, 160] on button "Disconnect" at bounding box center [336, 146] width 37 height 37
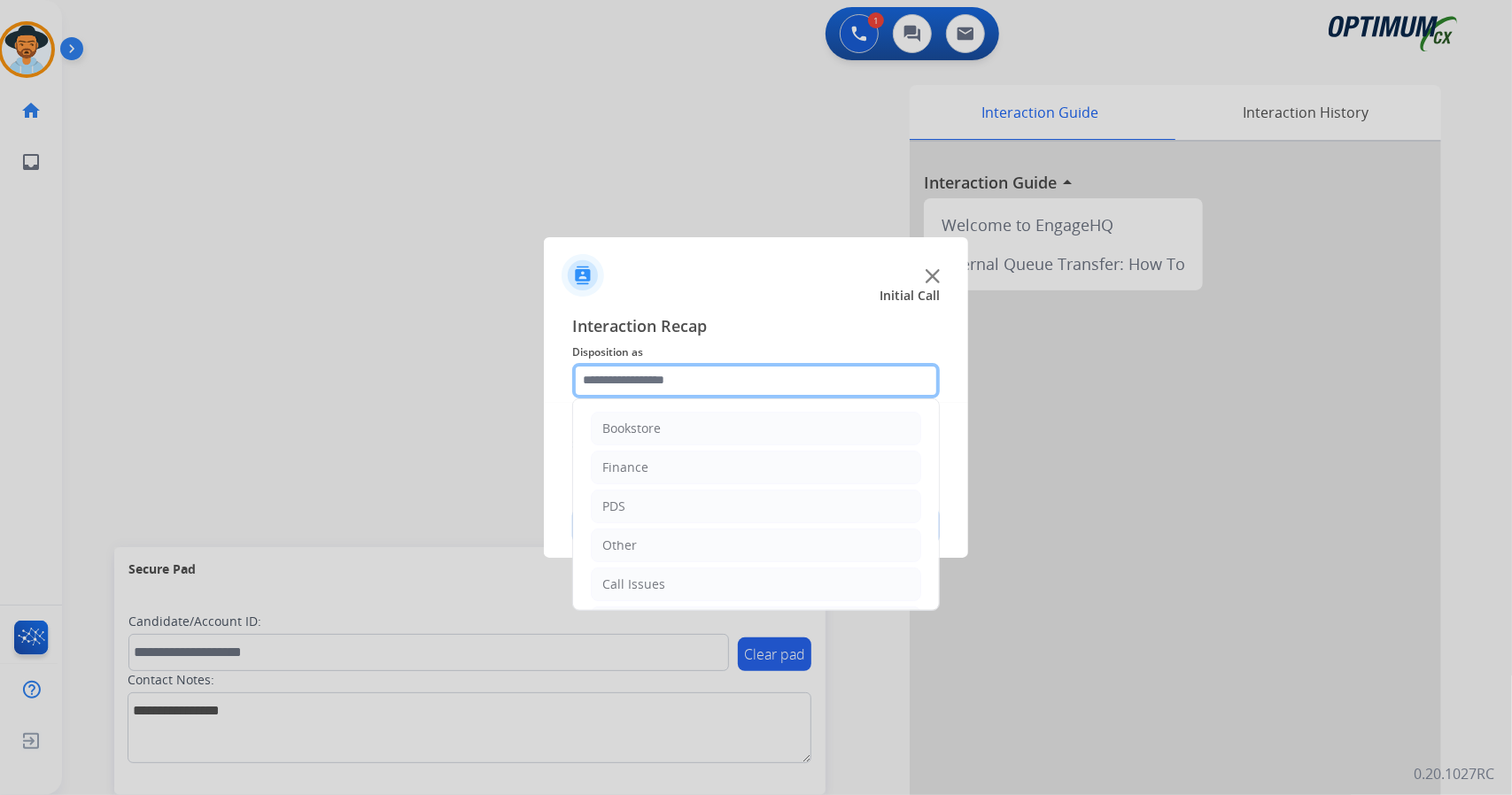
click at [721, 378] on input "text" at bounding box center [756, 381] width 367 height 35
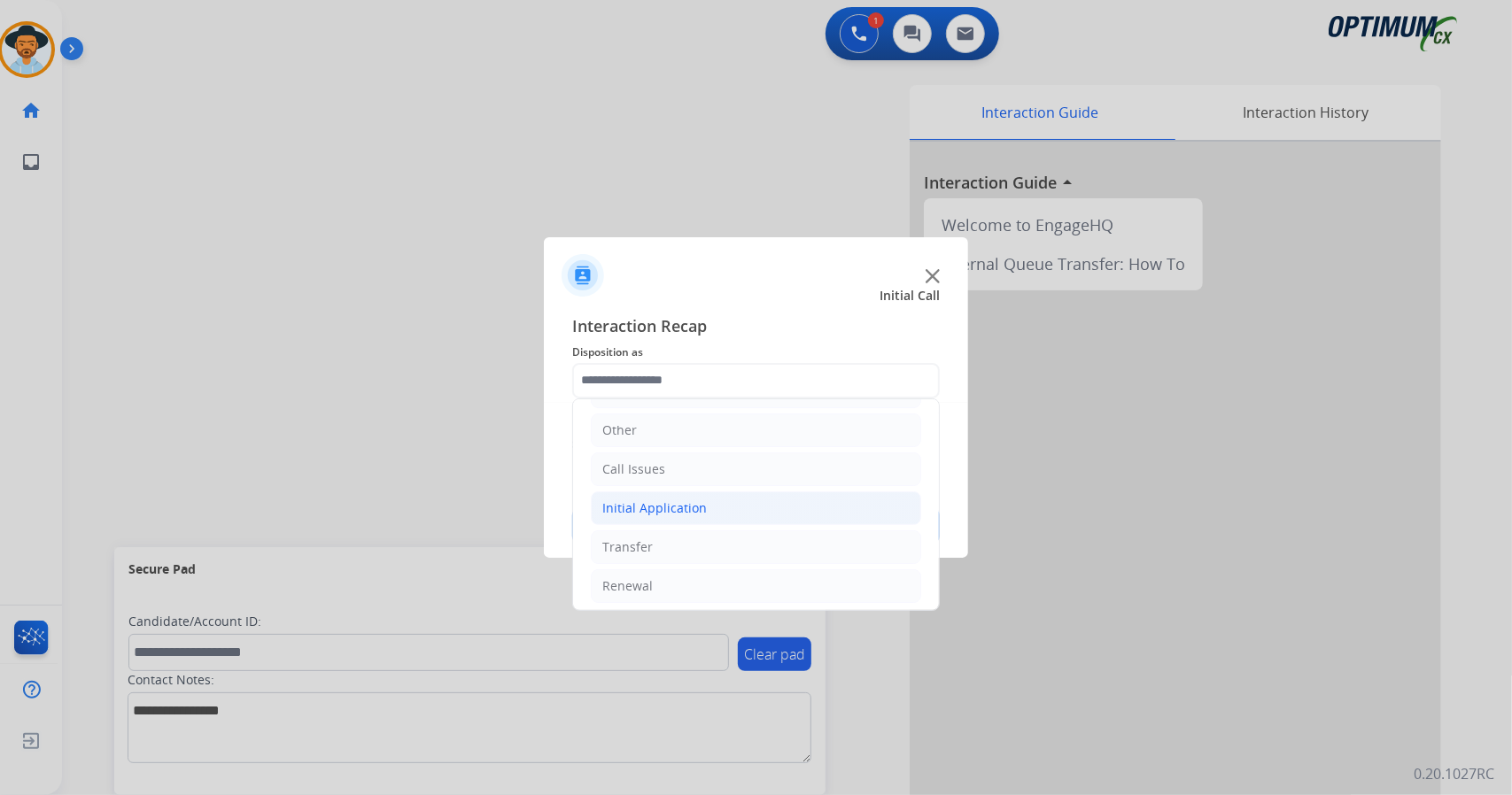
click at [694, 507] on div "Initial Application" at bounding box center [655, 508] width 104 height 18
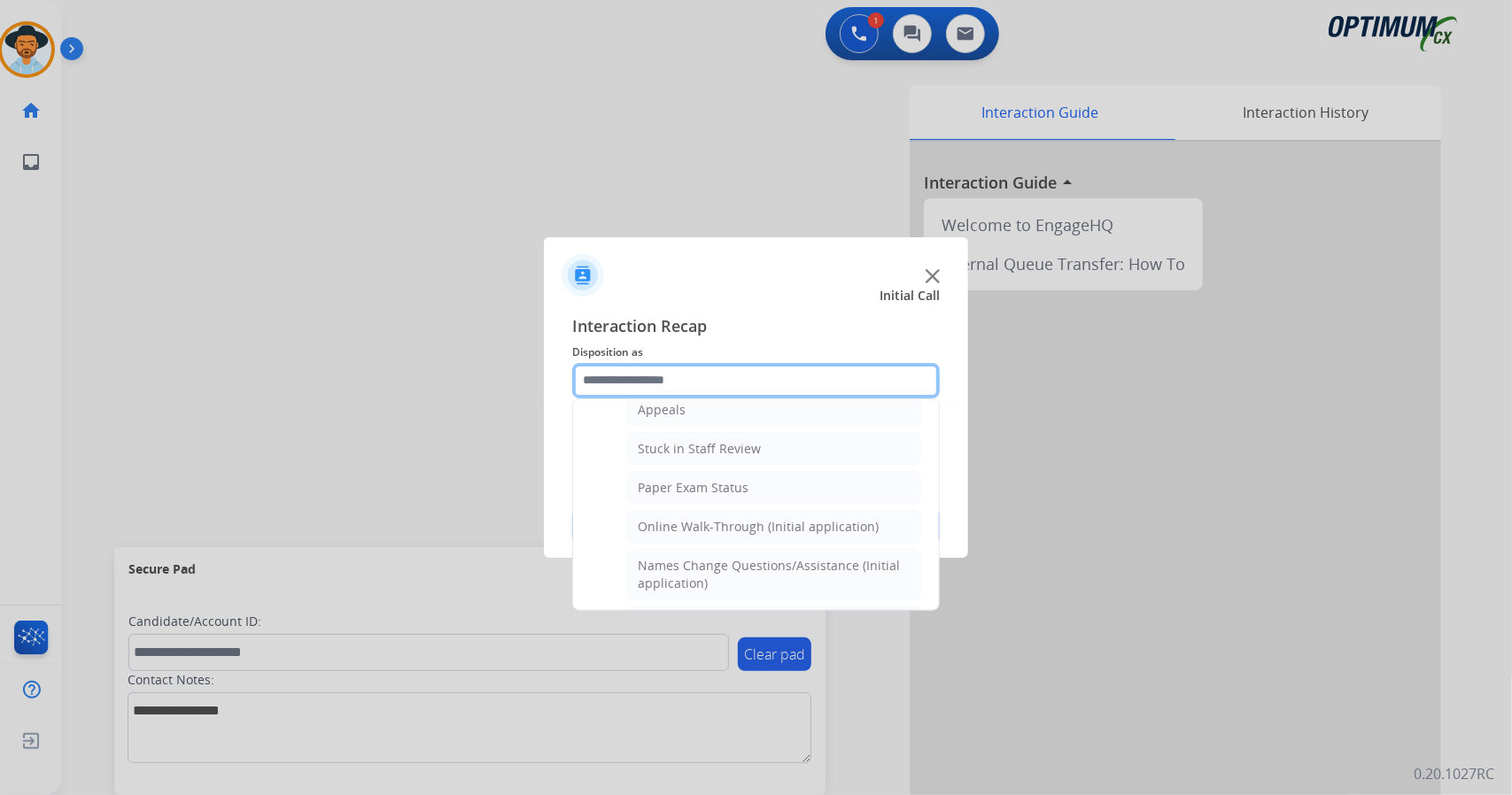
scroll to position [292, 0]
click at [694, 509] on li "Online Walk-Through (Initial application)" at bounding box center [774, 526] width 295 height 33
type input "**********"
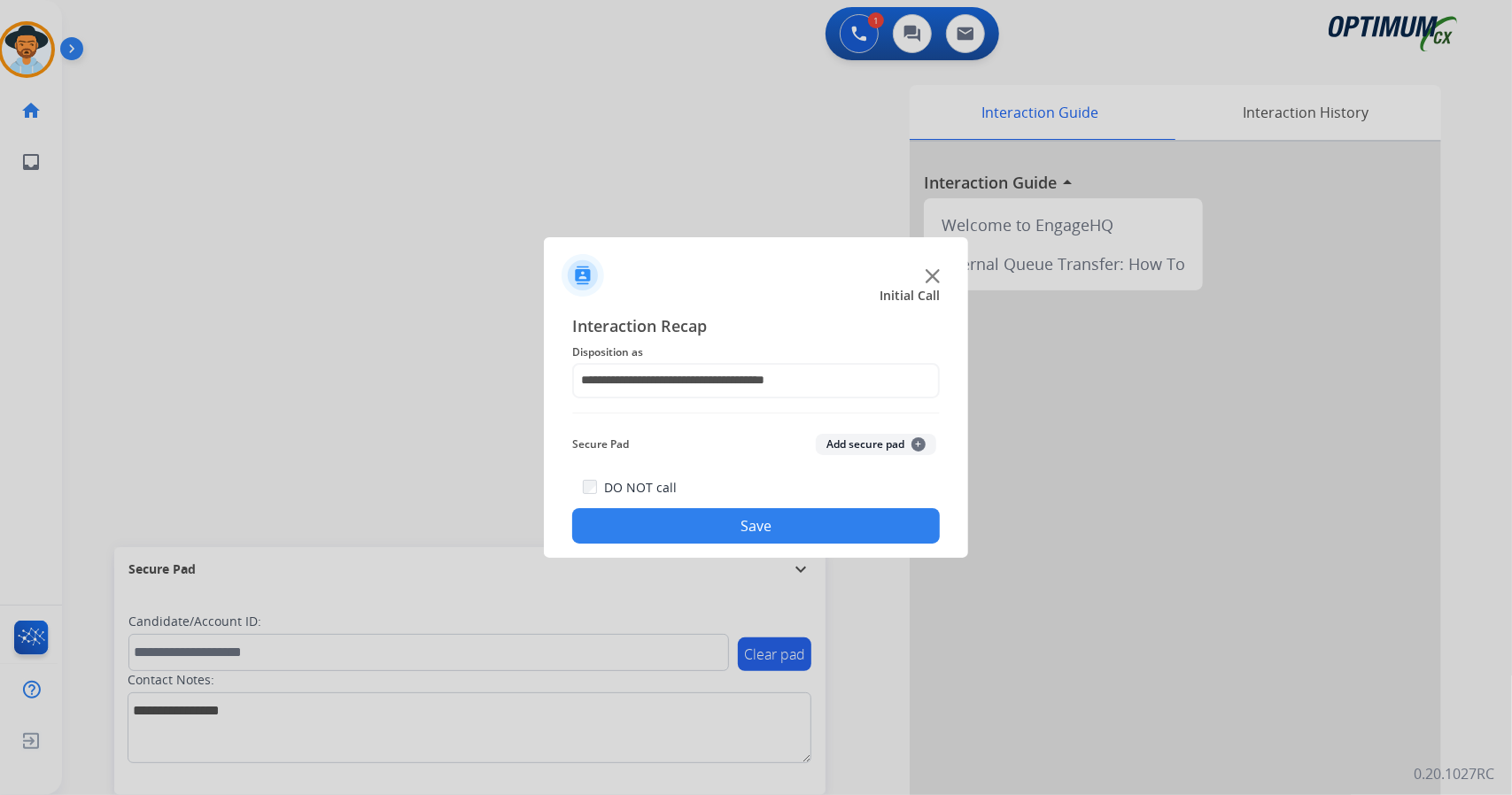
click at [694, 518] on button "Save" at bounding box center [756, 526] width 367 height 35
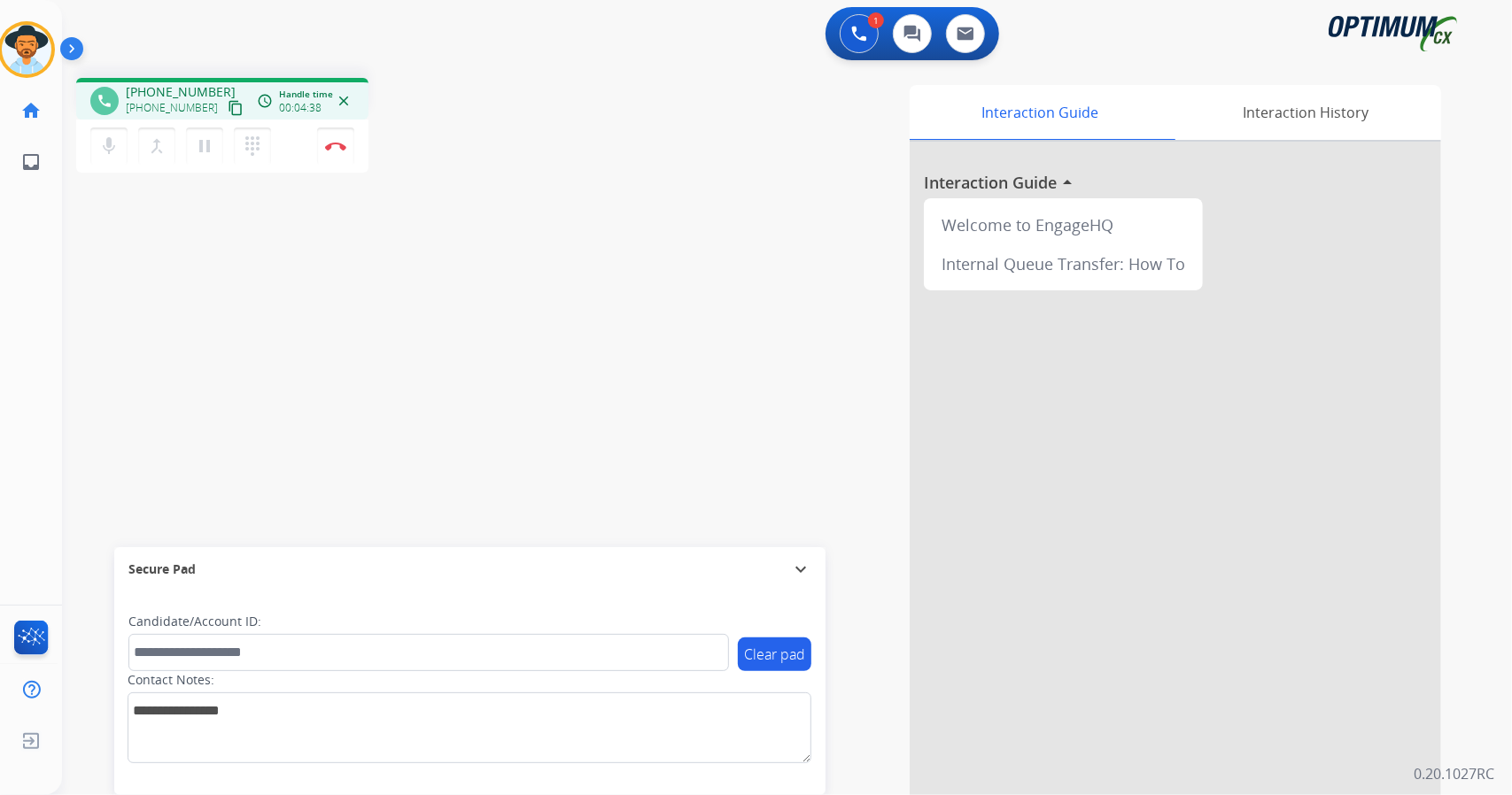
click at [397, 118] on div "phone [PHONE_NUMBER] [PHONE_NUMBER] content_copy access_time Call metrics Queue…" at bounding box center [317, 128] width 481 height 100
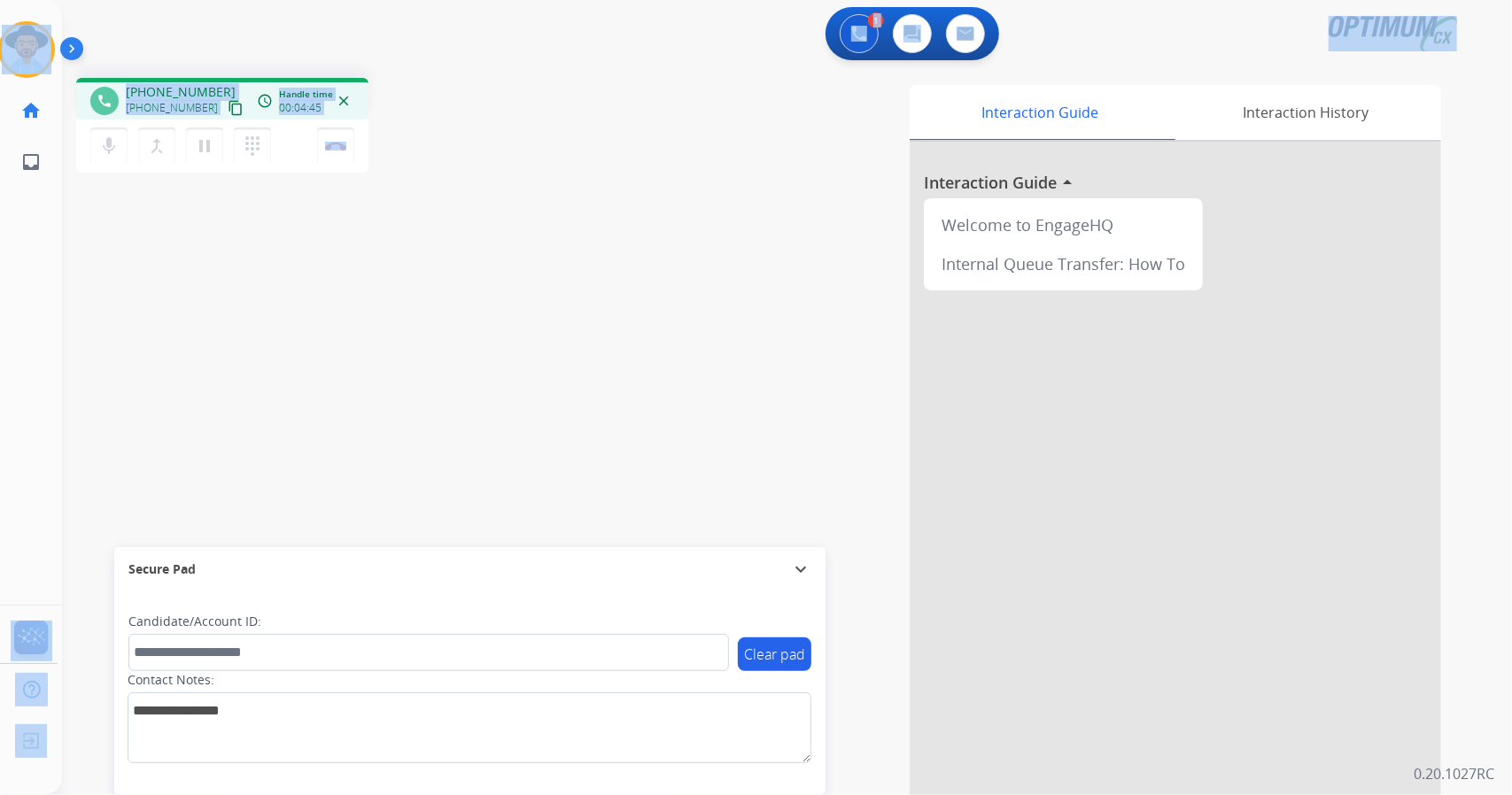
drag, startPoint x: 6, startPoint y: 12, endPoint x: 229, endPoint y: 323, distance: 382.7
click at [229, 323] on div "Outbound call Quit Outbound call Quit Schedule interaction + Add to my list Cus…" at bounding box center [756, 398] width 1512 height 795
click at [402, 129] on div "phone [PHONE_NUMBER] [PHONE_NUMBER] content_copy access_time Call metrics Queue…" at bounding box center [317, 128] width 481 height 100
drag, startPoint x: 5, startPoint y: 4, endPoint x: 167, endPoint y: 444, distance: 468.9
click at [167, 444] on div "Outbound call Quit Outbound call Quit Schedule interaction + Add to my list Cus…" at bounding box center [756, 398] width 1512 height 795
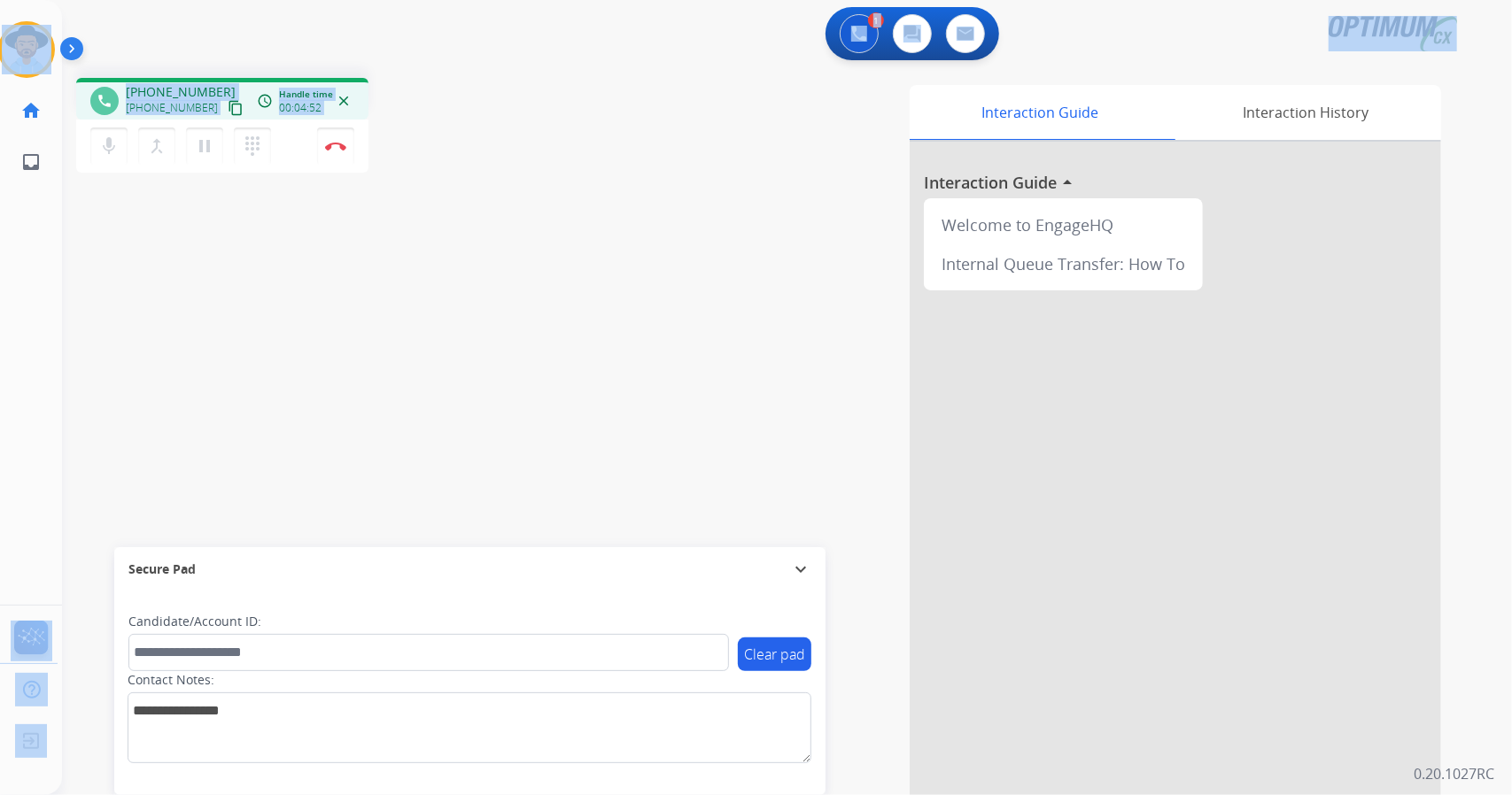
click at [318, 384] on div "phone [PHONE_NUMBER] [PHONE_NUMBER] content_copy access_time Call metrics Queue…" at bounding box center [766, 433] width 1408 height 739
drag, startPoint x: 396, startPoint y: 119, endPoint x: 0, endPoint y: -30, distance: 423.1
click at [0, 0] on html "Outbound call Quit Outbound call Quit Schedule interaction + Add to my list Cus…" at bounding box center [756, 398] width 1512 height 795
click at [160, 27] on div "1 Voice Interactions 0 Chat Interactions 0 Email Interactions" at bounding box center [777, 35] width 1386 height 57
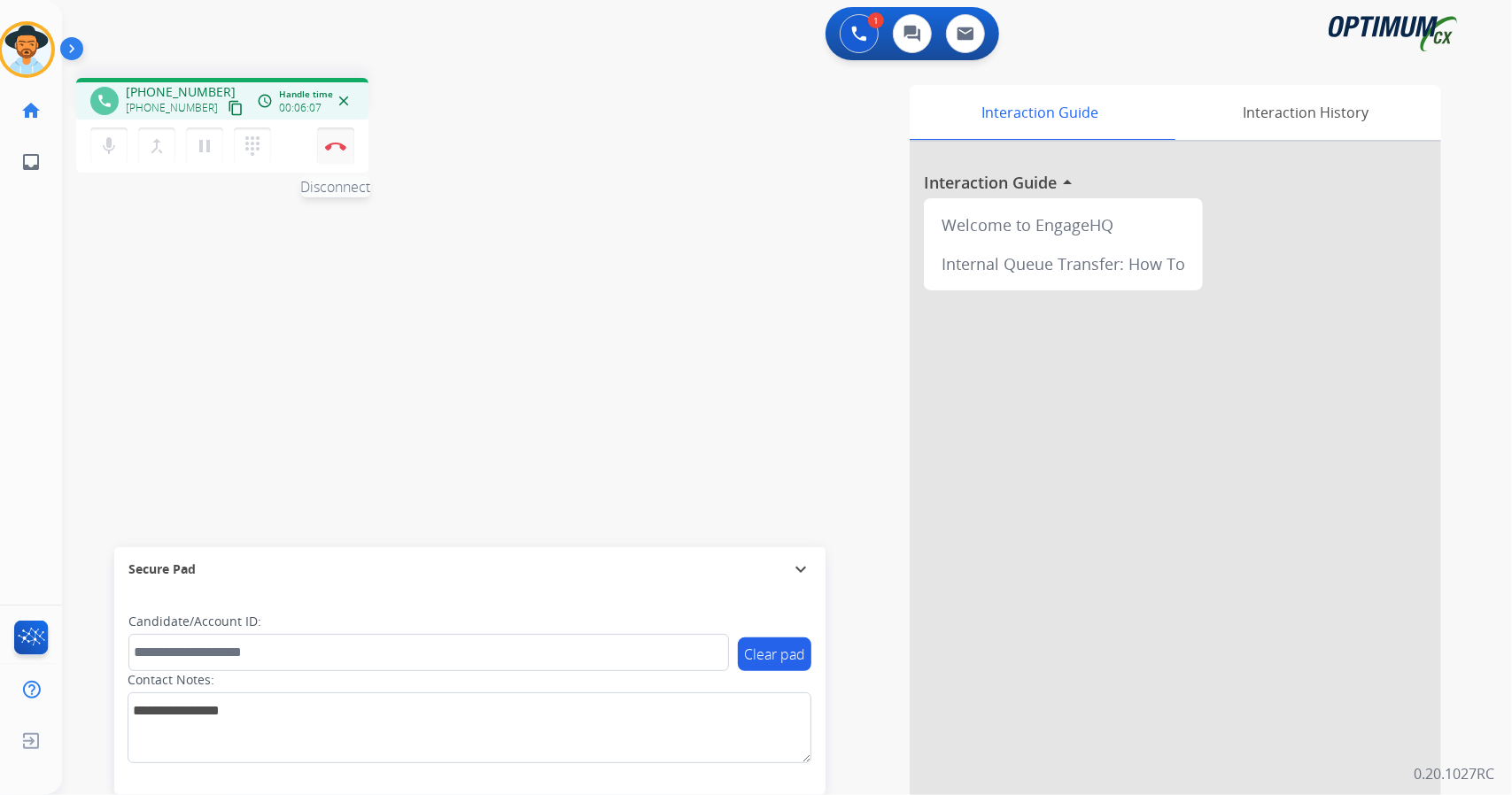
click at [328, 151] on button "Disconnect" at bounding box center [336, 146] width 37 height 37
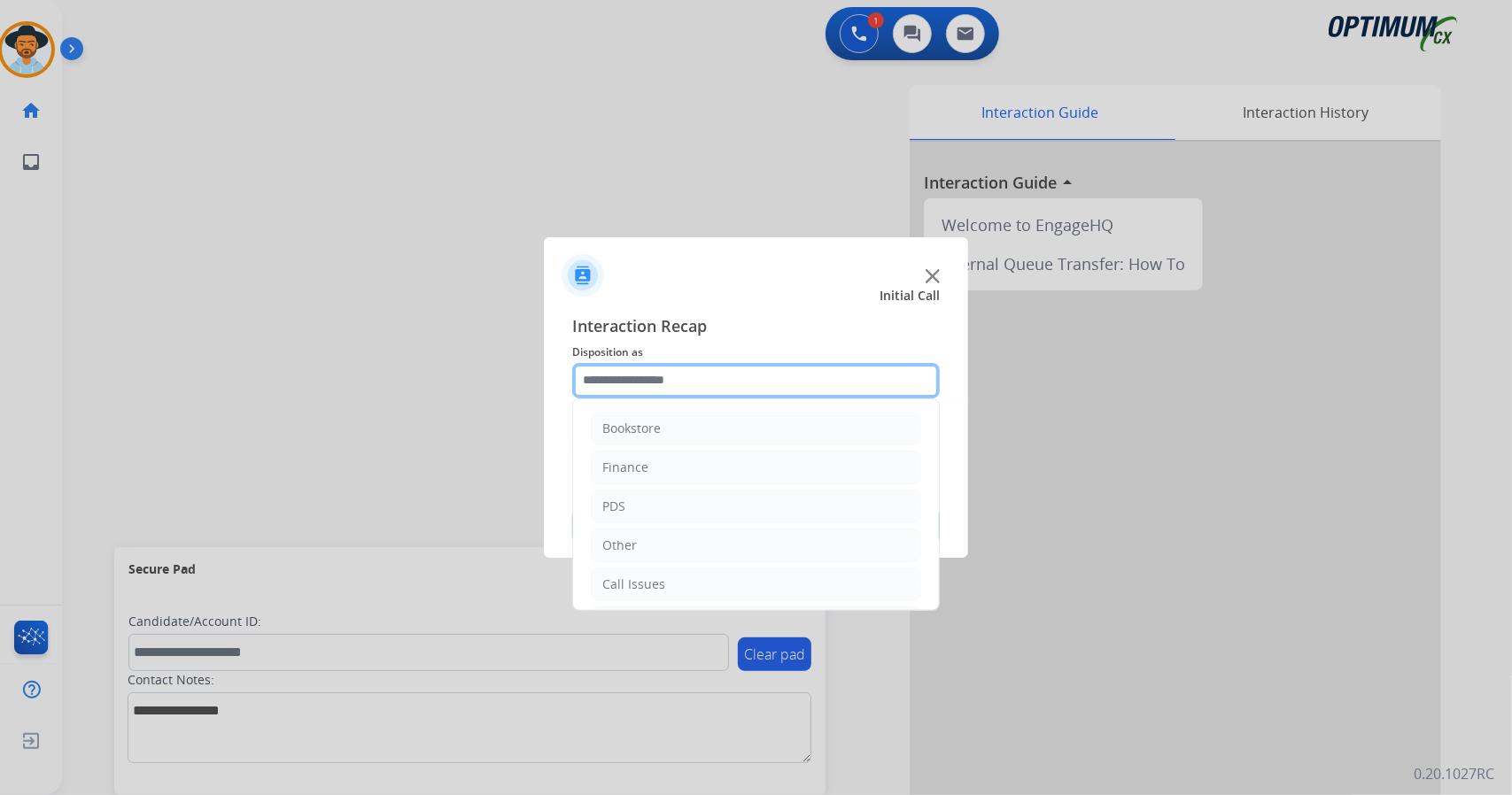
click at [703, 396] on input "text" at bounding box center [756, 381] width 367 height 35
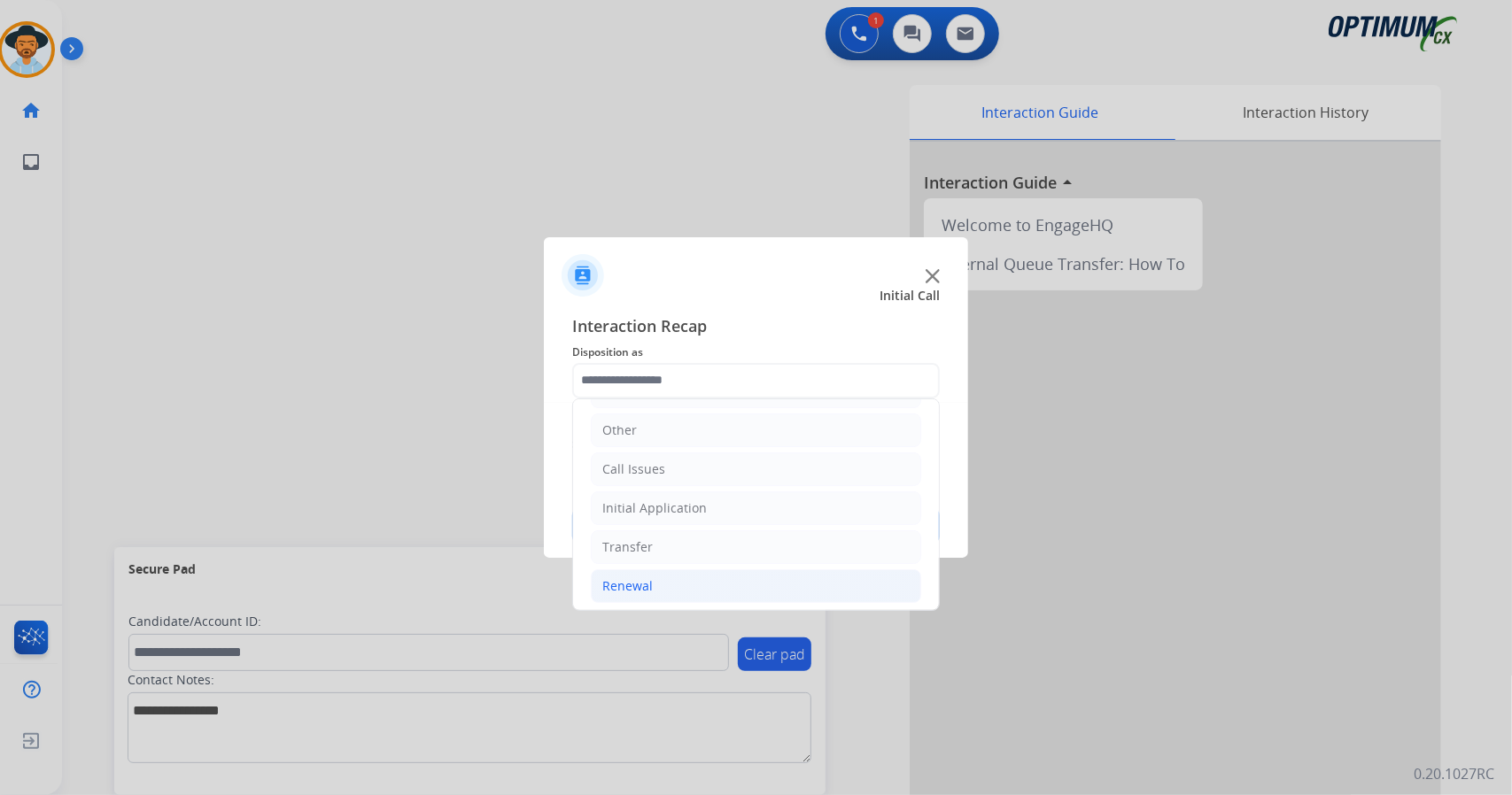
click at [712, 596] on li "Renewal" at bounding box center [756, 586] width 331 height 33
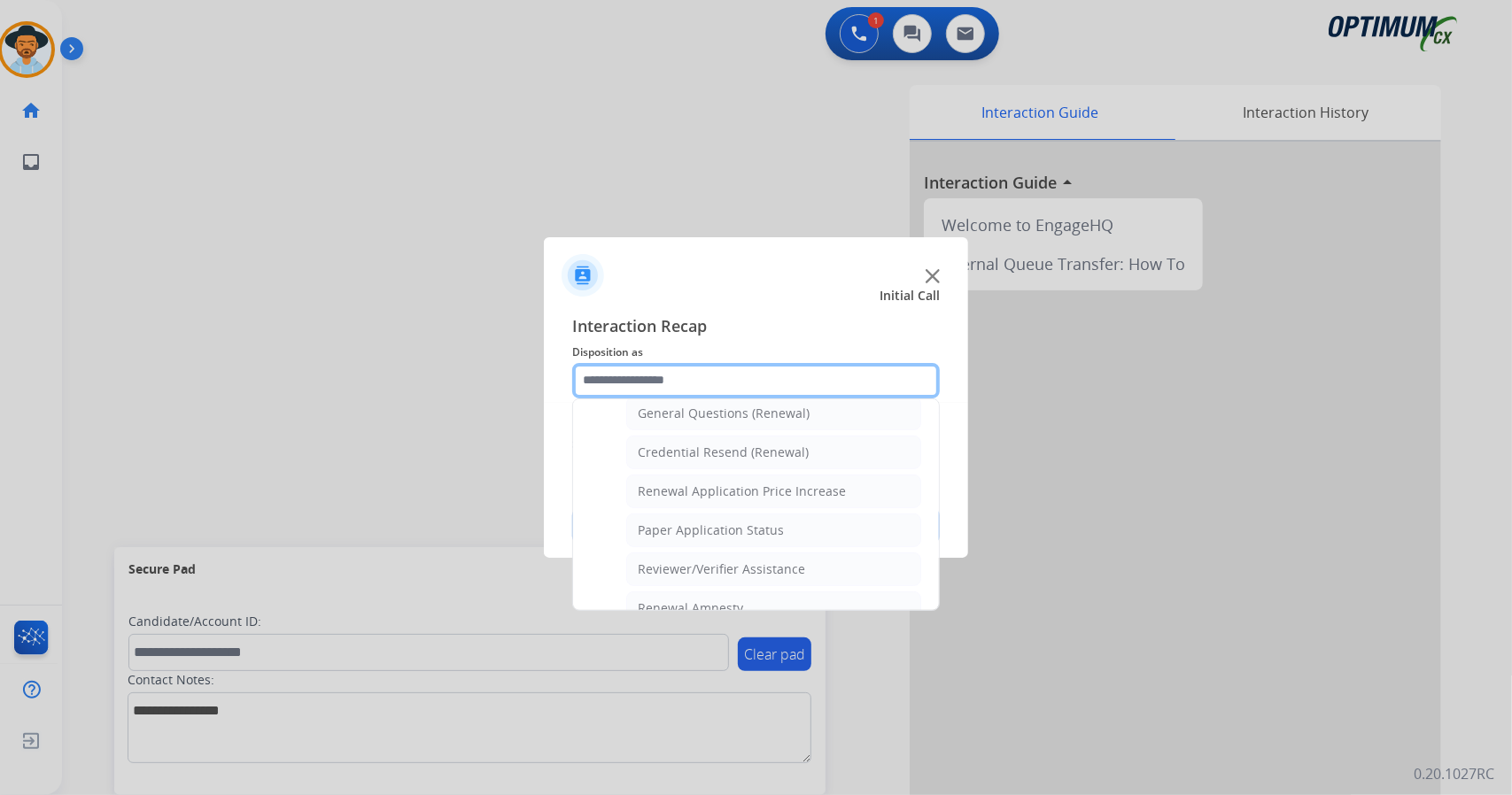
scroll to position [669, 0]
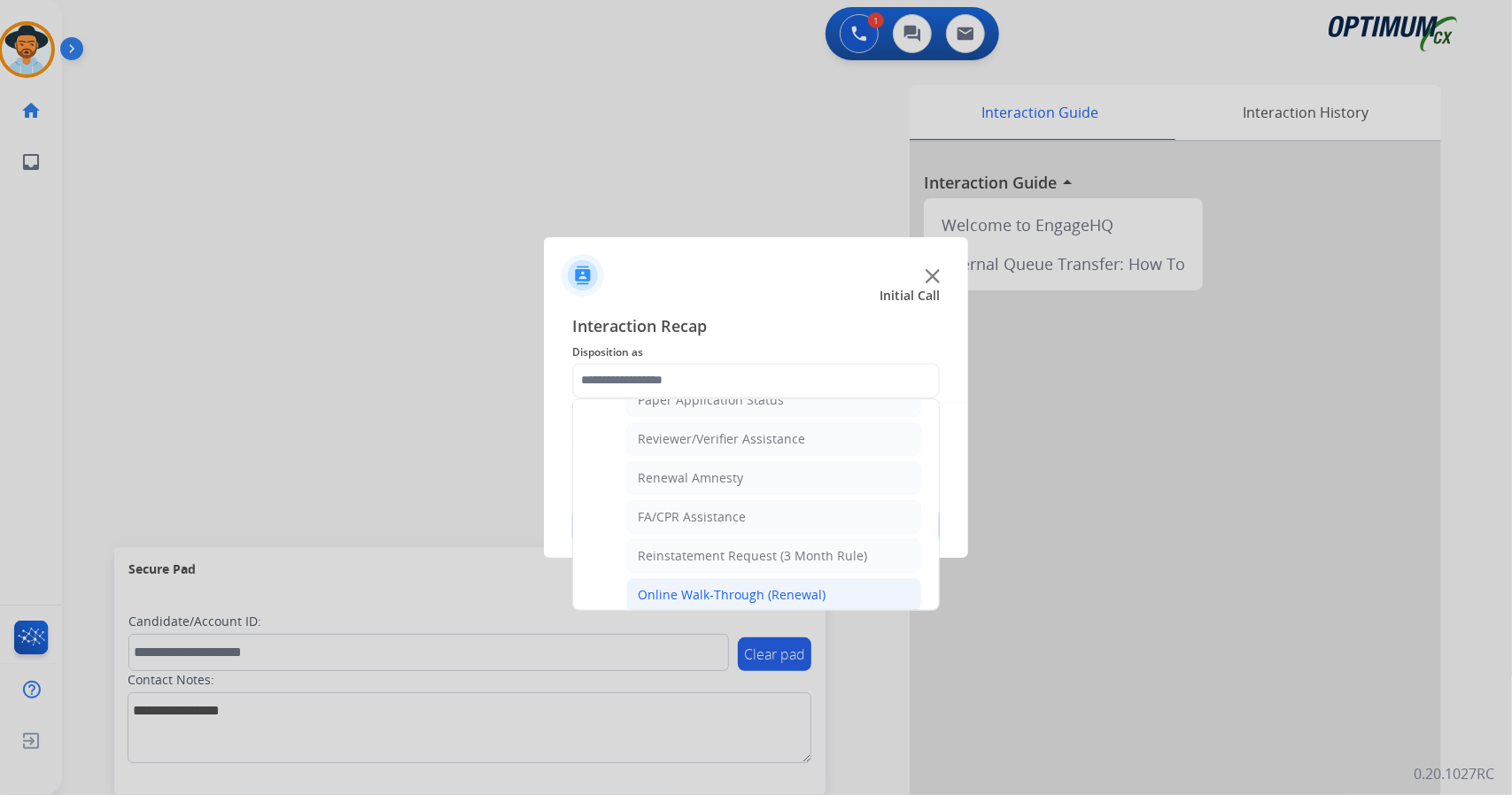
click at [744, 586] on div "Online Walk-Through (Renewal)" at bounding box center [731, 595] width 188 height 18
type input "**********"
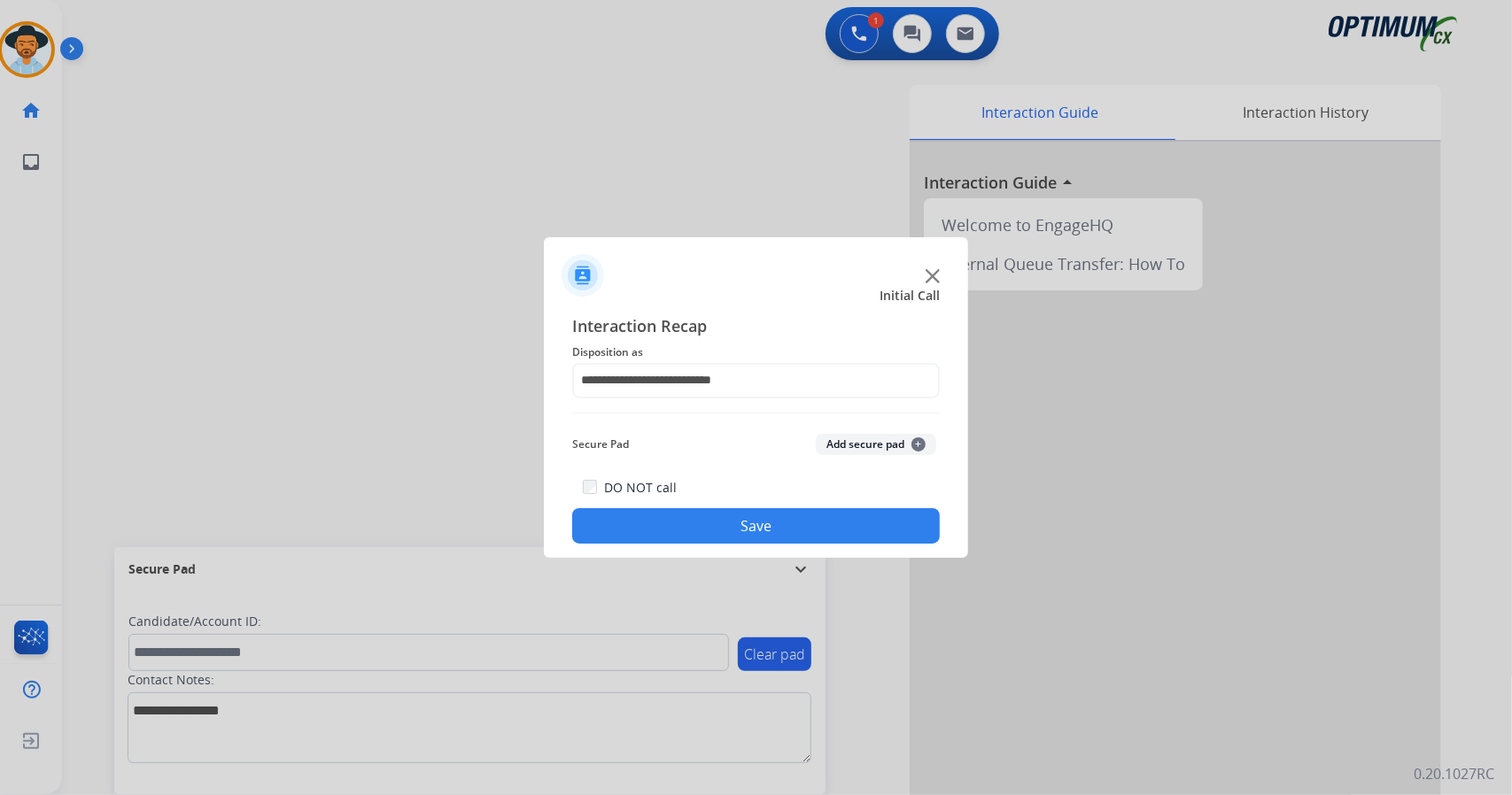
click at [762, 523] on button "Save" at bounding box center [756, 526] width 367 height 35
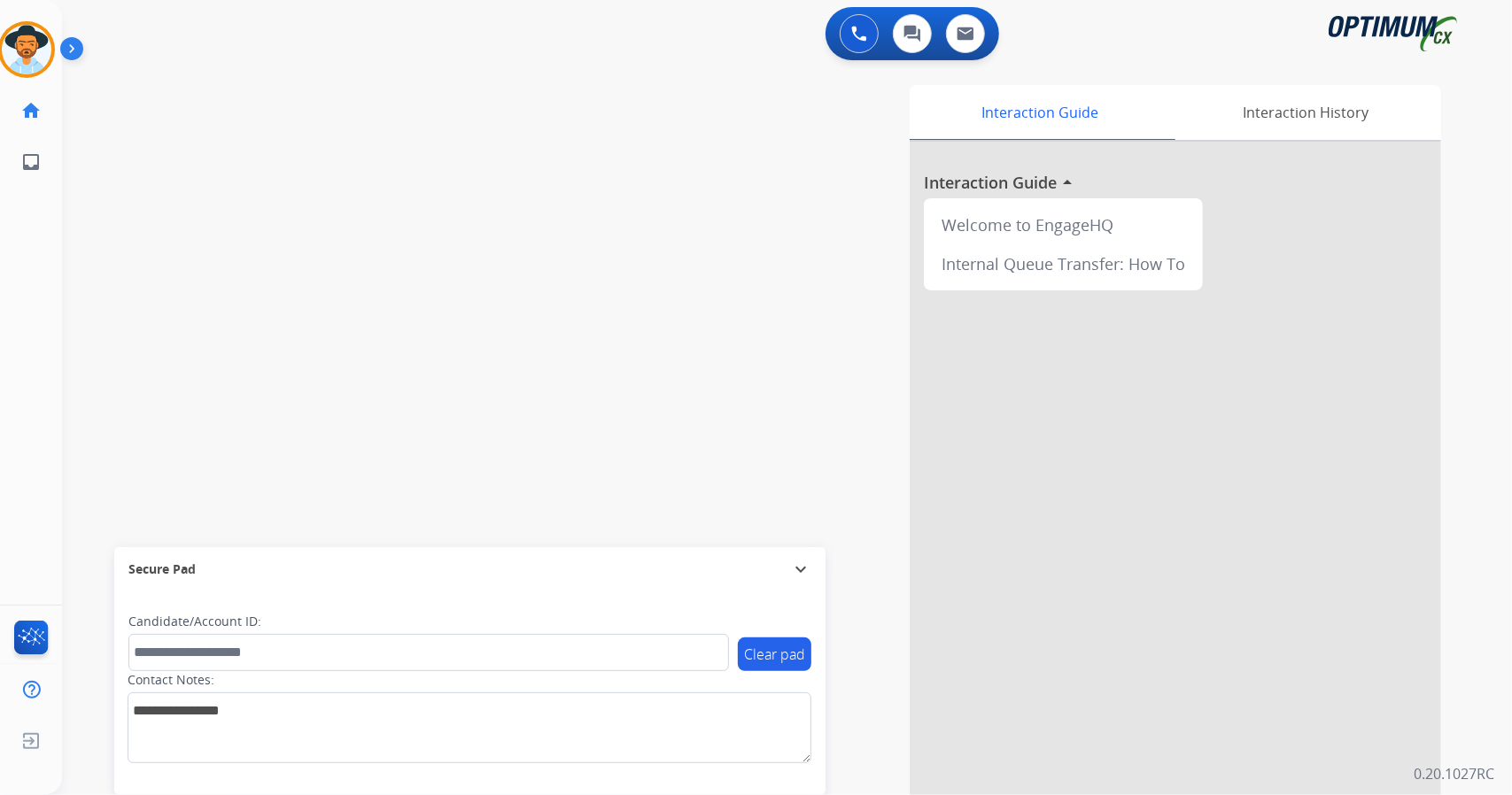
click at [748, 513] on div "Interaction Guide Interaction History Interaction Guide arrow_drop_up Welcome t…" at bounding box center [1002, 444] width 877 height 717
click at [678, 335] on div "Interaction Guide Interaction History Interaction Guide arrow_drop_up Welcome t…" at bounding box center [1002, 444] width 877 height 717
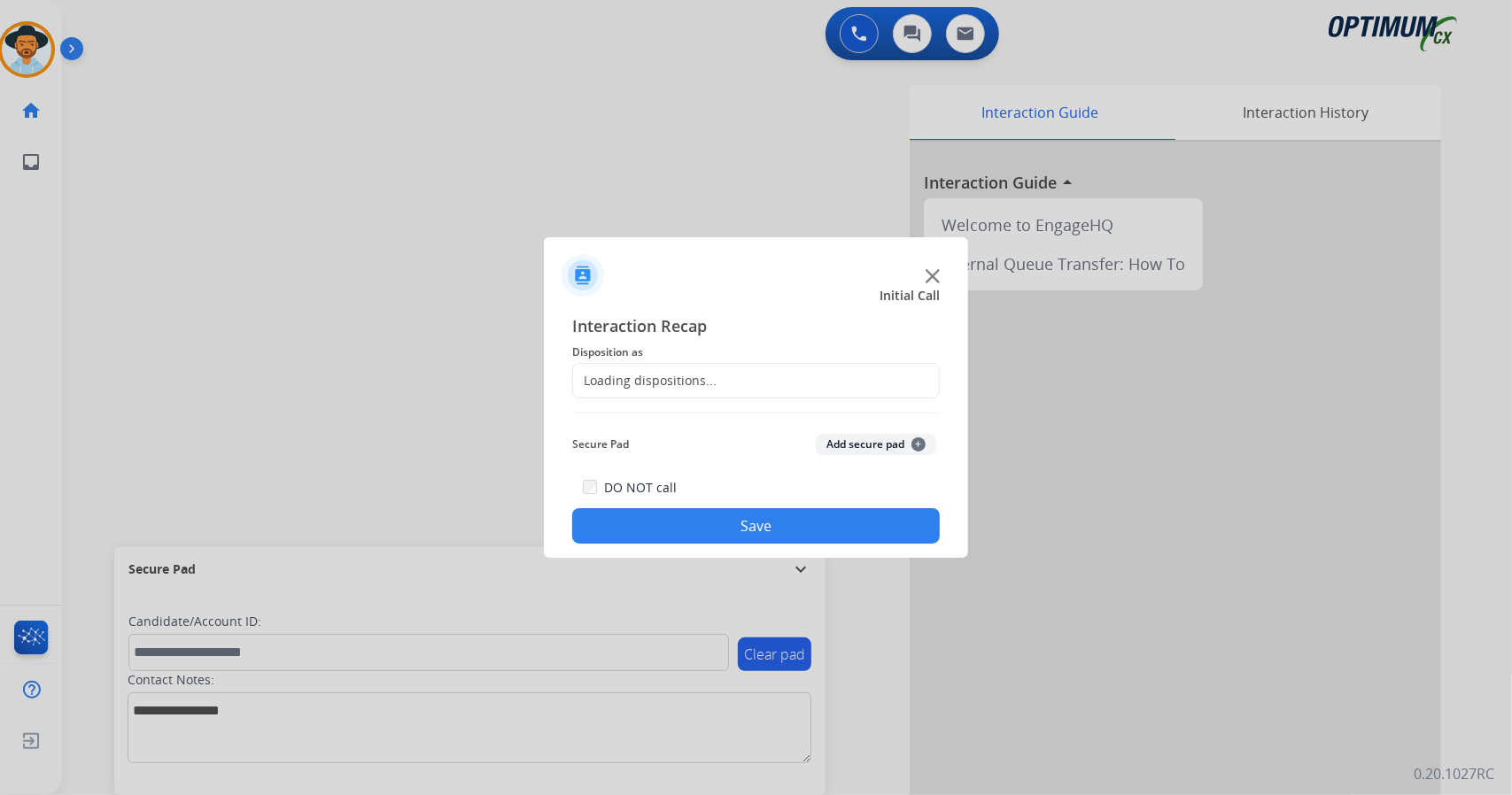
click at [335, 153] on div at bounding box center [756, 398] width 1512 height 795
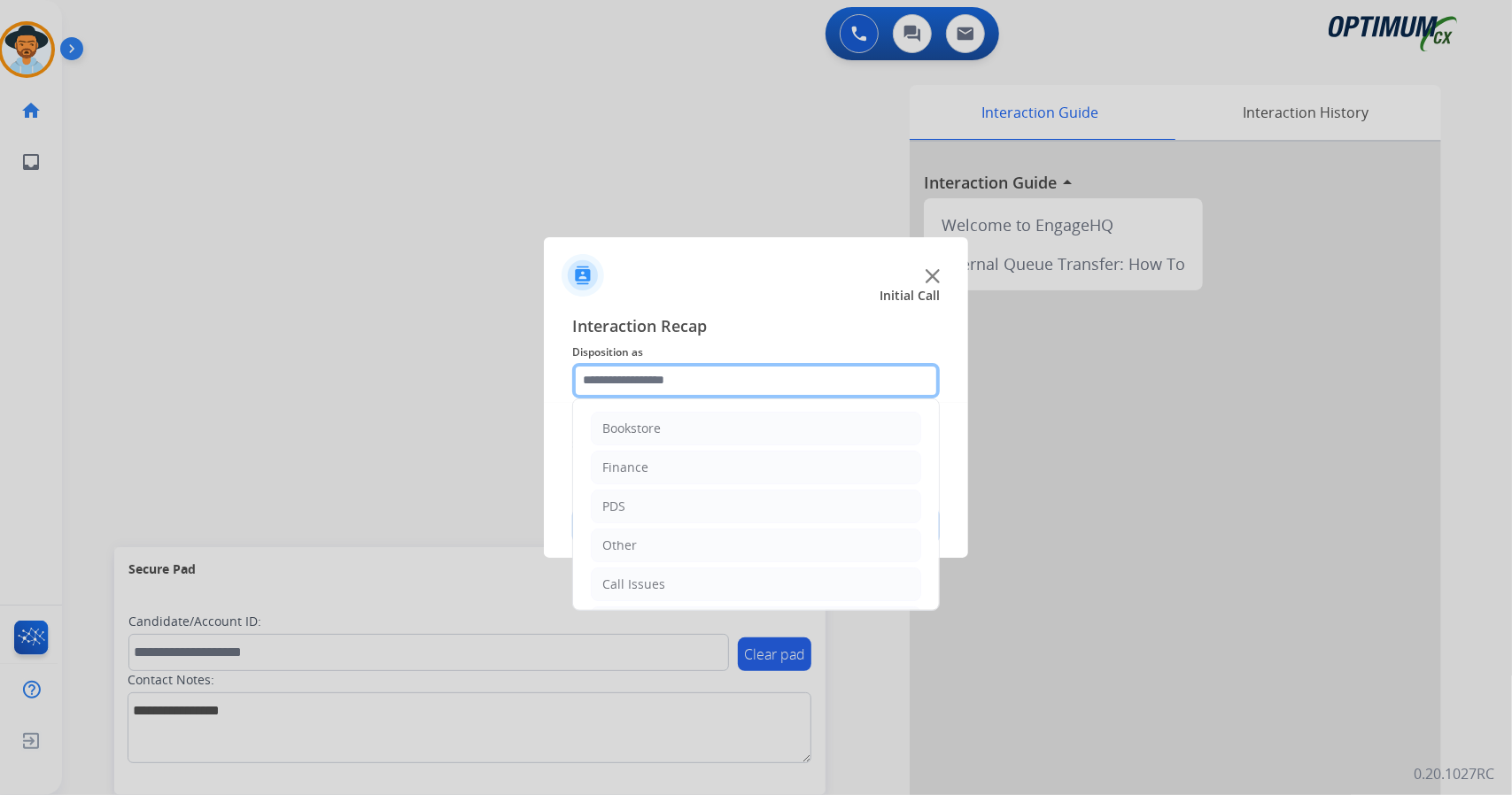
click at [716, 387] on input "text" at bounding box center [756, 381] width 367 height 35
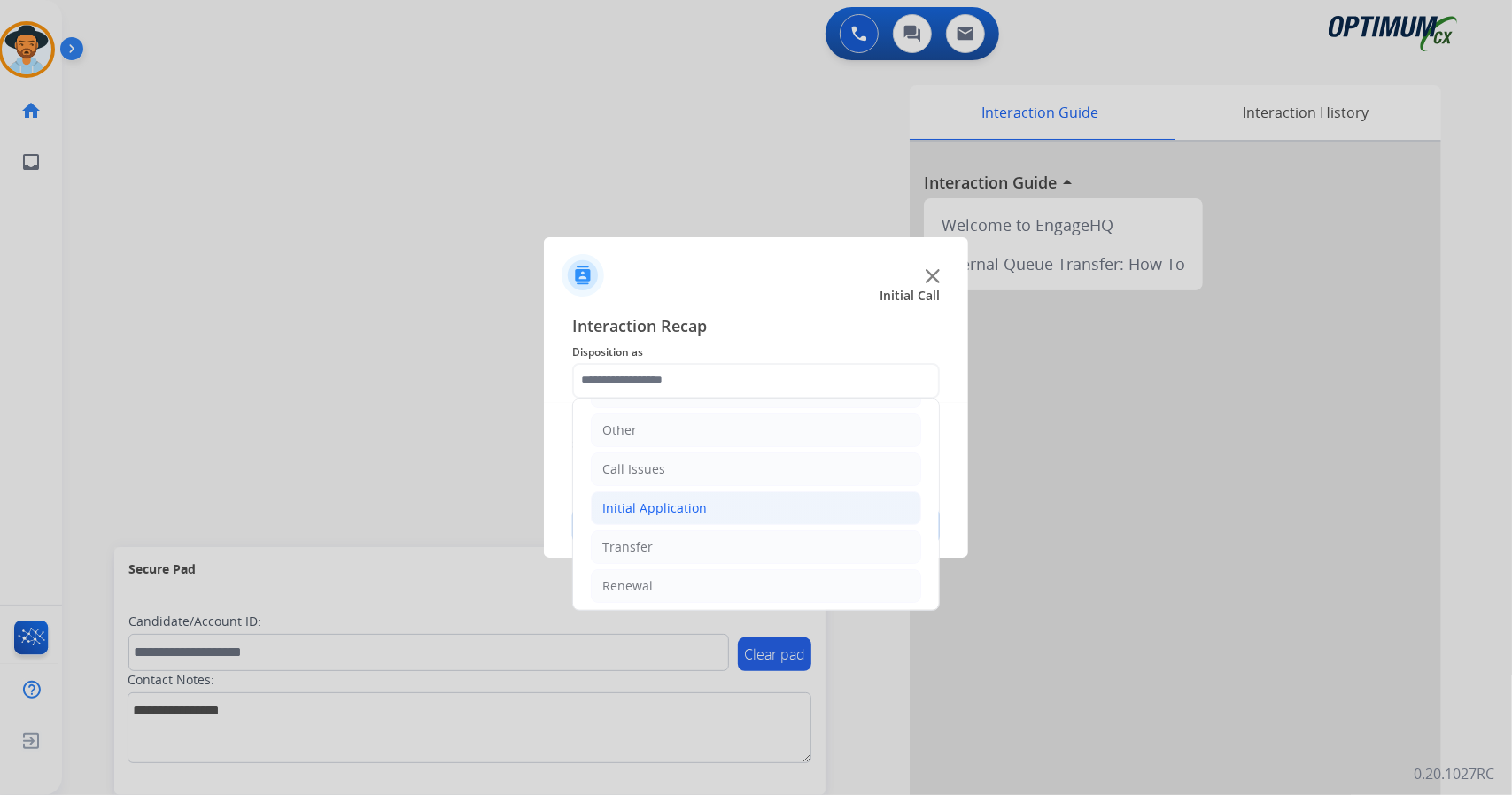
click at [729, 508] on li "Initial Application" at bounding box center [756, 508] width 331 height 33
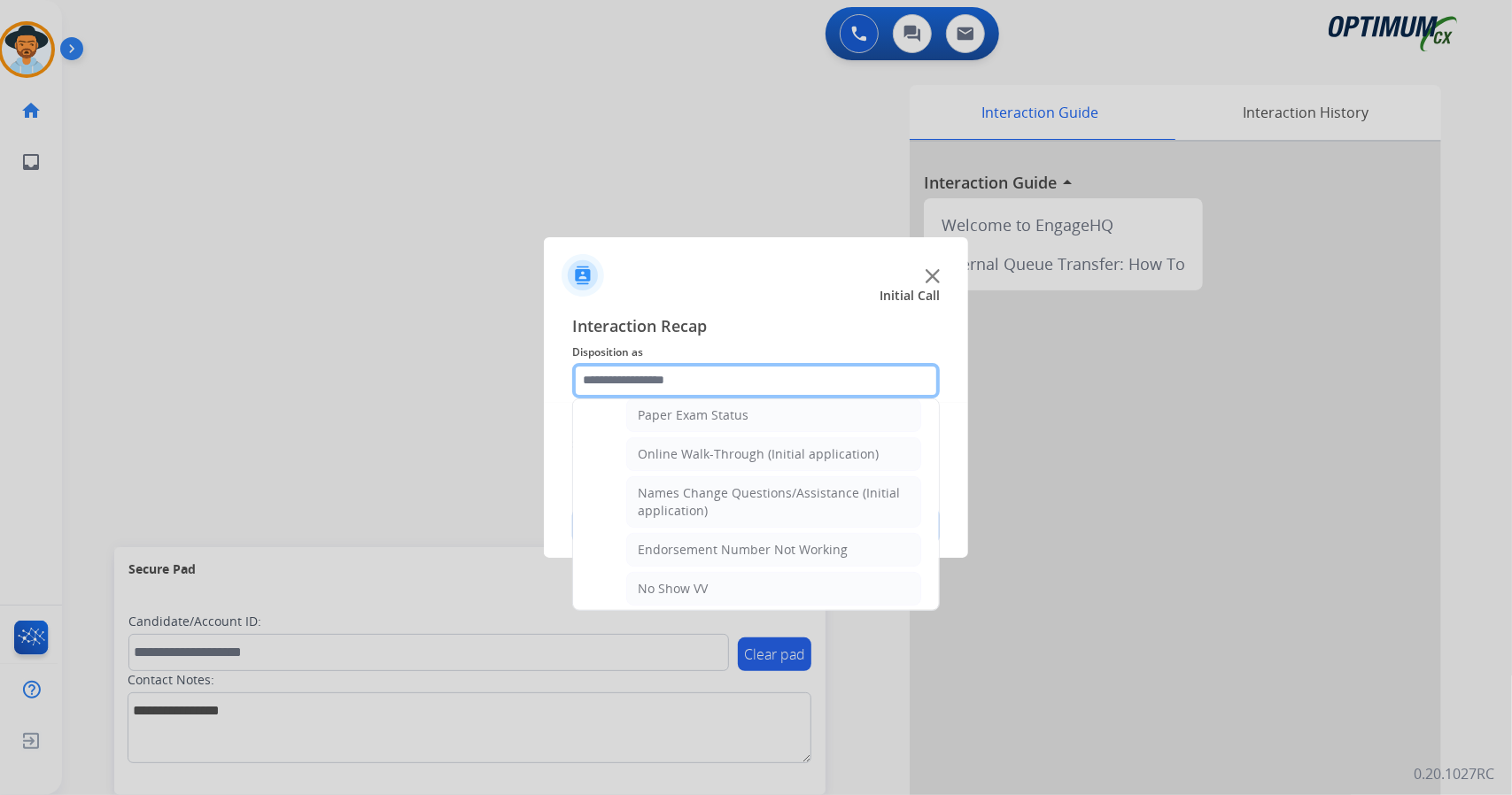
scroll to position [367, 0]
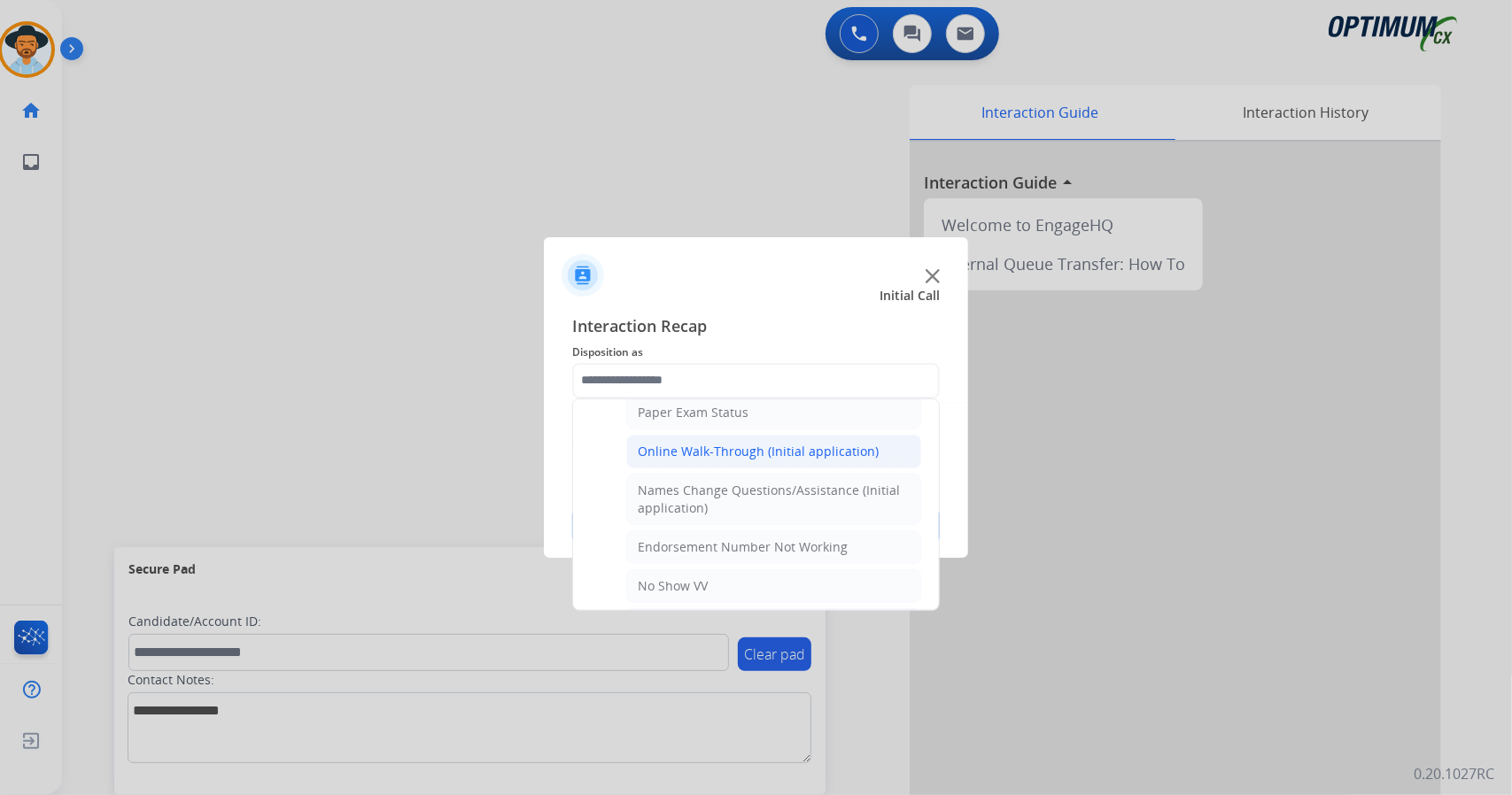
click at [725, 443] on div "Online Walk-Through (Initial application)" at bounding box center [758, 451] width 241 height 18
type input "**********"
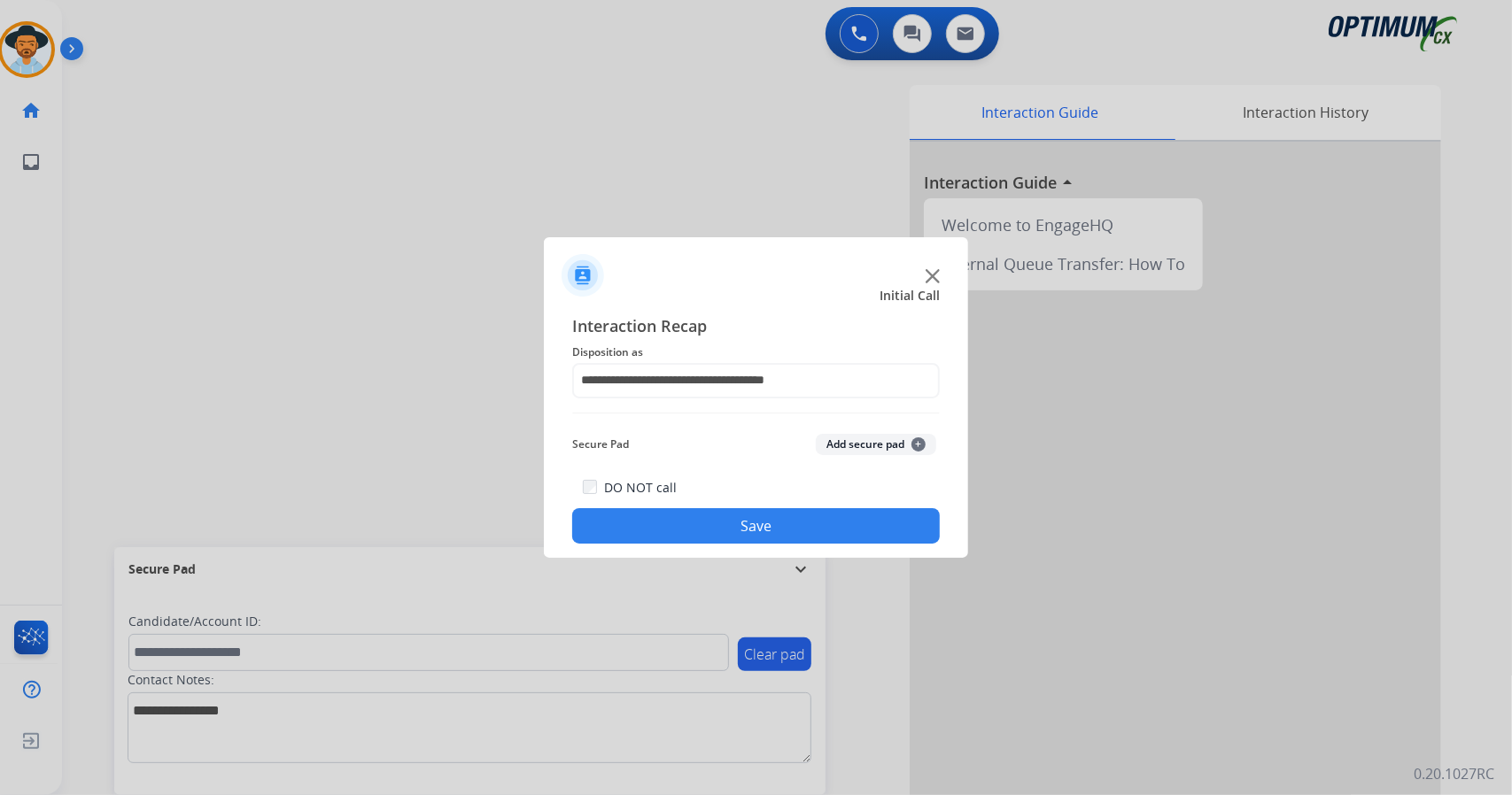
click at [762, 514] on button "Save" at bounding box center [756, 526] width 367 height 35
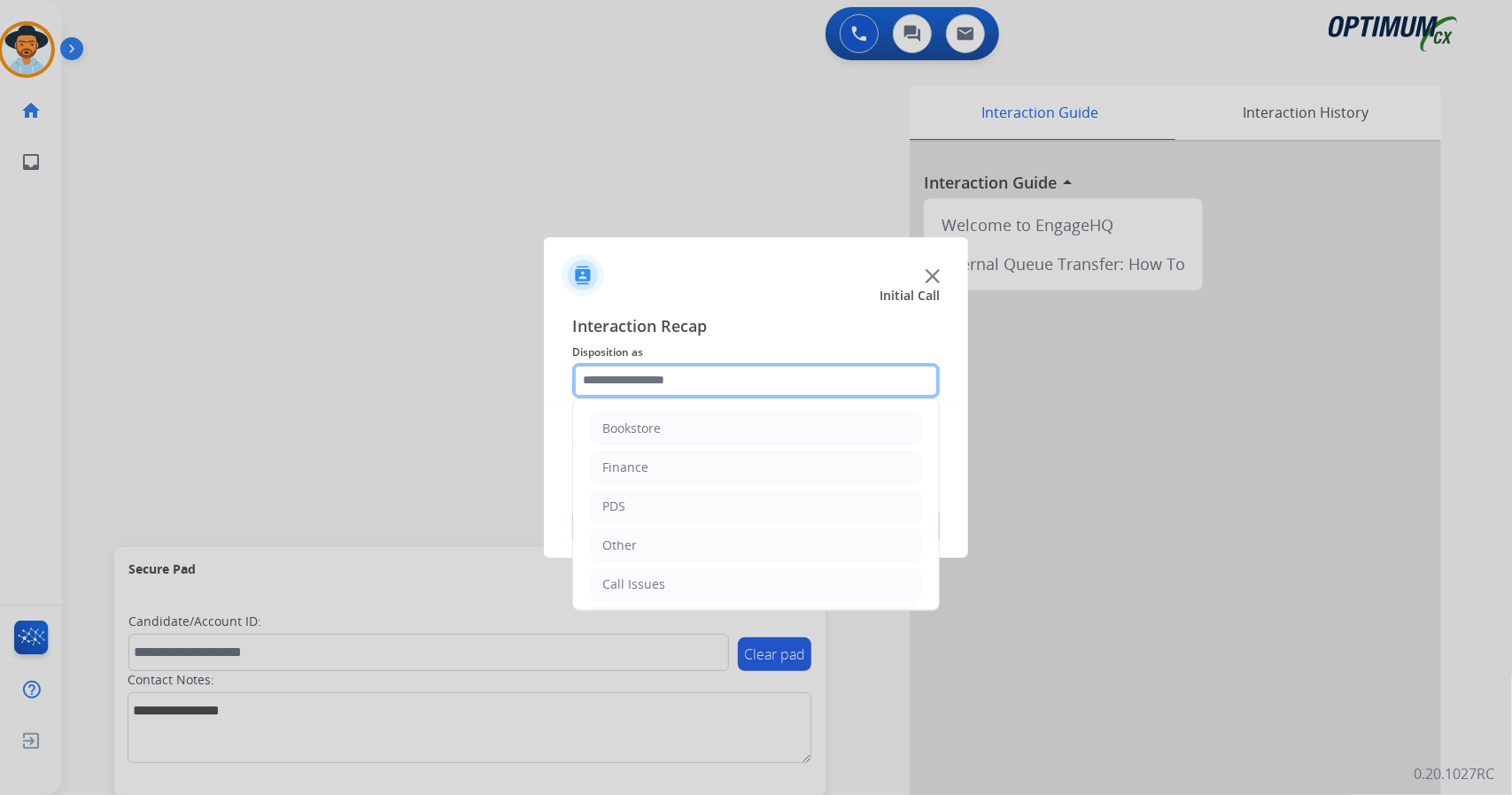
click at [783, 371] on input "text" at bounding box center [756, 381] width 367 height 35
click at [696, 583] on li "Call Issues" at bounding box center [756, 584] width 331 height 33
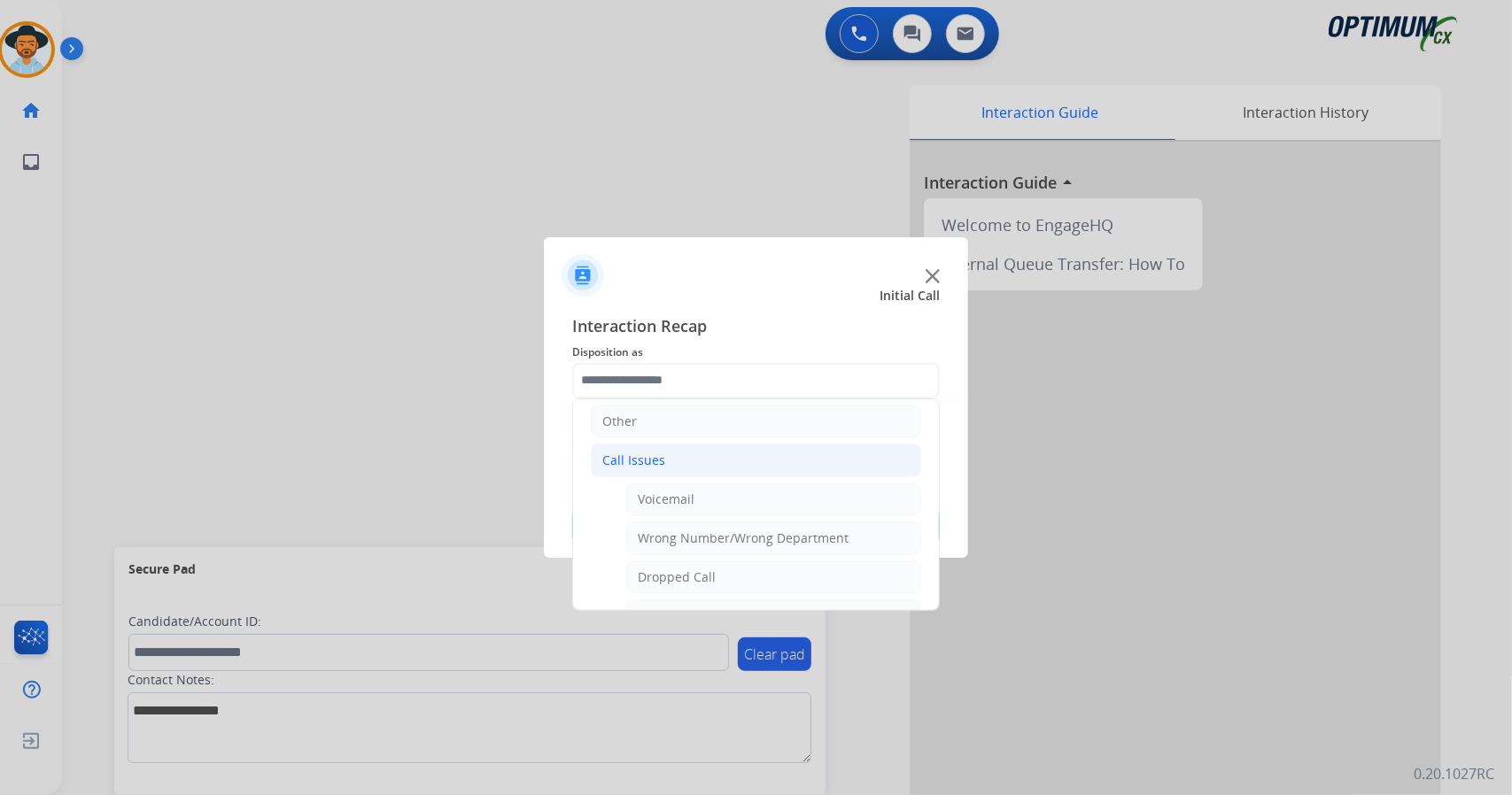
click at [696, 583] on li "Dropped Call" at bounding box center [774, 577] width 295 height 33
type input "**********"
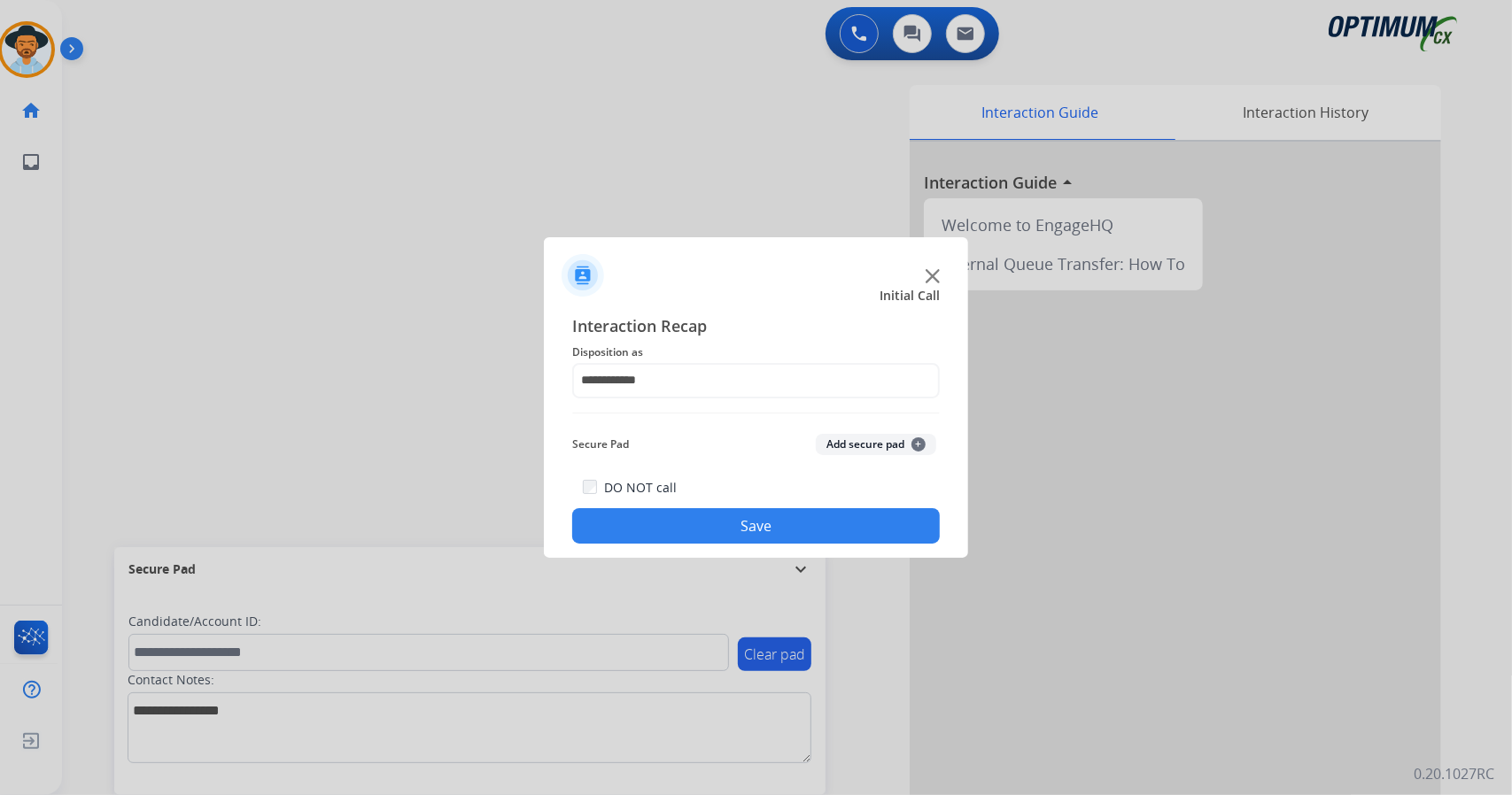
click at [689, 528] on button "Save" at bounding box center [756, 526] width 367 height 35
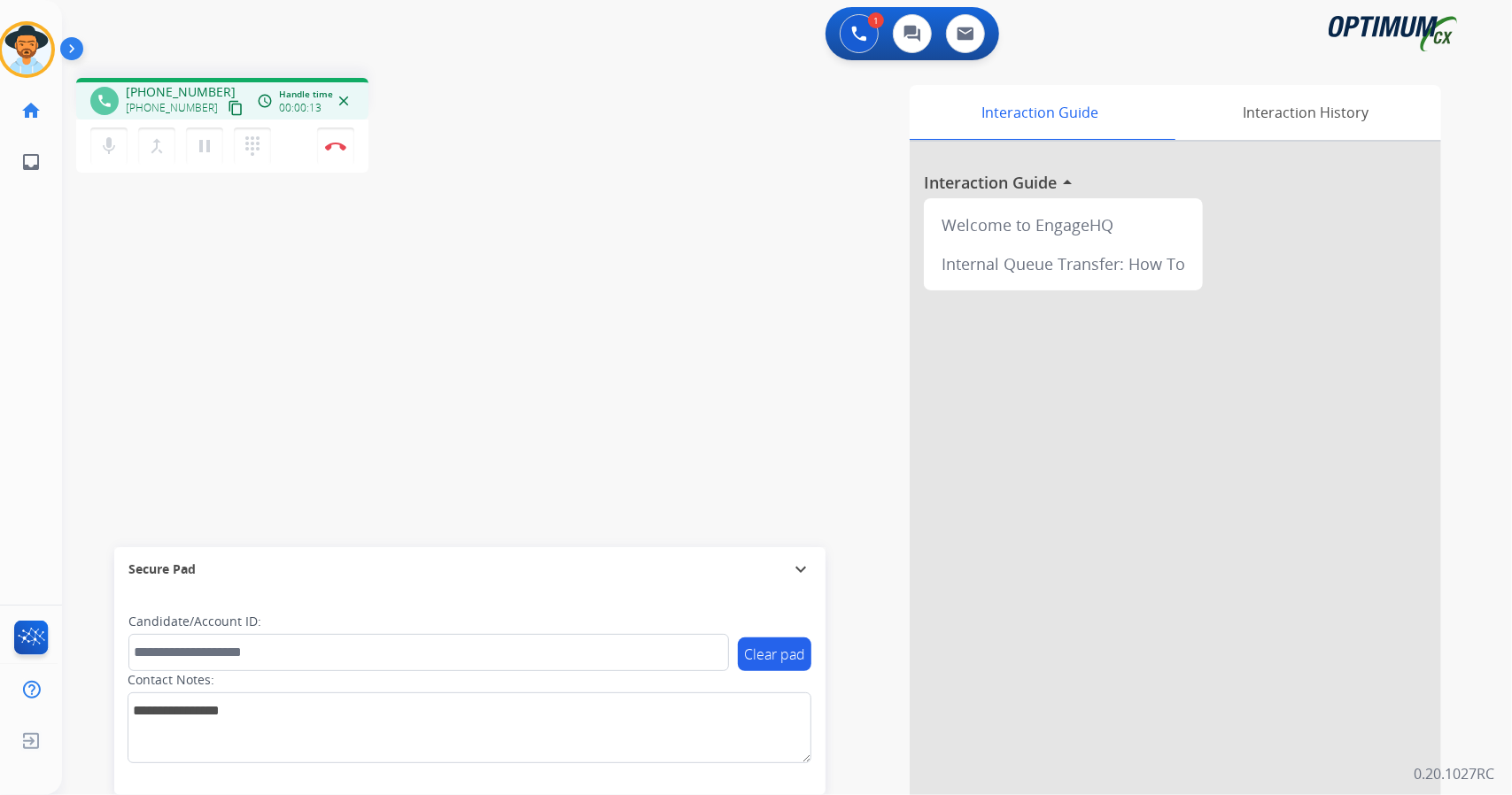
click at [103, 299] on div "phone [PHONE_NUMBER] [PHONE_NUMBER] content_copy access_time Call metrics Queue…" at bounding box center [766, 433] width 1408 height 739
click at [258, 182] on div "phone [PHONE_NUMBER] [PHONE_NUMBER] content_copy access_time Call metrics Queue…" at bounding box center [766, 433] width 1408 height 739
drag, startPoint x: 237, startPoint y: 105, endPoint x: 260, endPoint y: 156, distance: 55.9
click at [260, 156] on div "phone [PHONE_NUMBER] [PHONE_NUMBER] content_copy access_time Call metrics Queue…" at bounding box center [223, 128] width 293 height 100
click at [260, 156] on mat-icon "dialpad" at bounding box center [252, 146] width 22 height 22
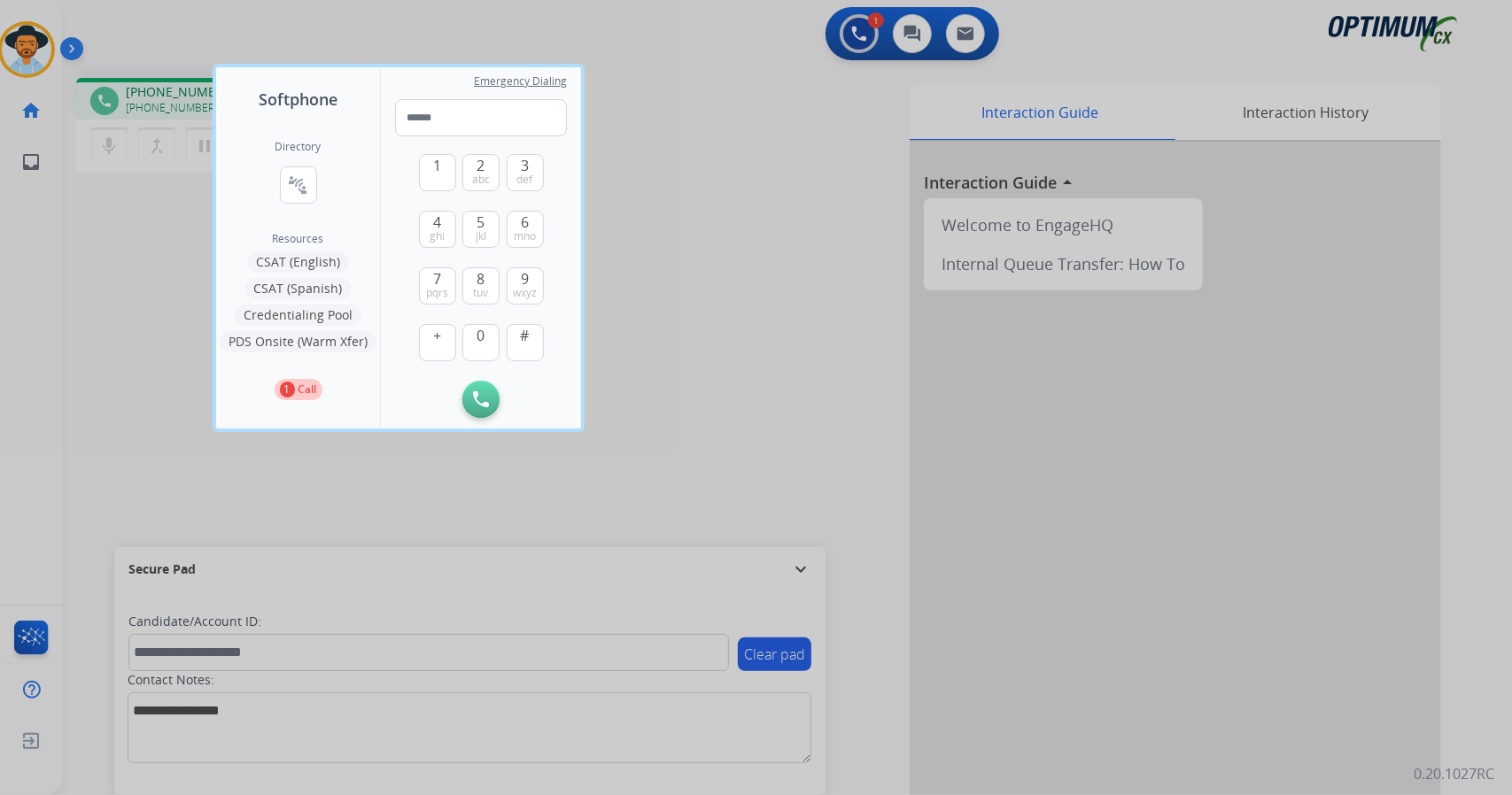
click at [316, 319] on button "Credentialing Pool" at bounding box center [297, 315] width 127 height 22
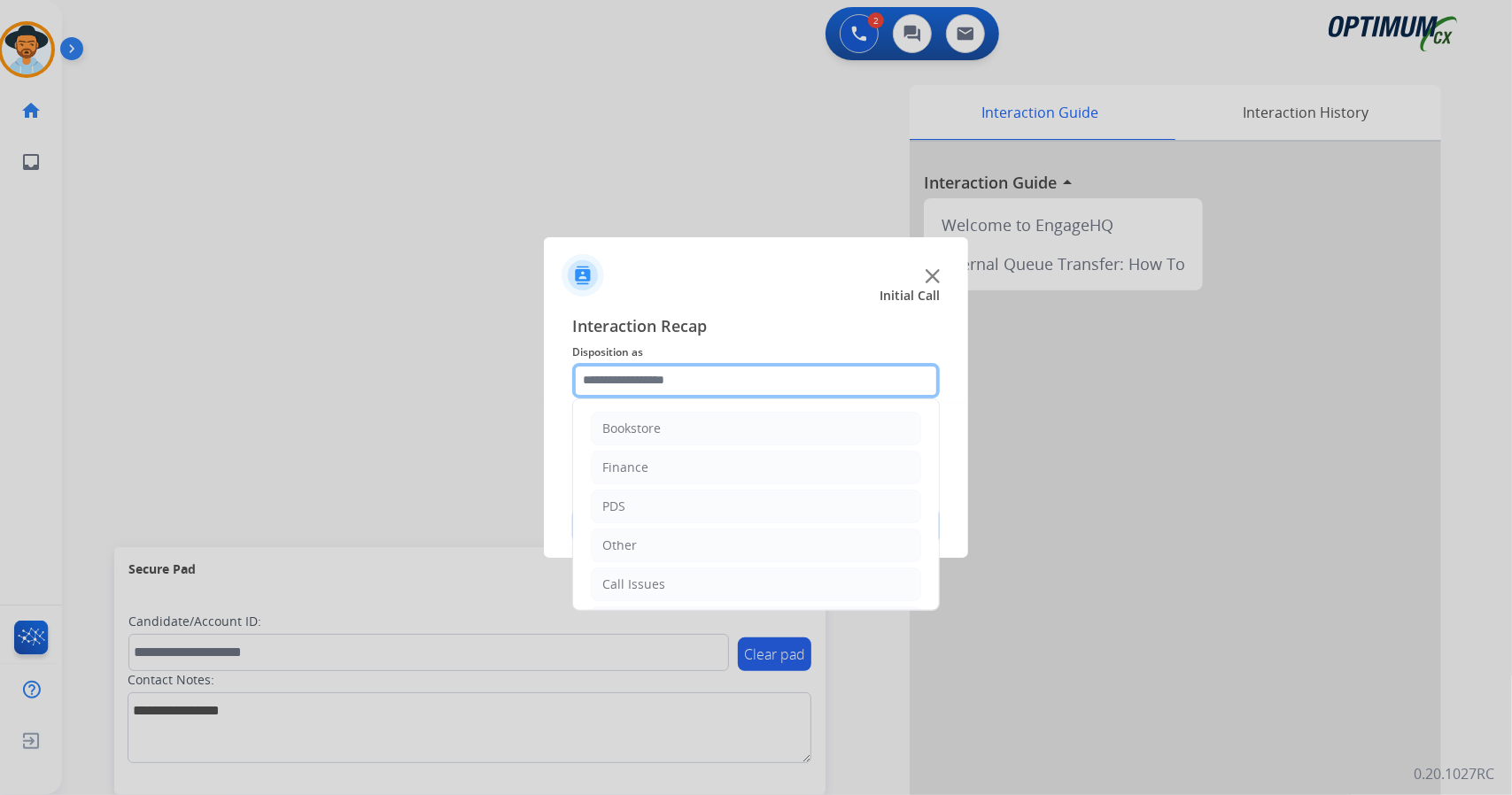
click at [805, 369] on input "text" at bounding box center [756, 381] width 367 height 35
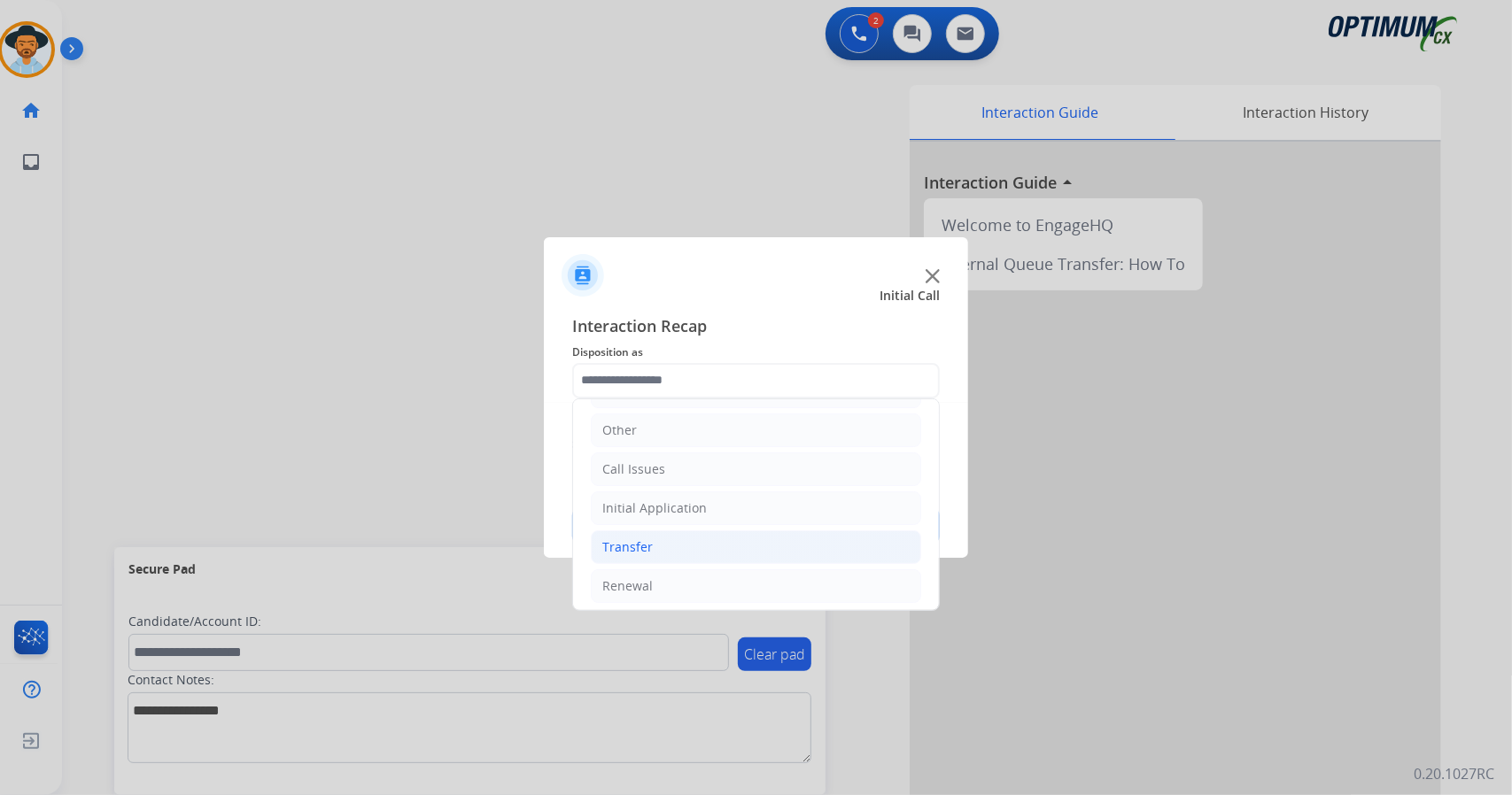
click at [656, 544] on li "Transfer" at bounding box center [756, 547] width 331 height 33
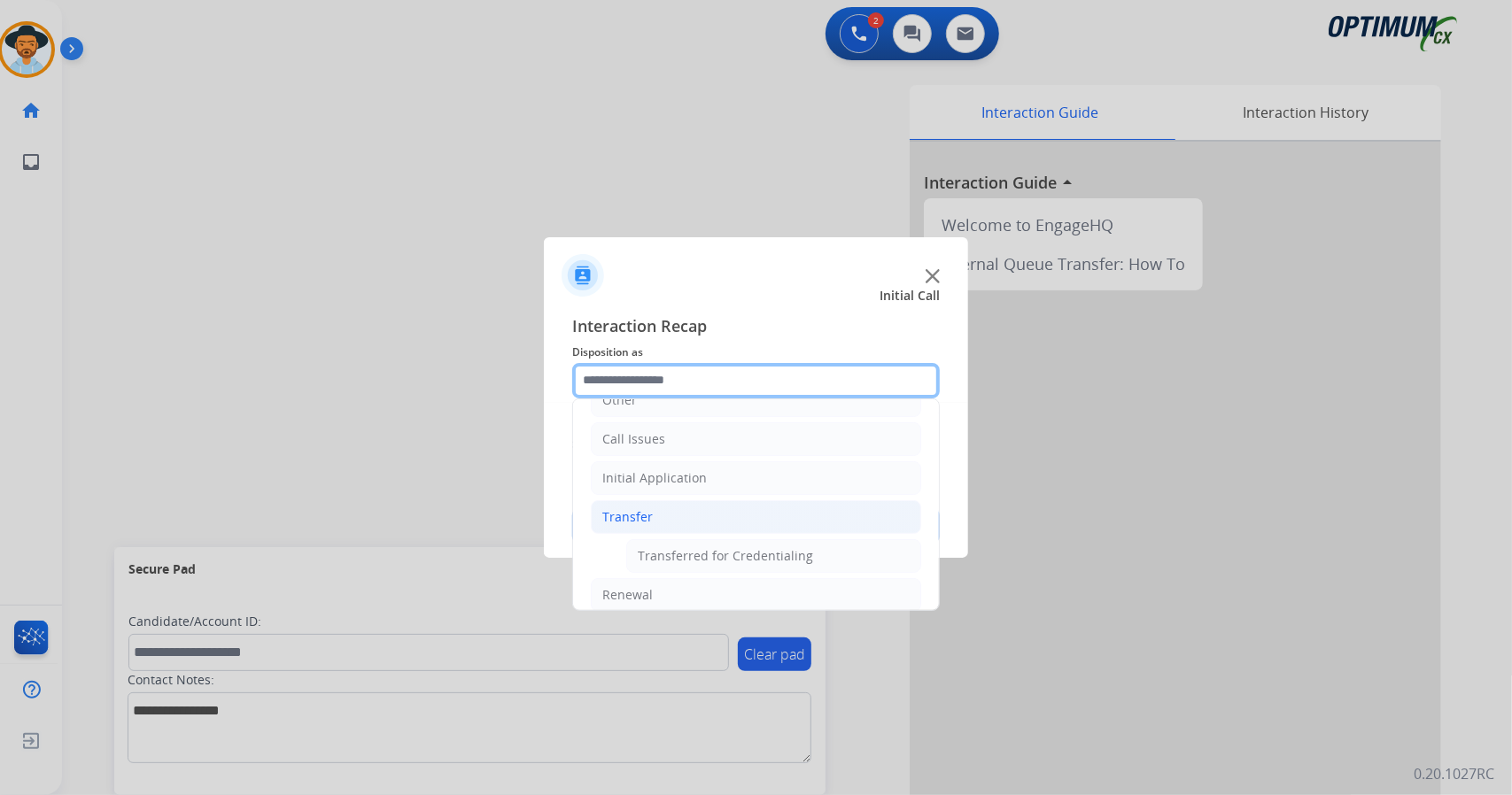
scroll to position [153, 0]
click at [656, 544] on div "Transferred for Credentialing" at bounding box center [726, 549] width 176 height 18
type input "**********"
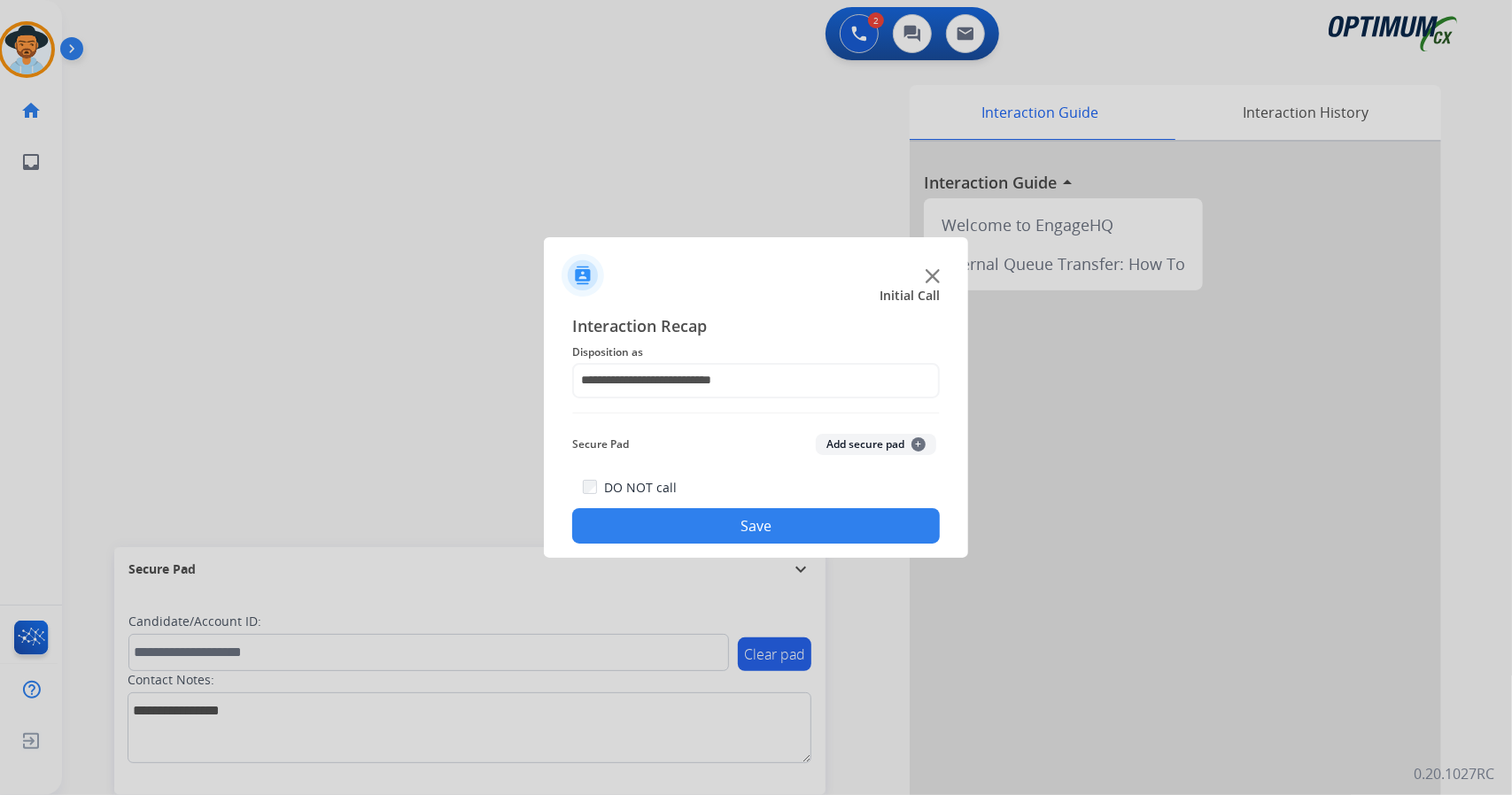
click at [648, 532] on button "Save" at bounding box center [756, 526] width 367 height 35
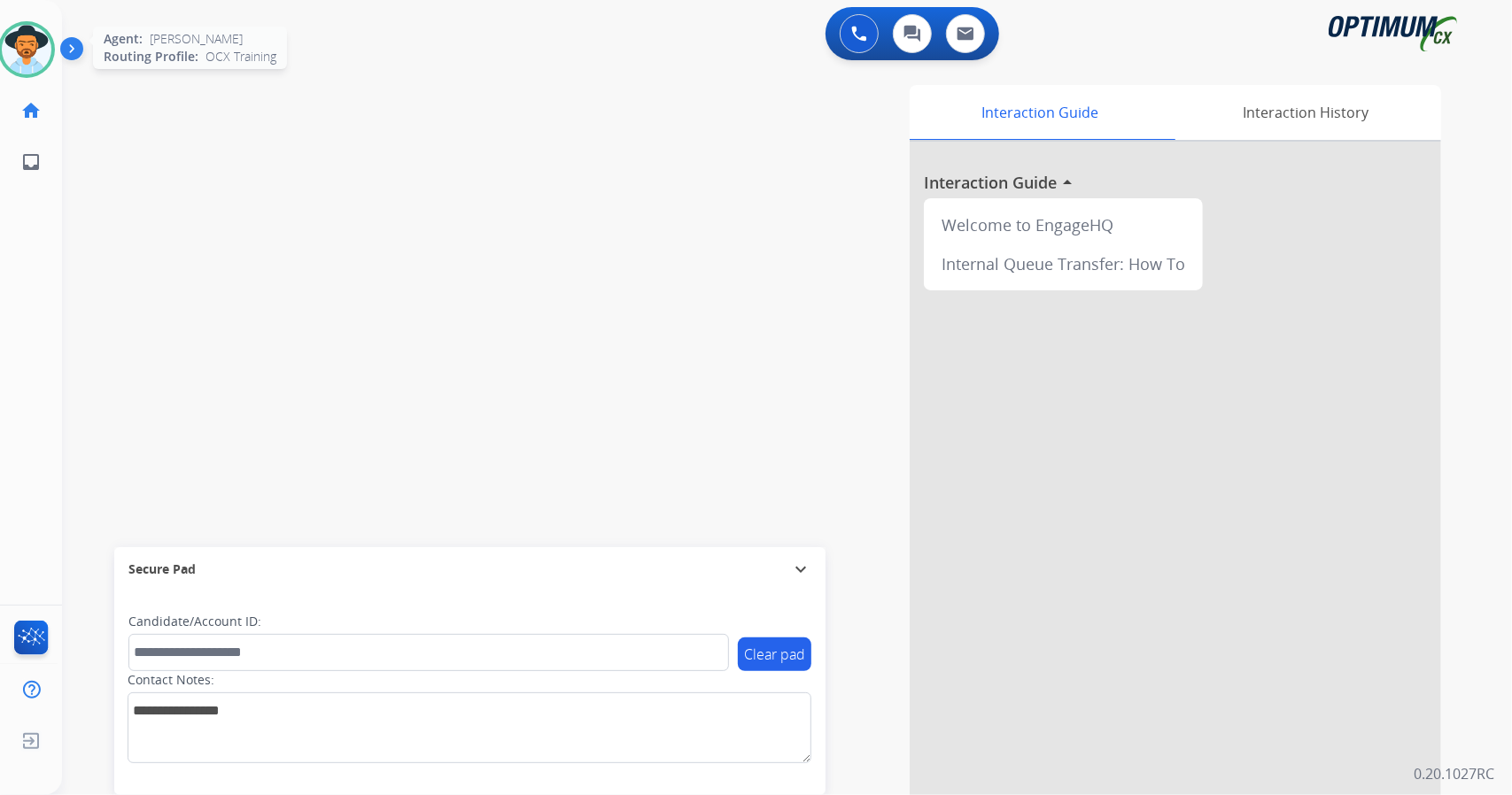
click at [30, 68] on img at bounding box center [27, 49] width 50 height 50
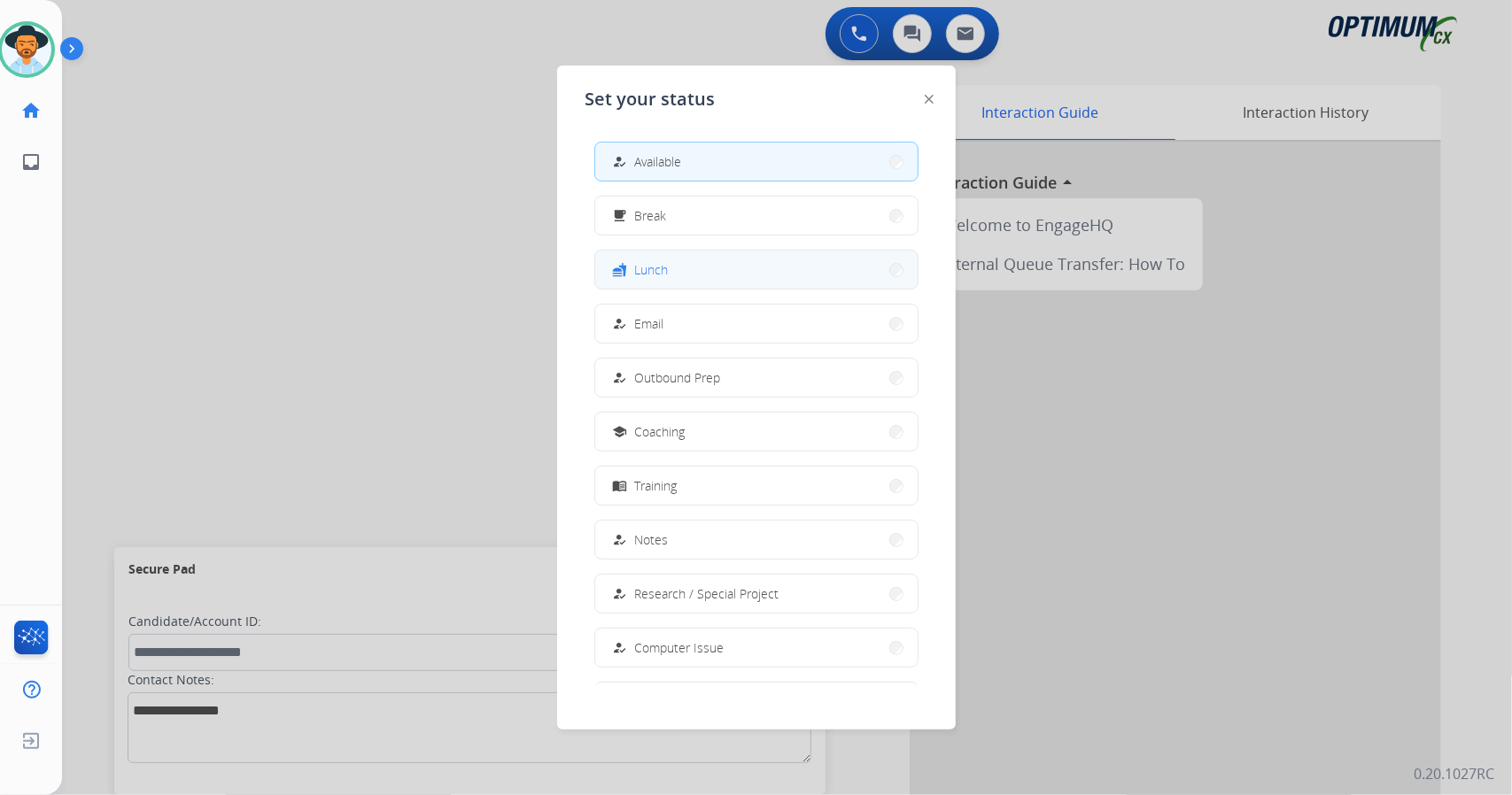
click at [690, 277] on button "fastfood Lunch" at bounding box center [756, 269] width 322 height 38
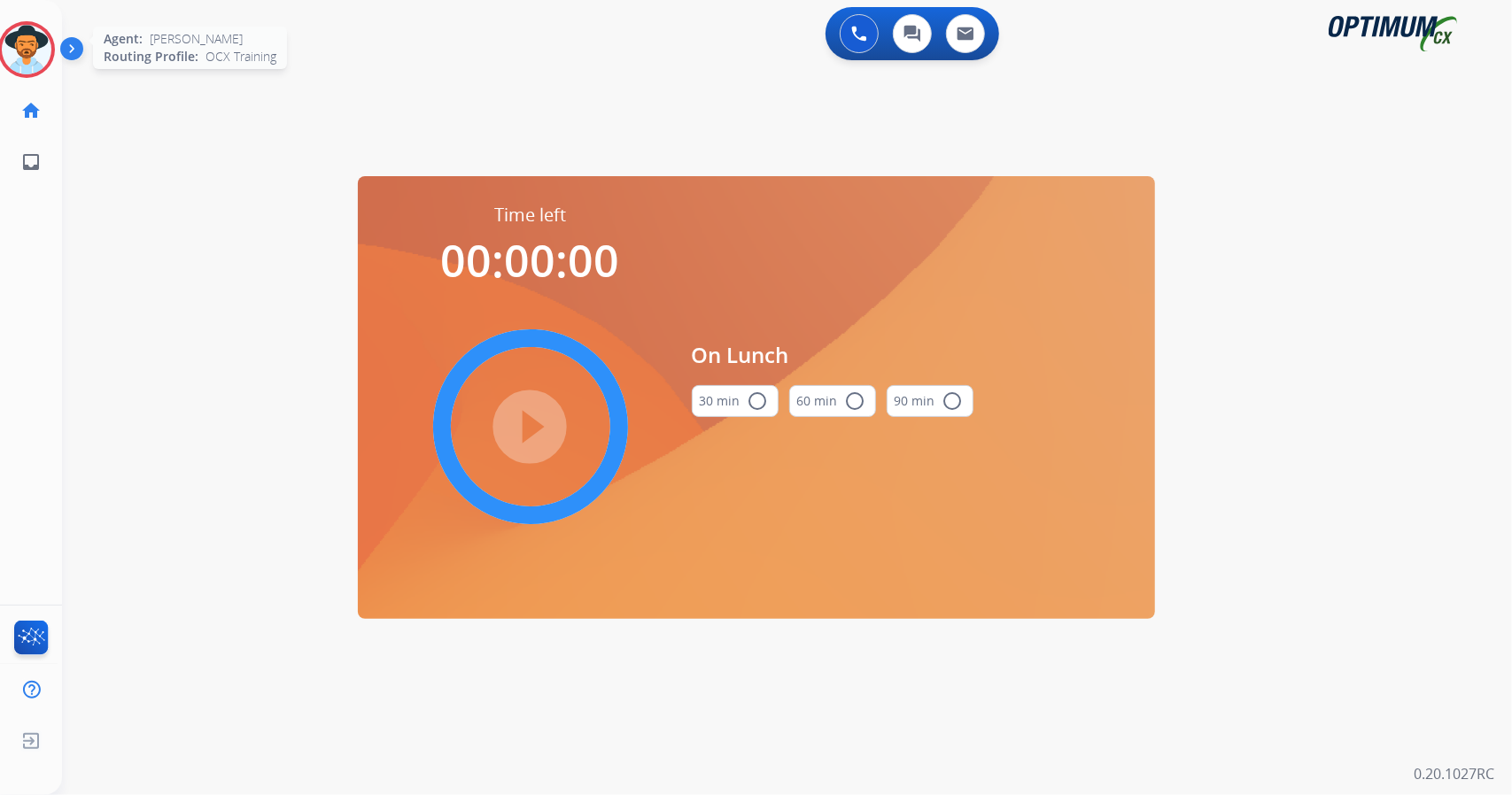
click at [21, 41] on img at bounding box center [27, 49] width 50 height 50
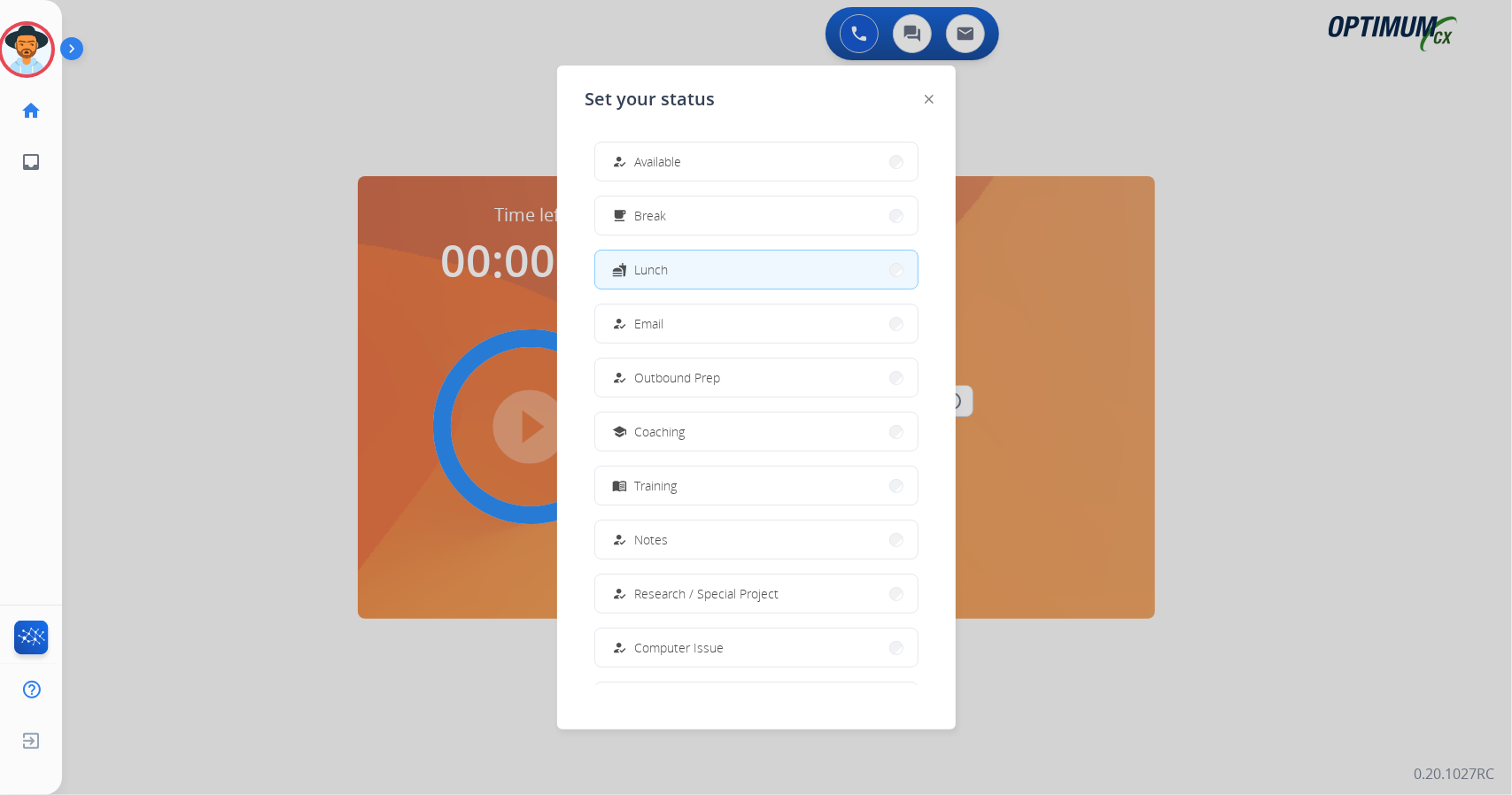
click at [1134, 699] on div at bounding box center [756, 398] width 1512 height 795
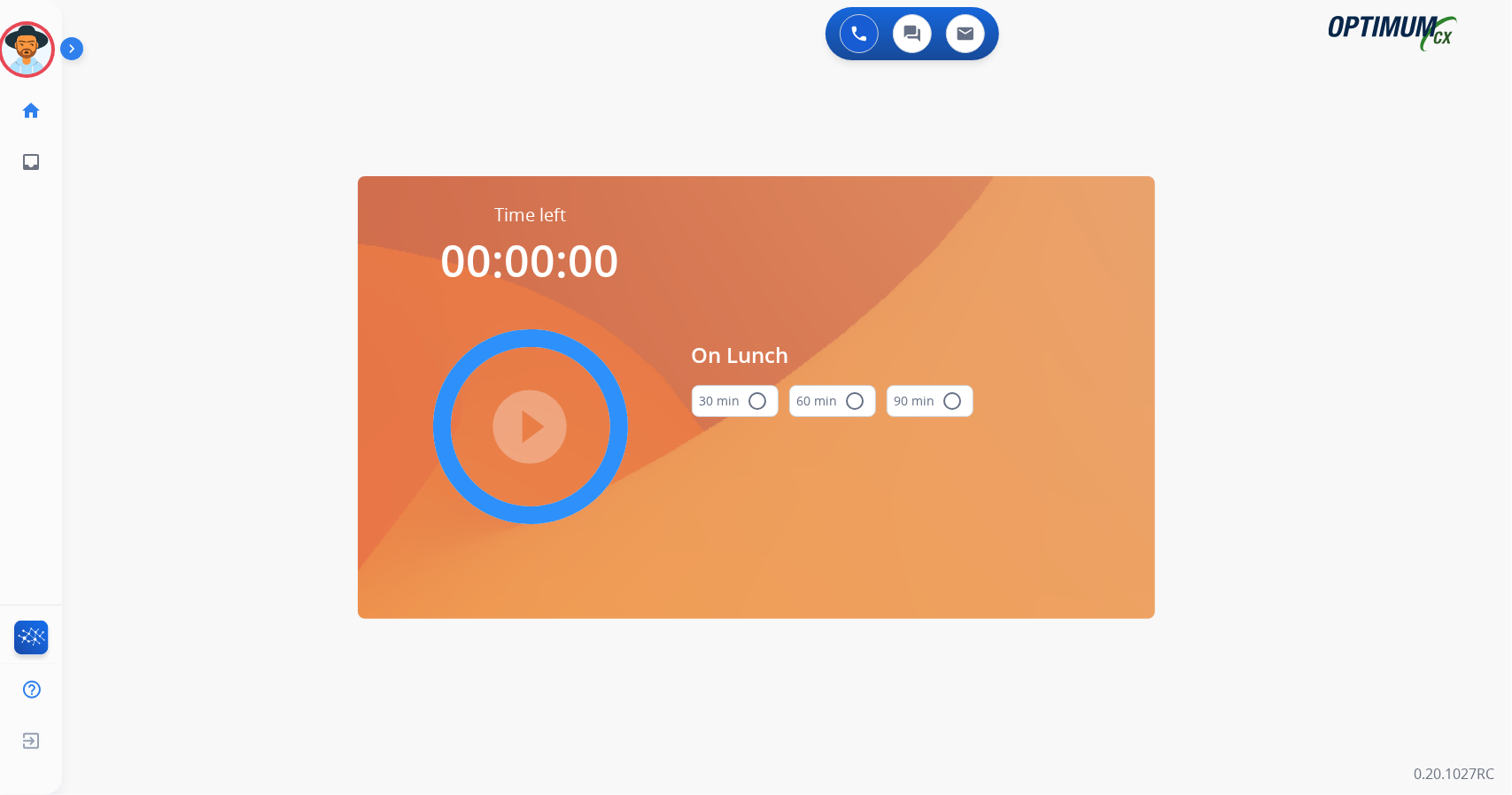
click at [1511, 235] on div "0 Voice Interactions 0 Chat Interactions 0 Email Interactions swap_horiz Break …" at bounding box center [786, 398] width 1450 height 795
click at [774, 409] on button "30 min radio_button_unchecked" at bounding box center [735, 401] width 86 height 31
click at [520, 438] on mat-icon "play_circle_filled" at bounding box center [531, 427] width 22 height 22
